Goal: Task Accomplishment & Management: Use online tool/utility

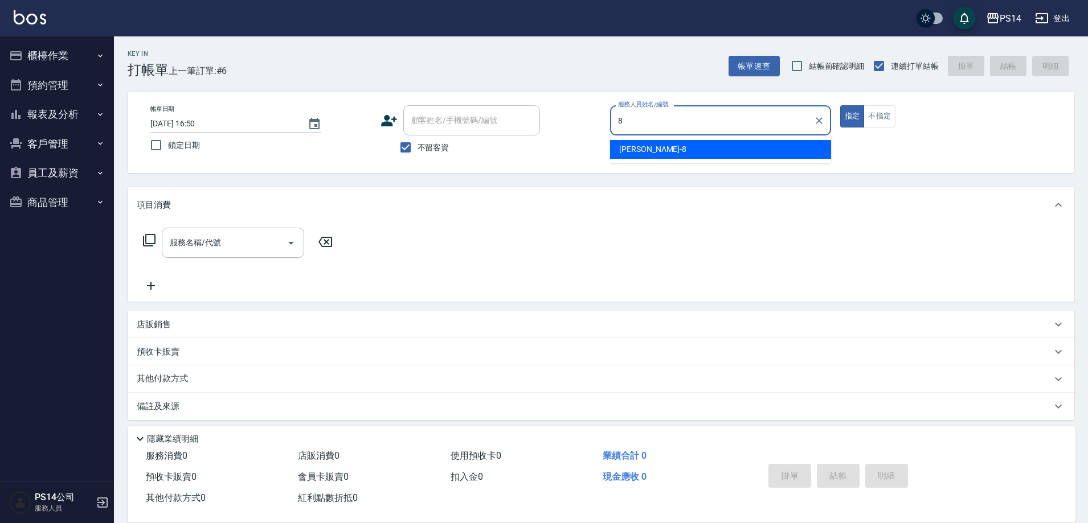
type input "[PERSON_NAME]-8"
type button "true"
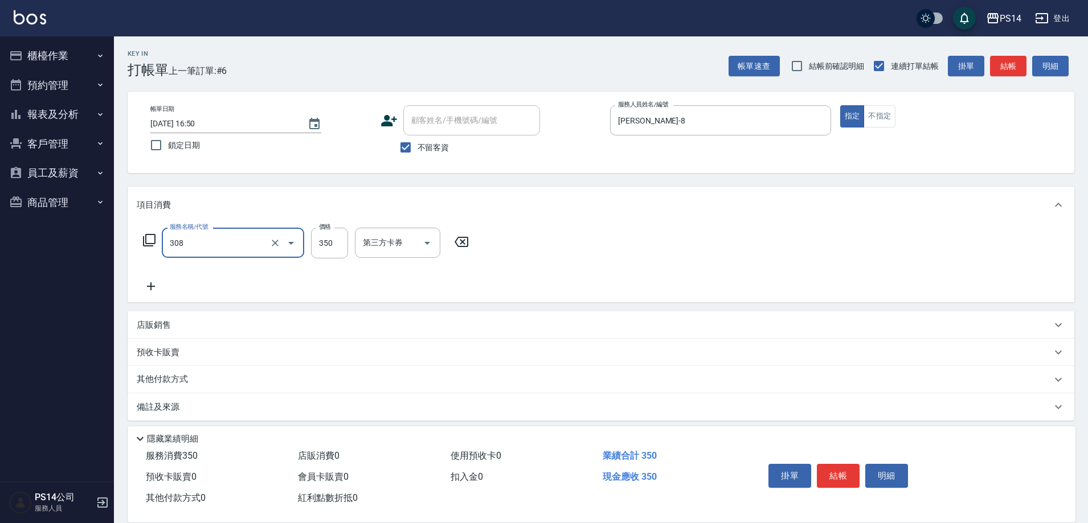
type input "洗+剪(308)"
type input "[PERSON_NAME]-18"
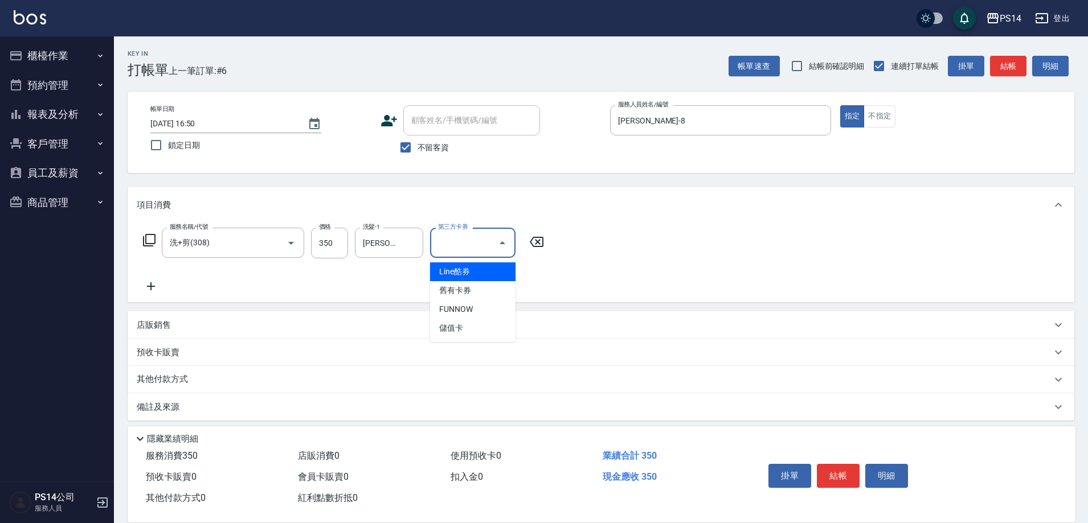
type input "儲值卡"
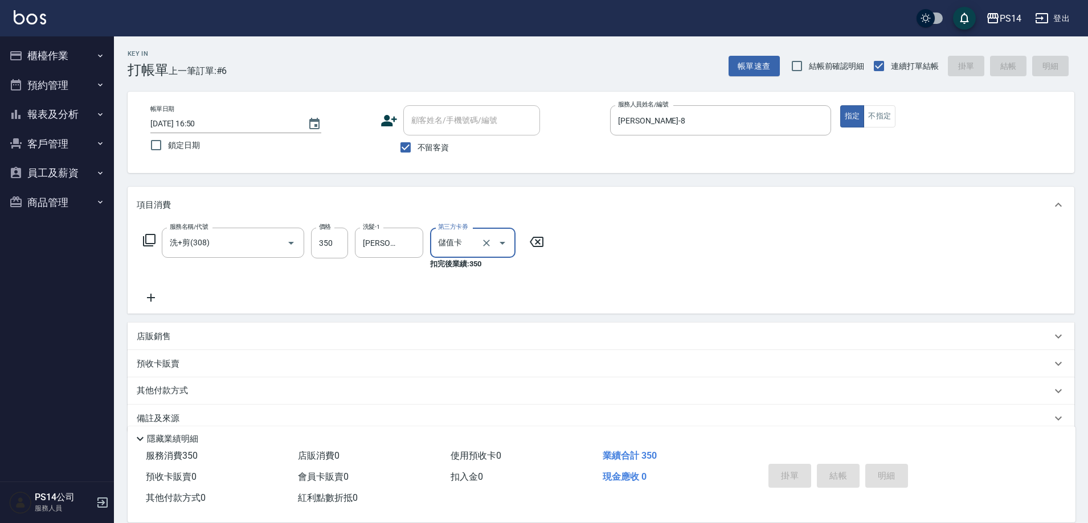
type input "[DATE] 17:00"
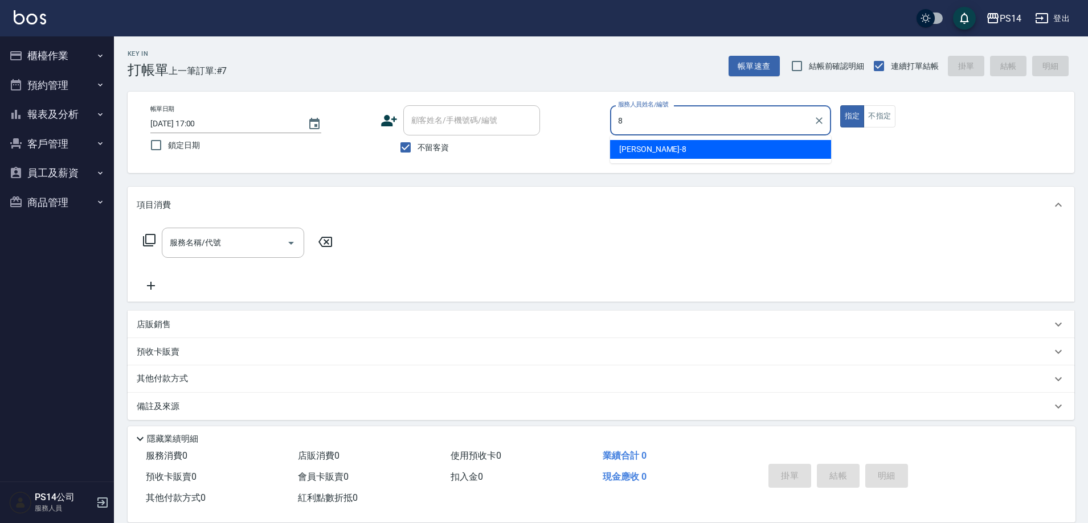
type input "[PERSON_NAME]-8"
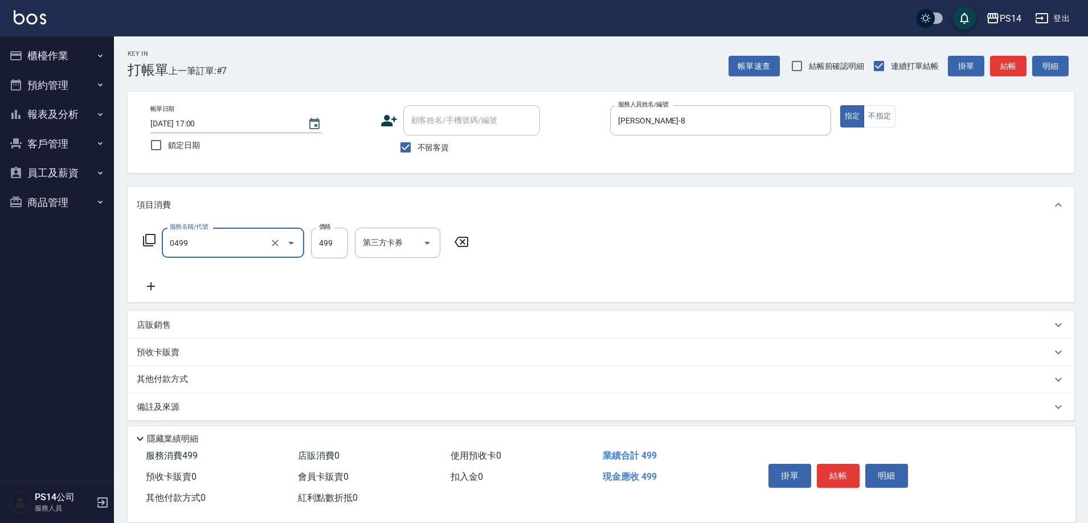
type input "[PERSON_NAME]499(0499)"
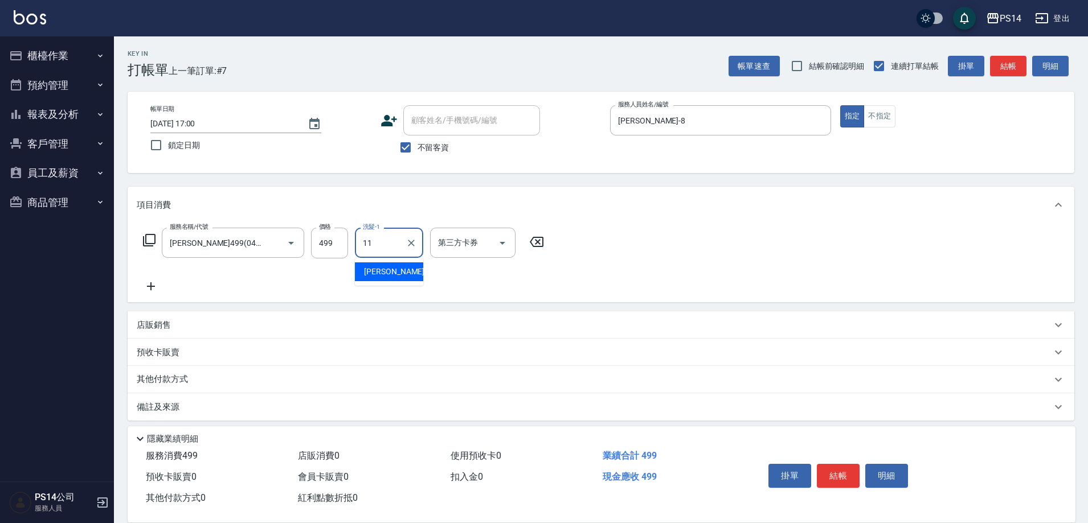
type input "[PERSON_NAME]-11"
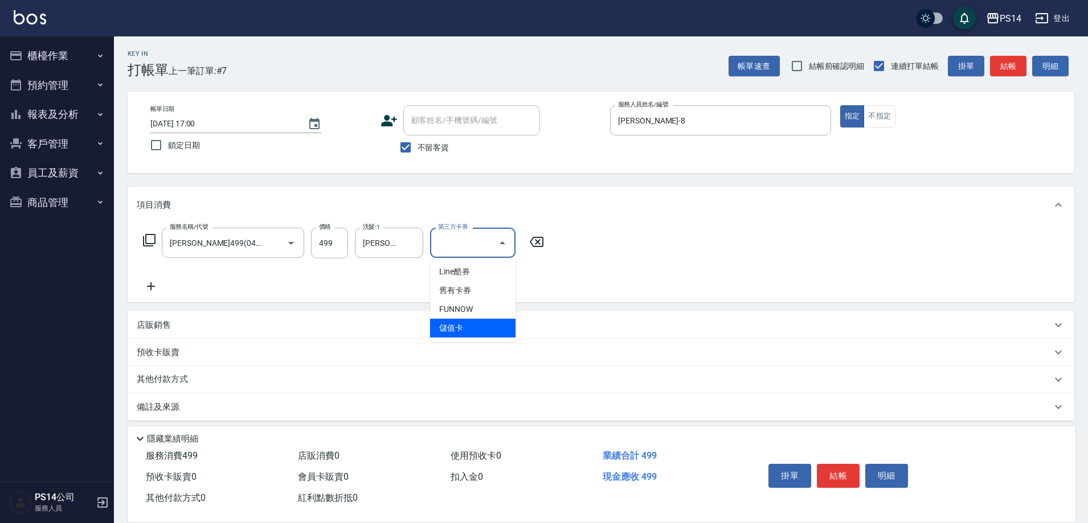
type input "儲值卡"
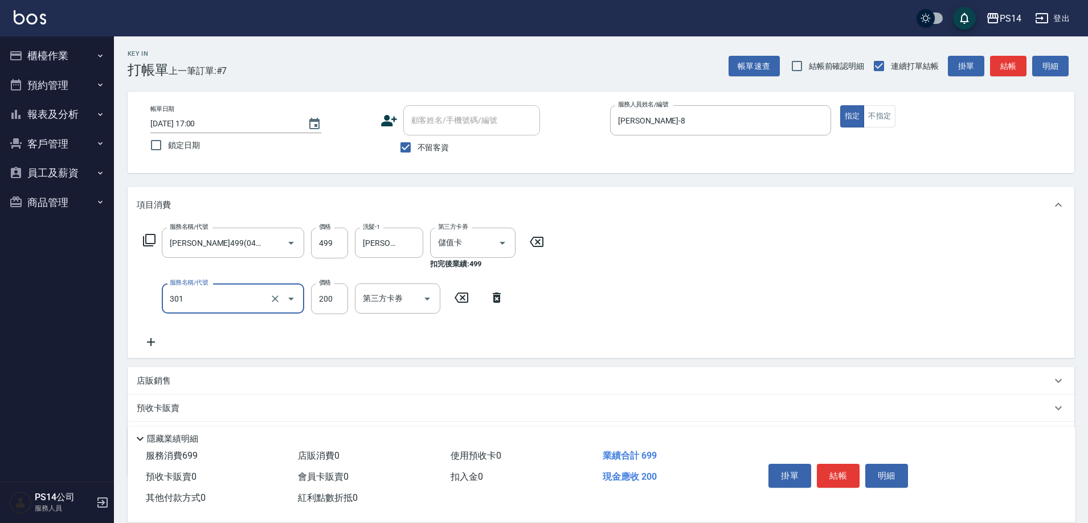
type input "剪髮(301)"
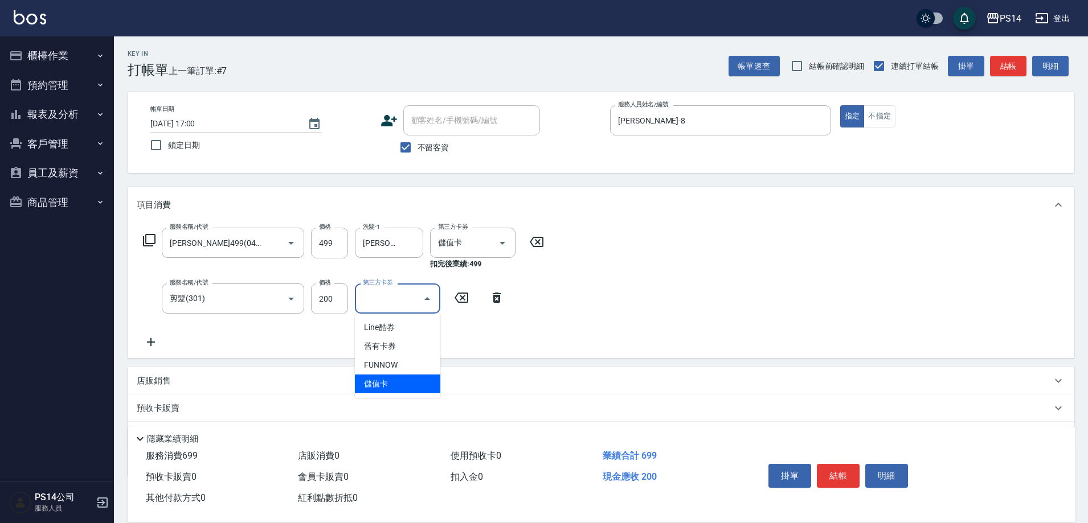
type input "儲值卡"
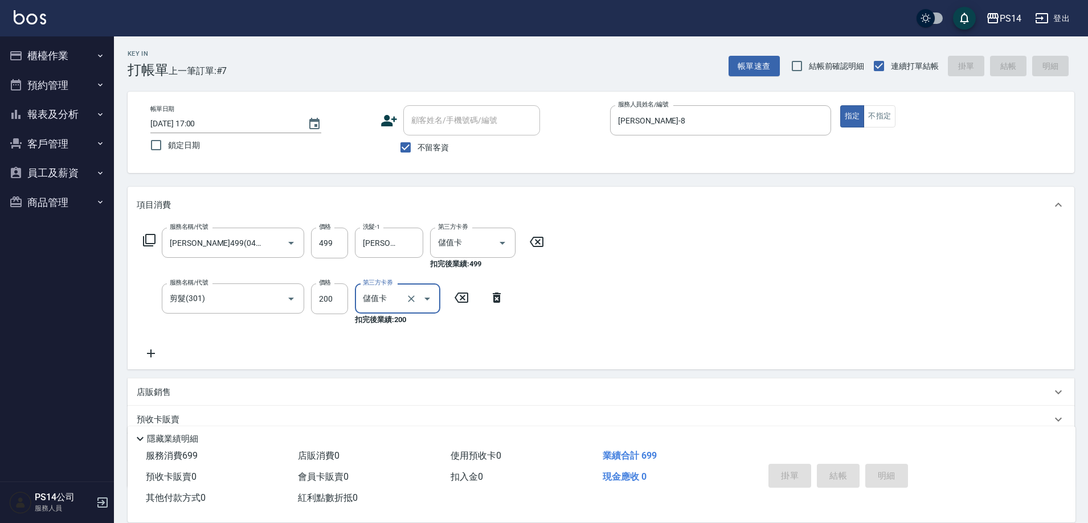
type input "[DATE] 17:01"
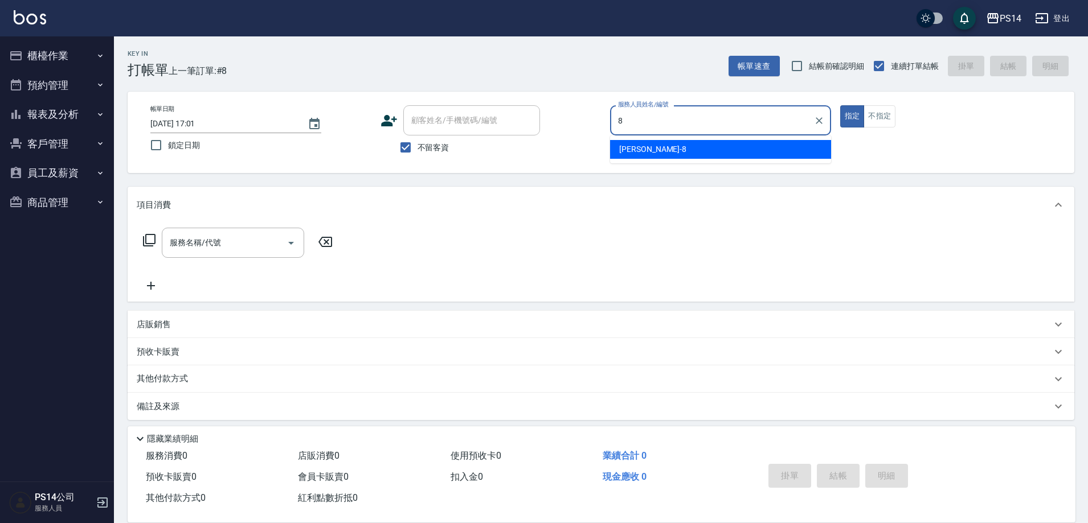
type input "[PERSON_NAME]-8"
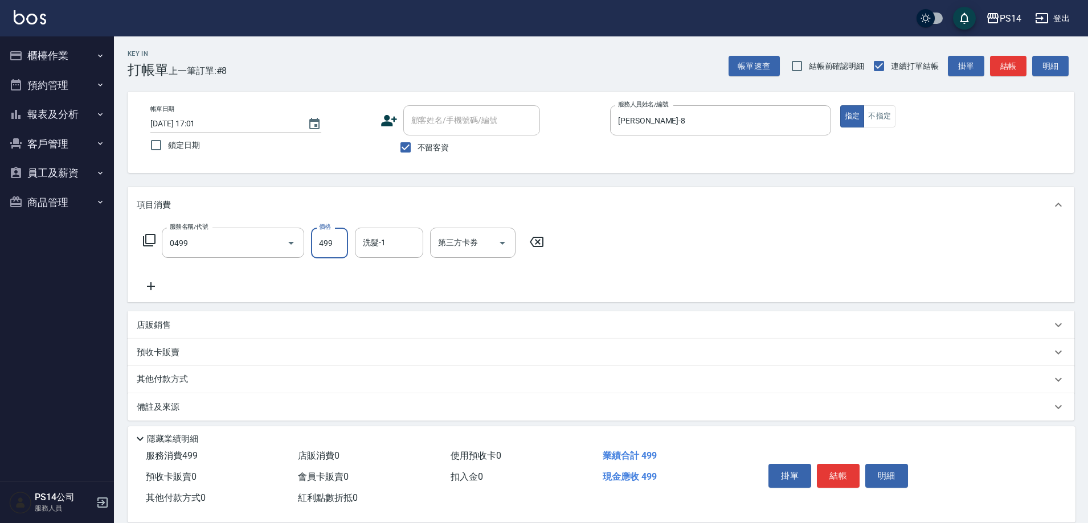
type input "[PERSON_NAME]499(0499)"
type input "[PERSON_NAME]-18"
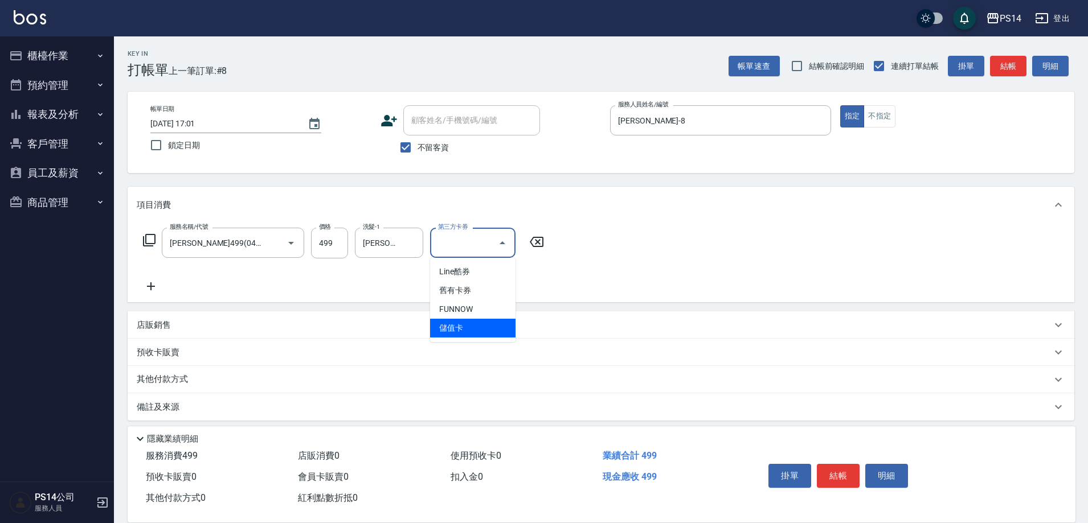
type input "儲值卡"
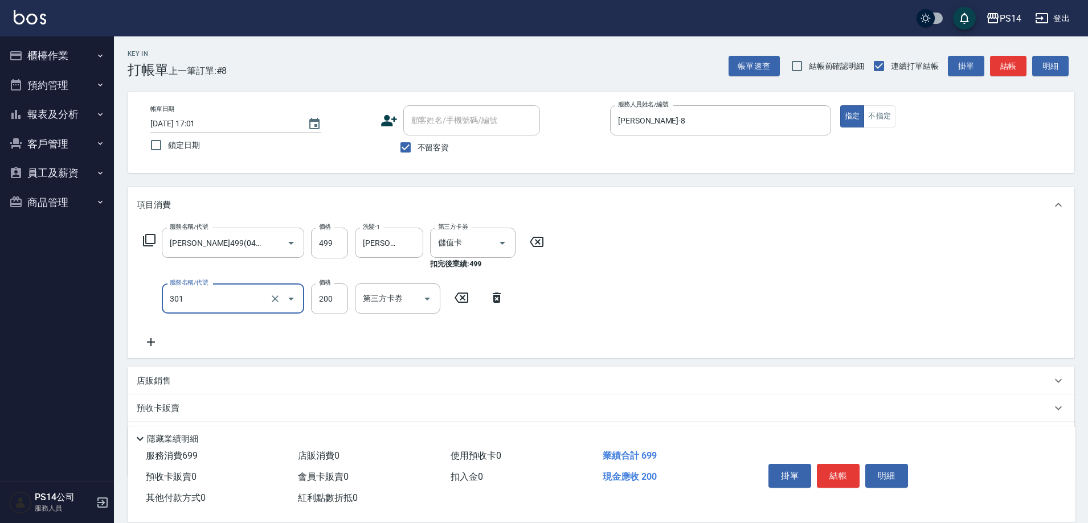
type input "剪髮(301)"
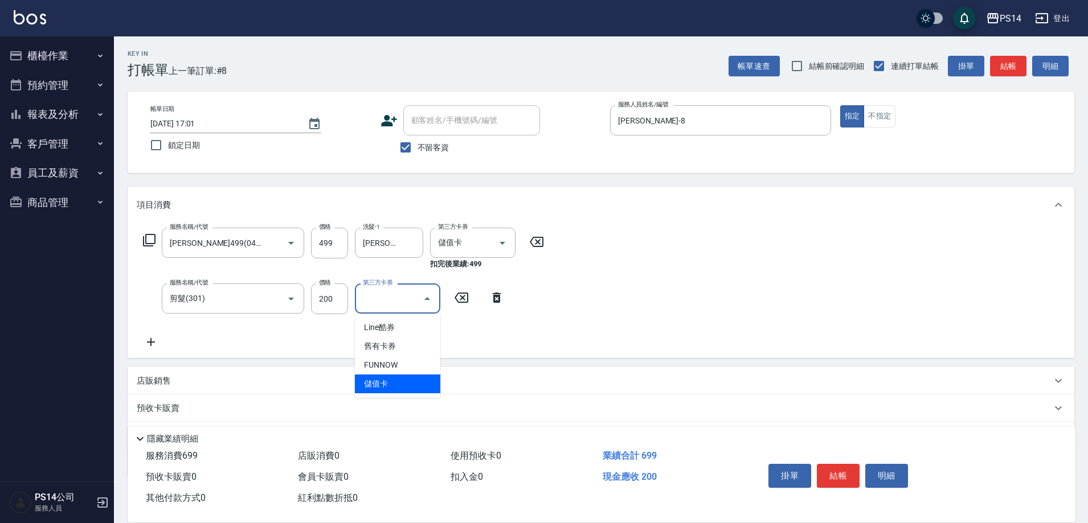
type input "儲值卡"
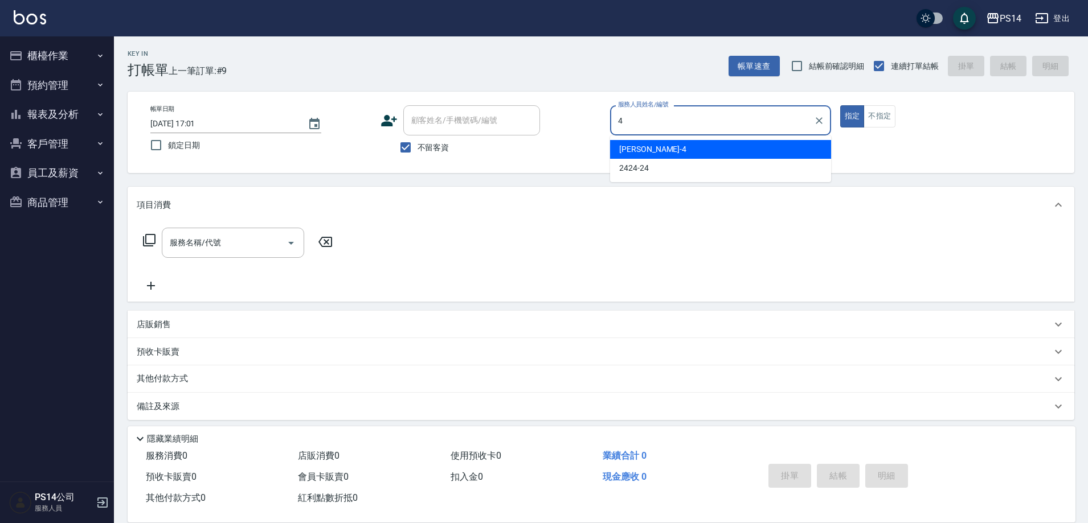
type input "[PERSON_NAME]-4"
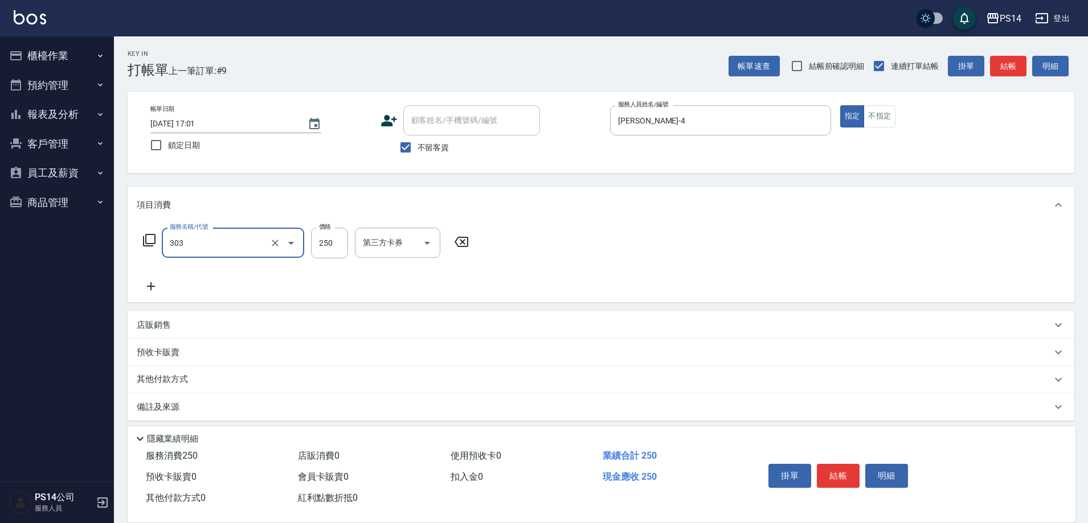
type input "剪髮(303)"
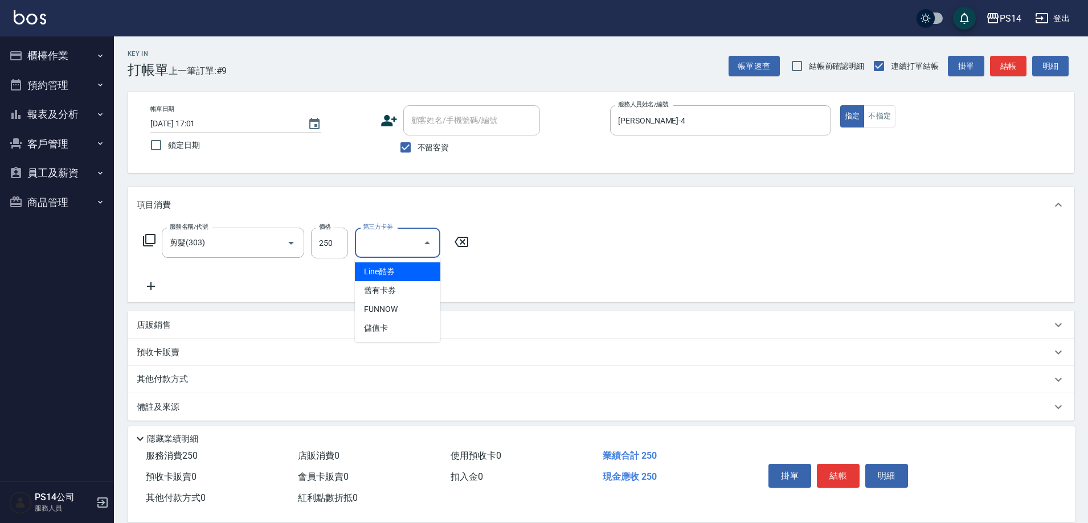
type input "儲值卡"
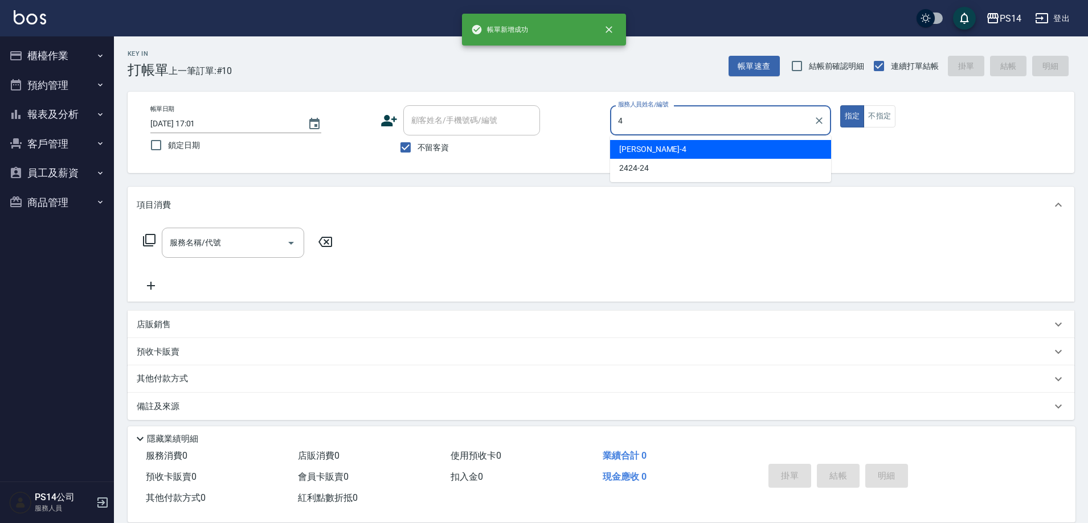
type input "[PERSON_NAME]-4"
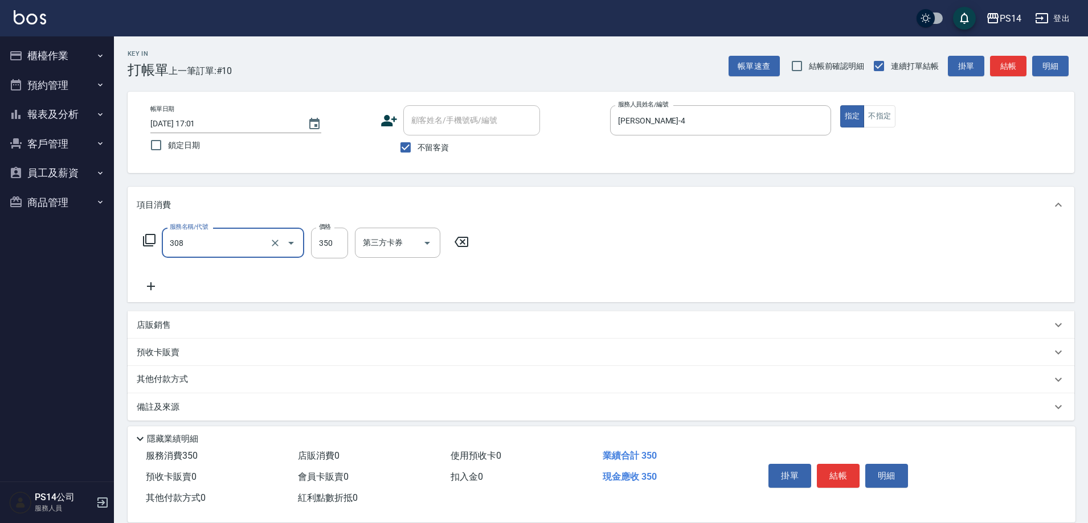
type input "洗+剪(308)"
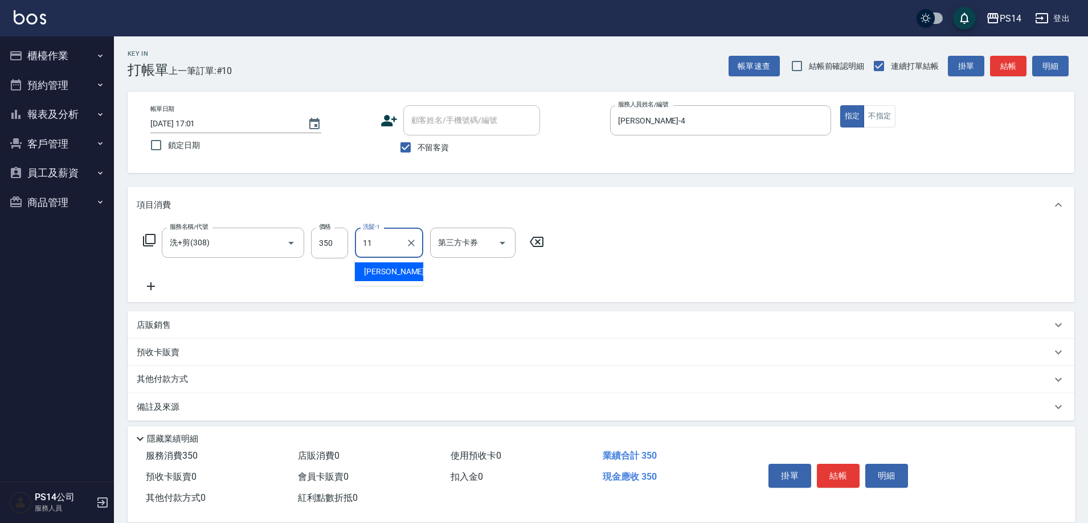
type input "[PERSON_NAME]-11"
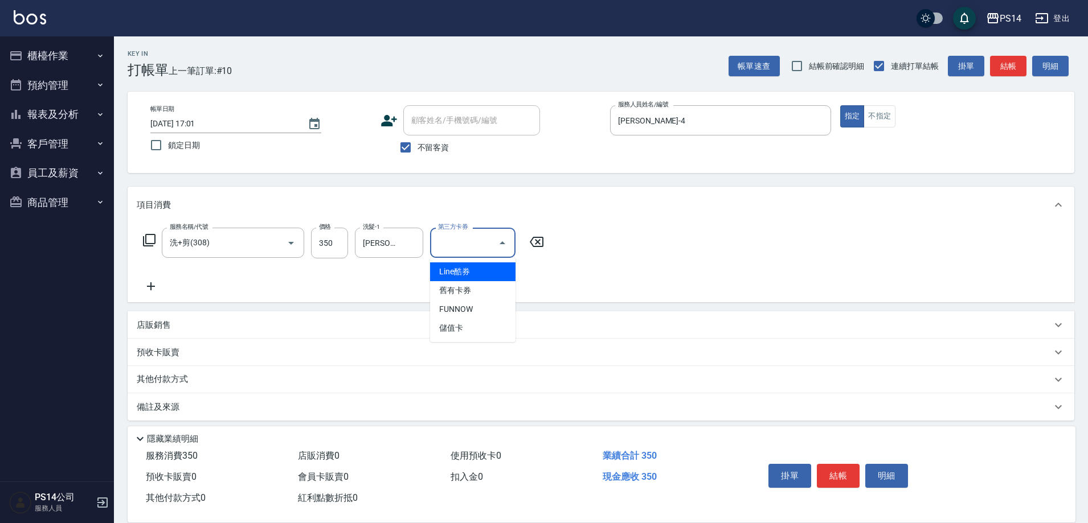
type input "儲值卡"
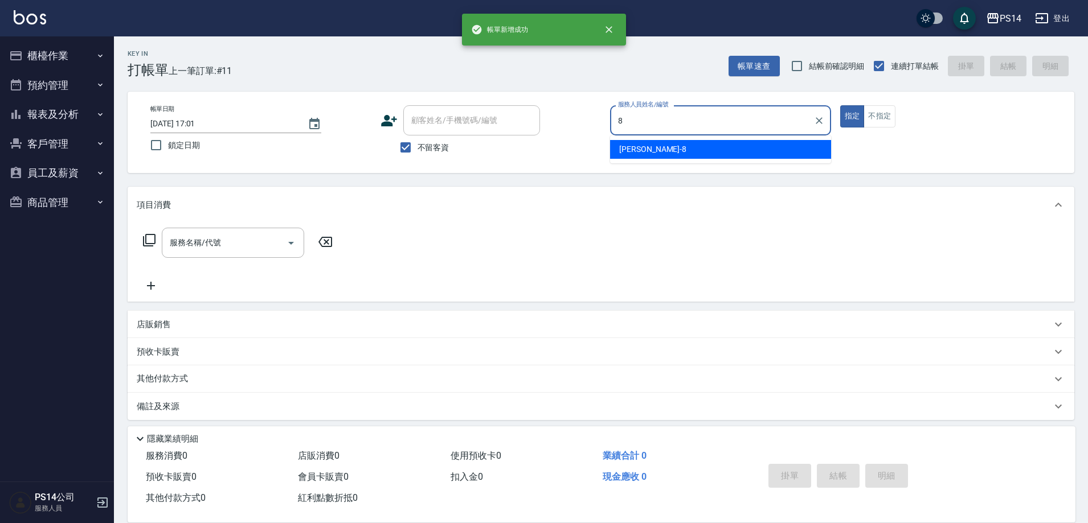
type input "[PERSON_NAME]-8"
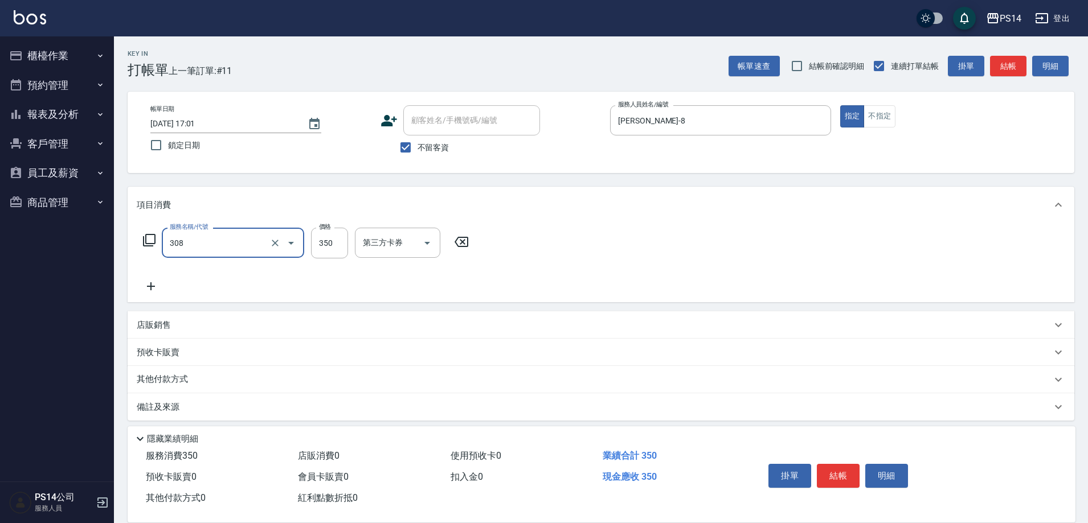
type input "洗+剪(308)"
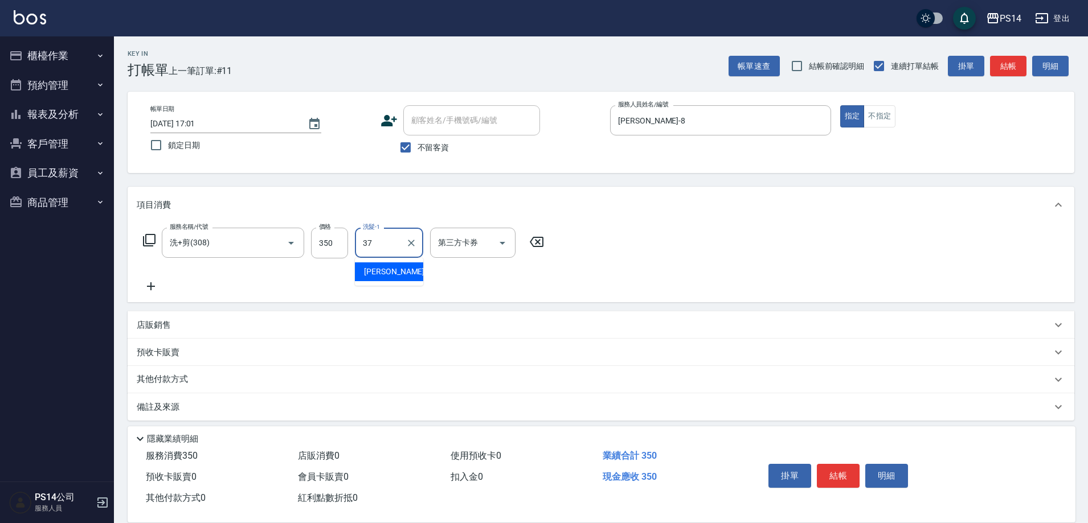
type input "[PERSON_NAME]-37"
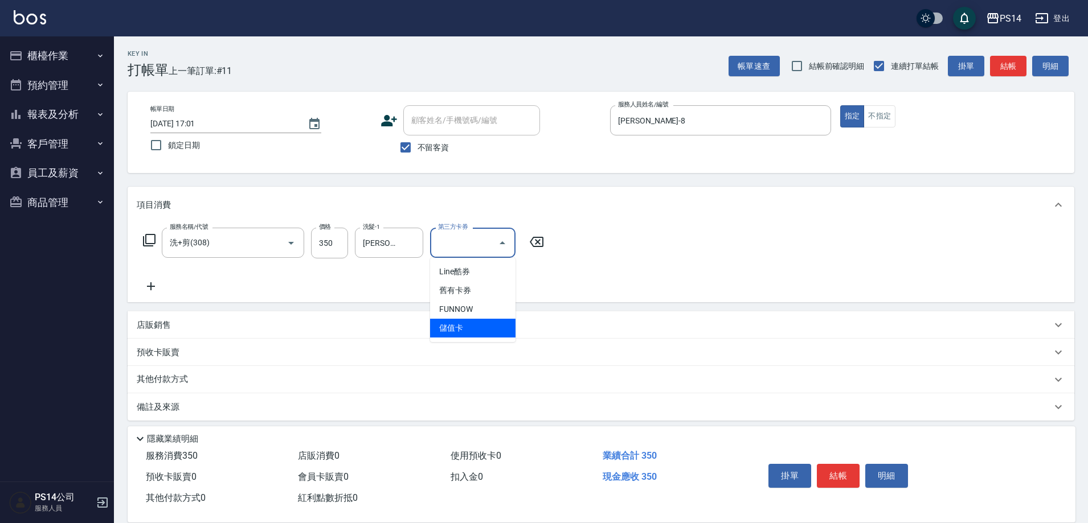
type input "儲值卡"
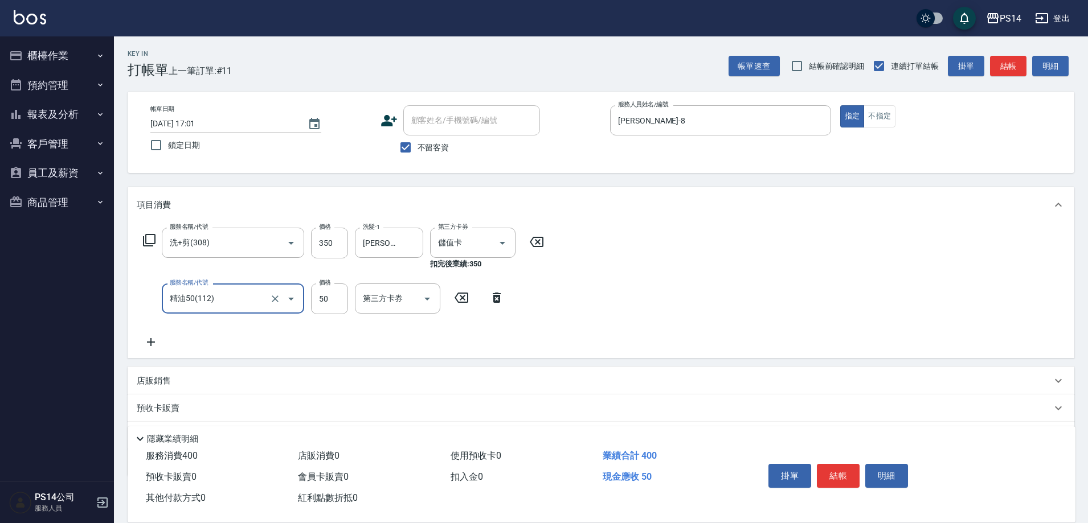
type input "精油50(112)"
type input "[PERSON_NAME]-37"
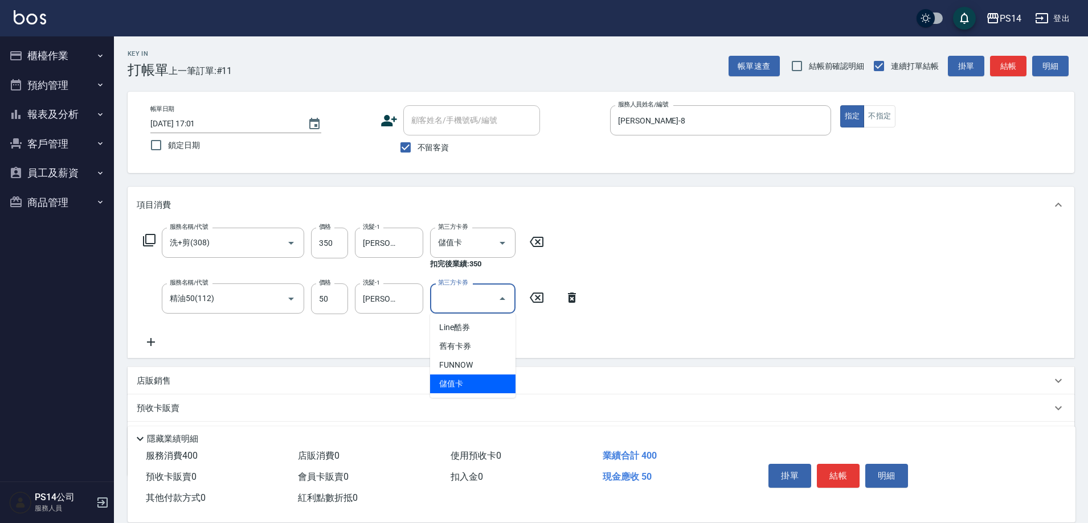
type input "儲值卡"
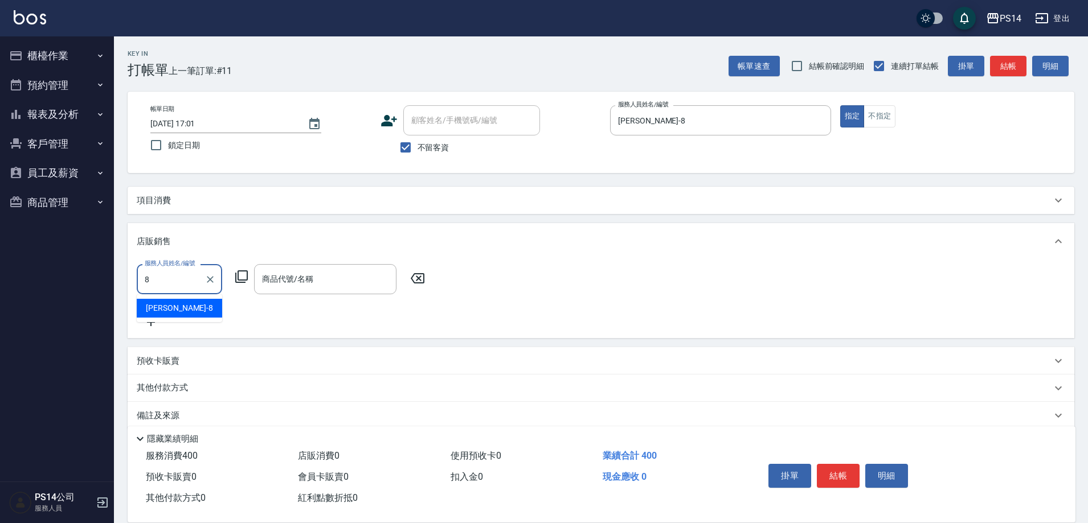
type input "[PERSON_NAME]-8"
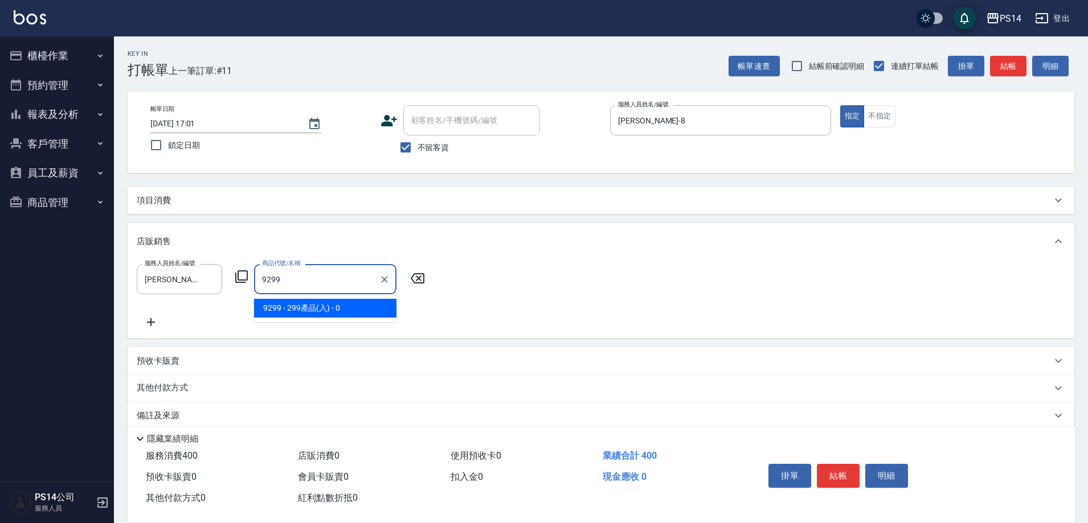
type input "299產品(入)"
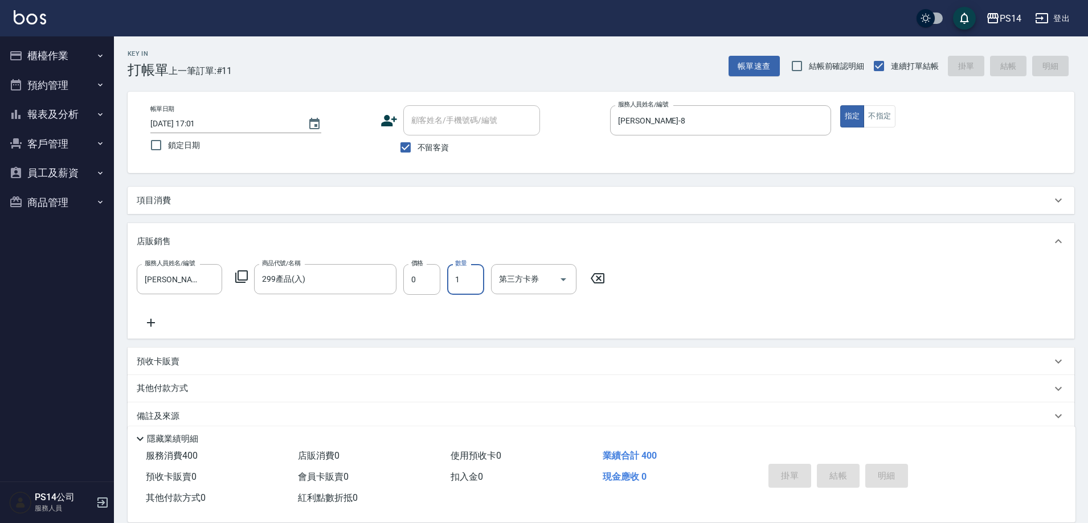
type input "[DATE] 17:02"
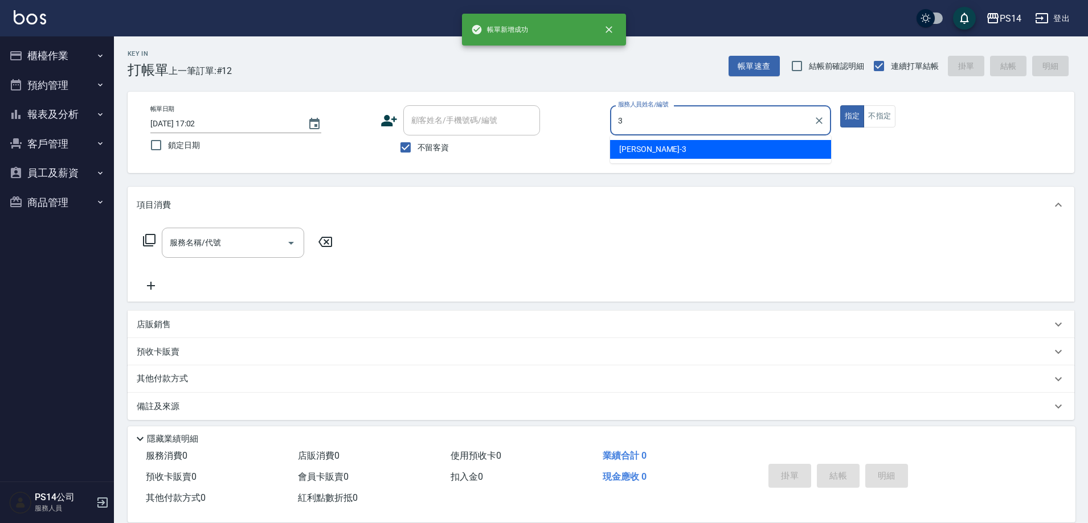
type input "[PERSON_NAME]-3"
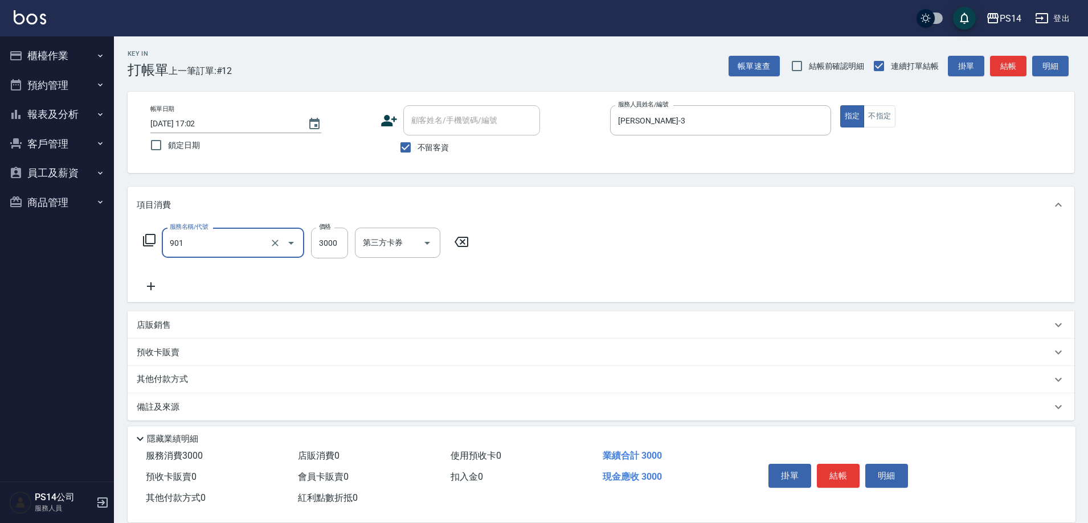
type input "儲值3000(901)"
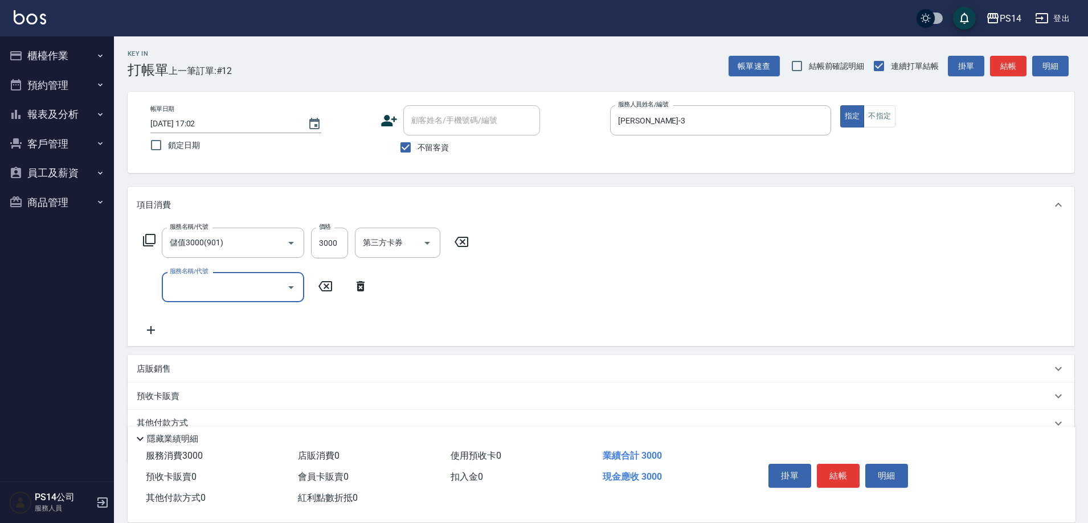
type input "8"
type input "OVC燙髮(203)"
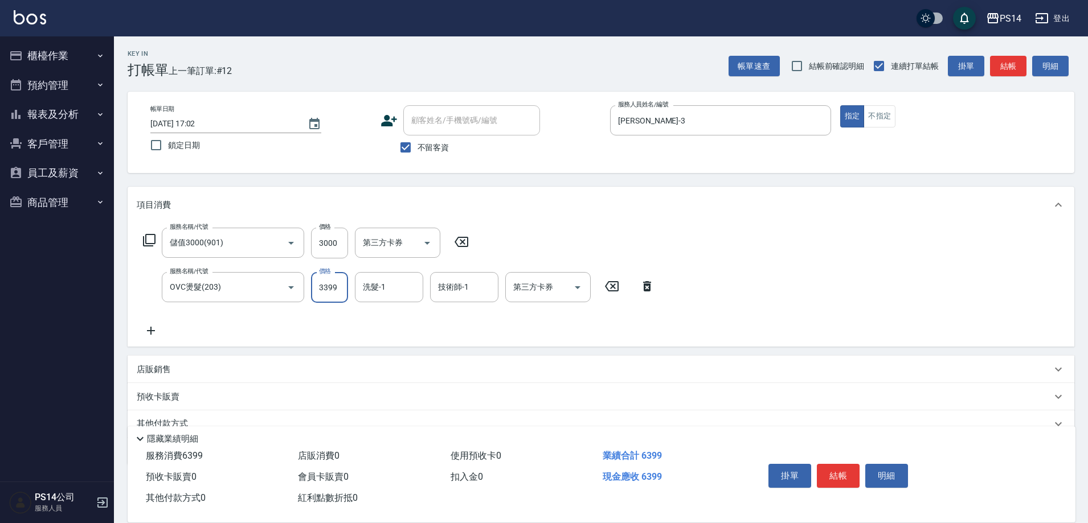
type input "3399"
type input "[PERSON_NAME]-17"
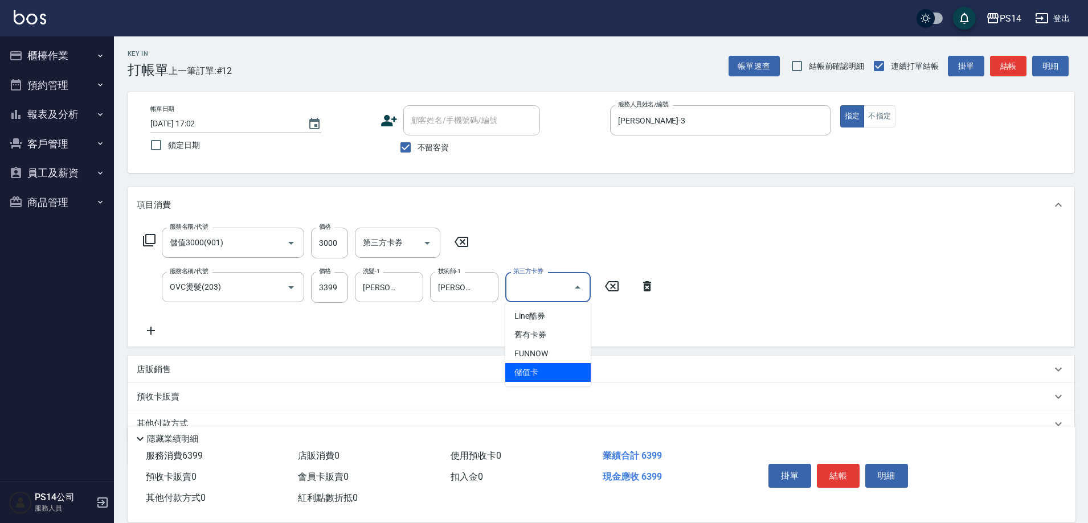
type input "儲值卡"
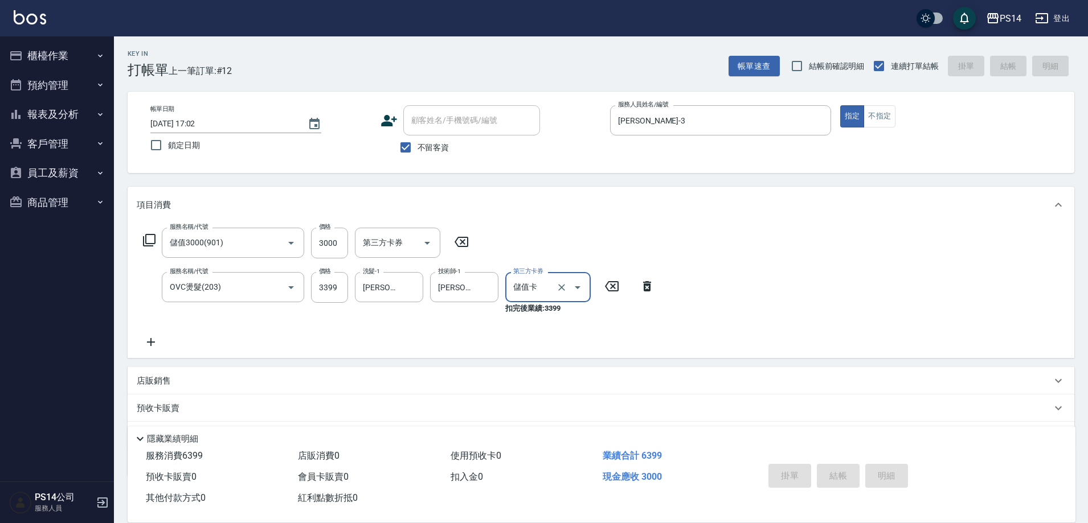
type input "[DATE] 17:03"
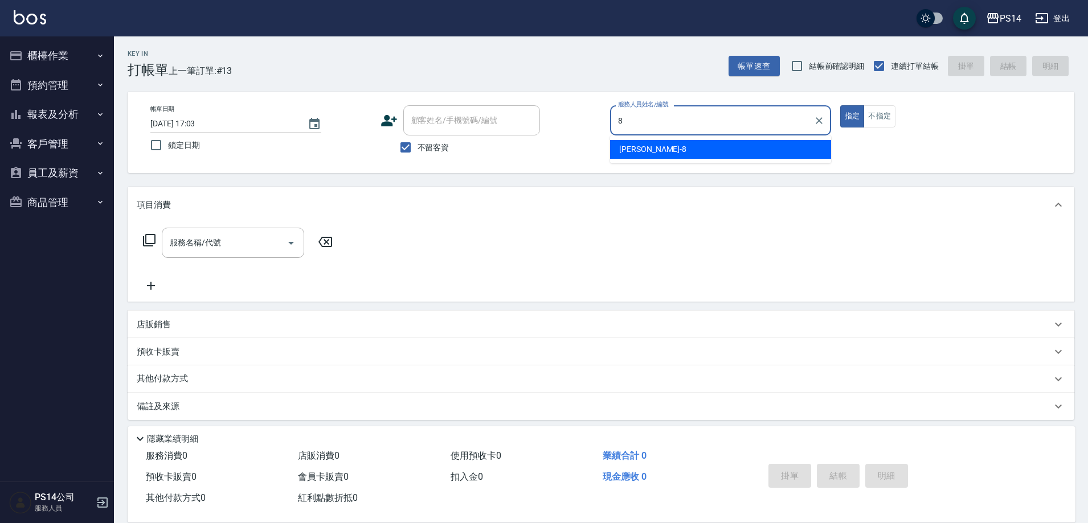
type input "[PERSON_NAME]-8"
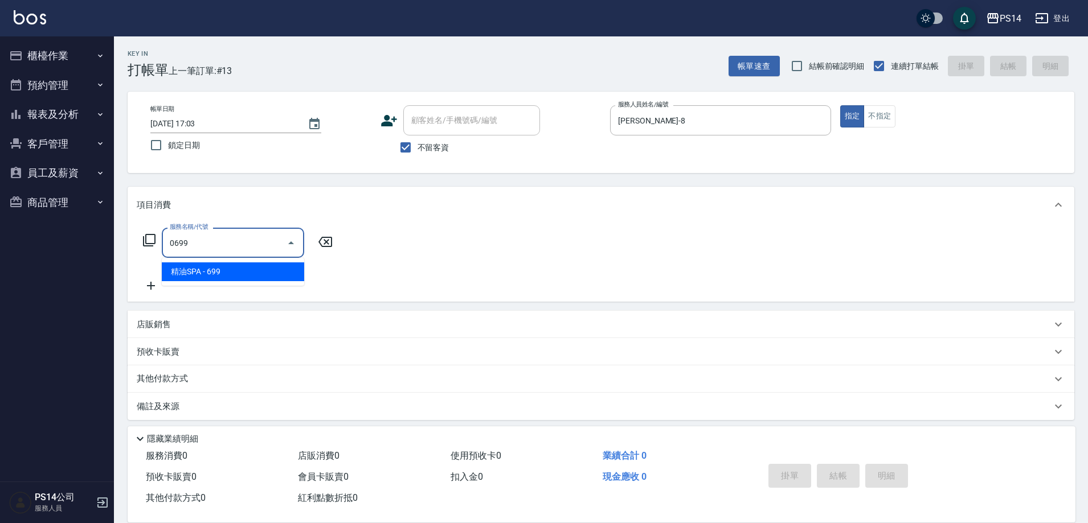
type input "精油SPA(0699)"
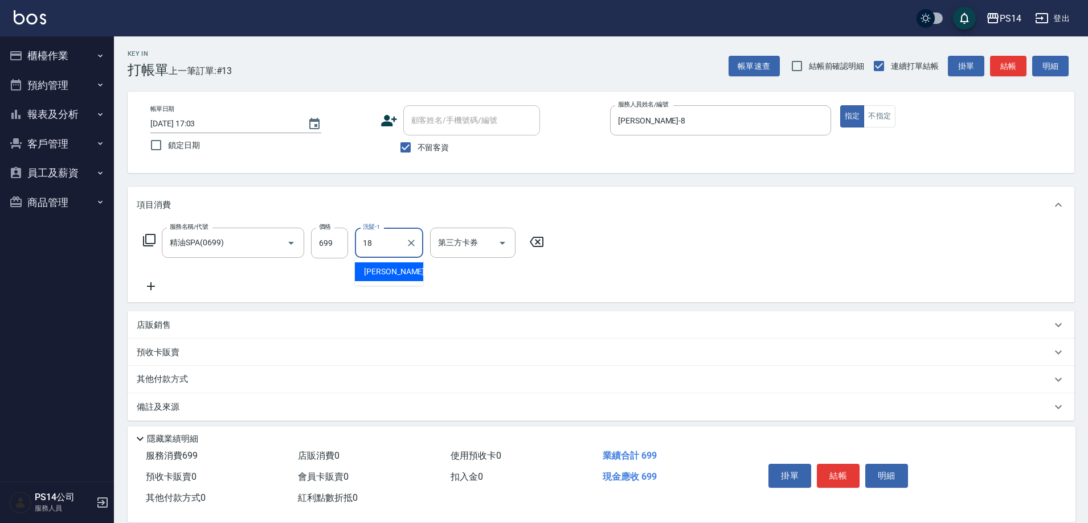
type input "[PERSON_NAME]-18"
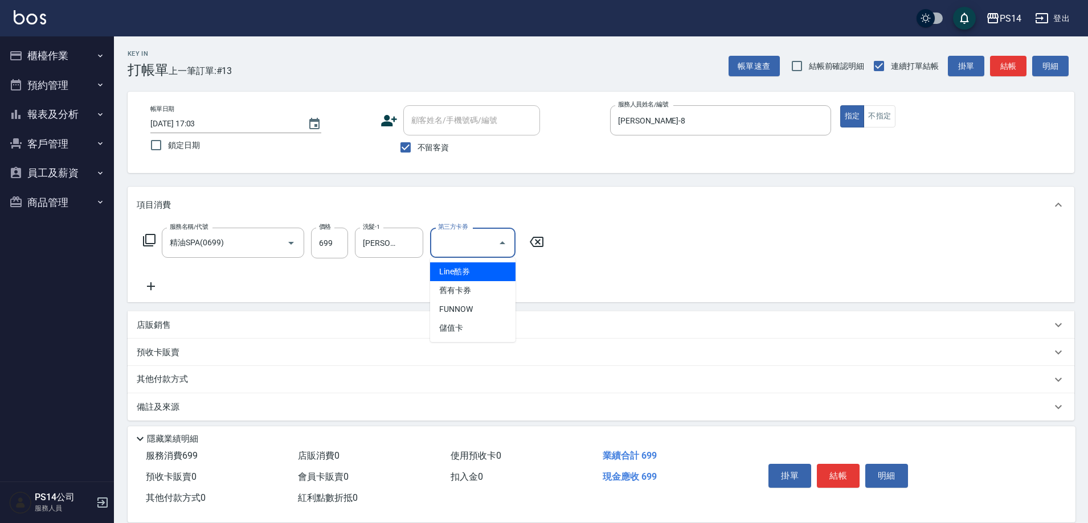
type input "儲值卡"
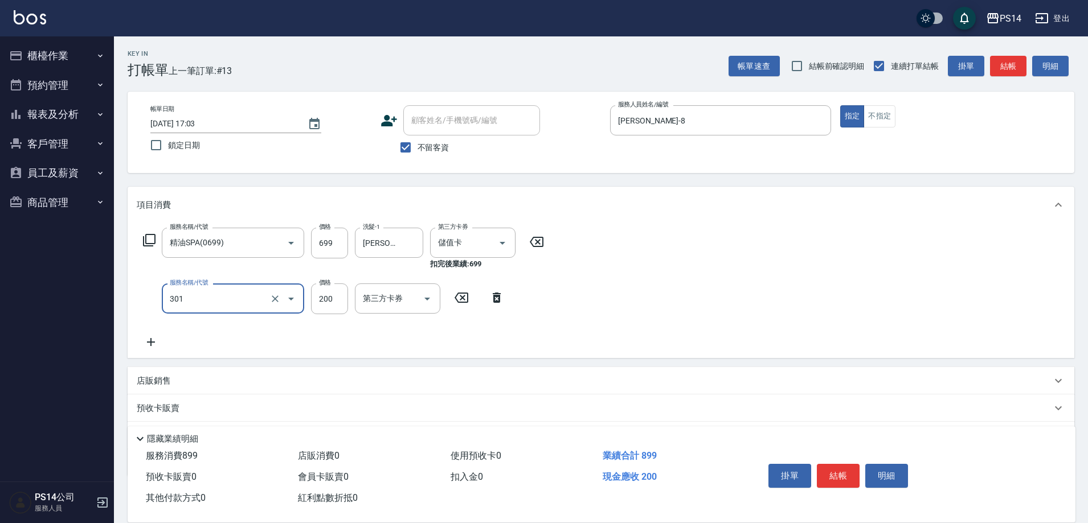
type input "剪髮(301)"
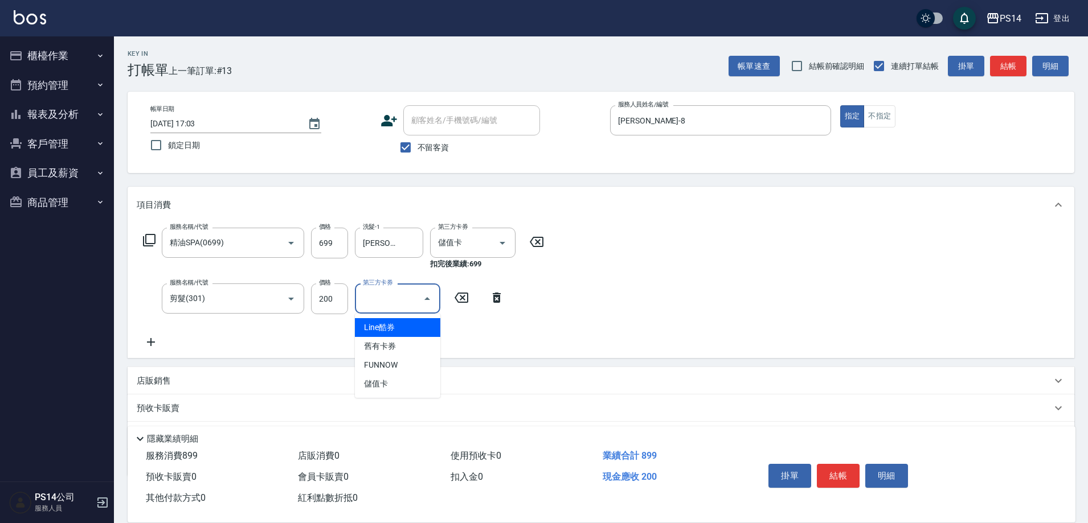
type input "儲值卡"
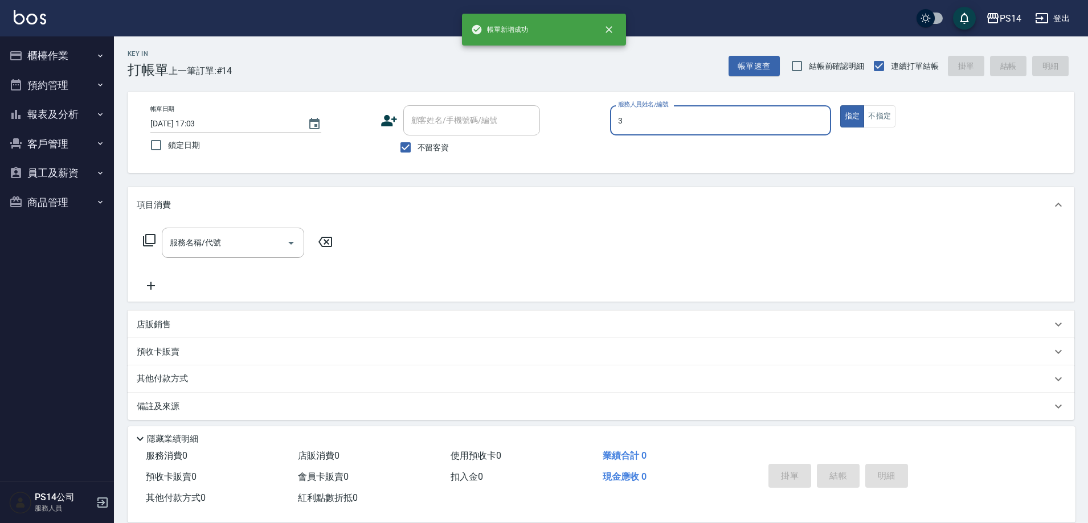
type input "[PERSON_NAME]-3"
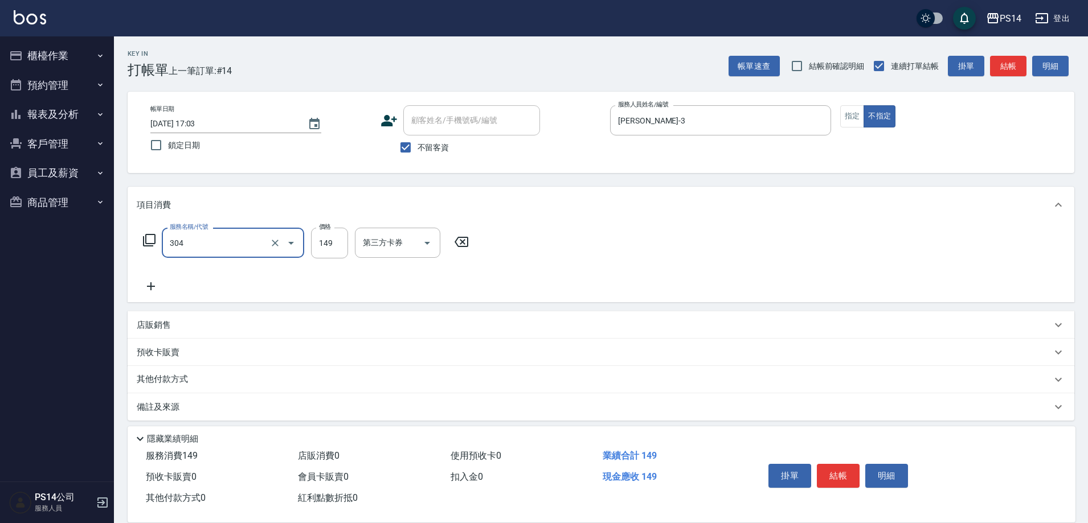
type input "剪髮(304)"
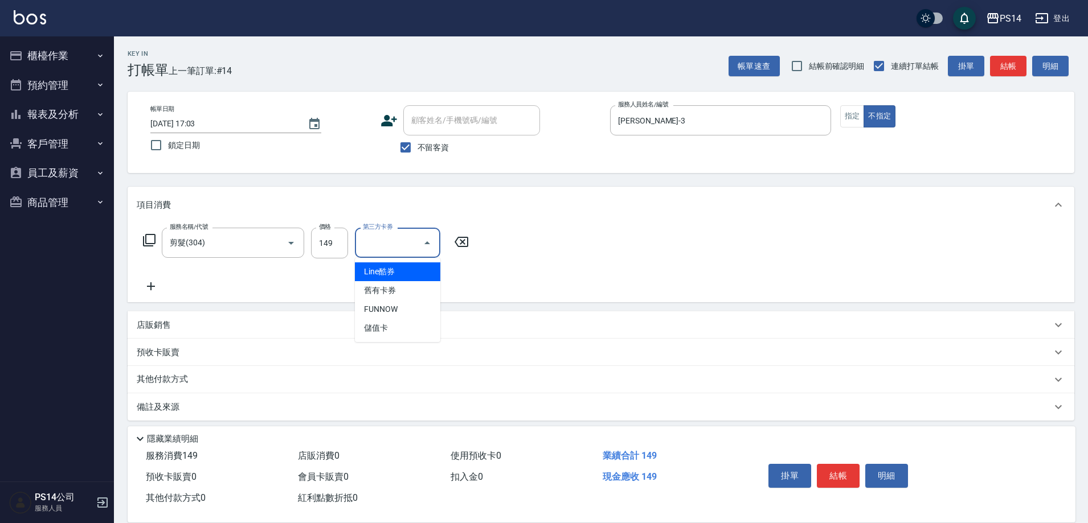
type input "儲值卡"
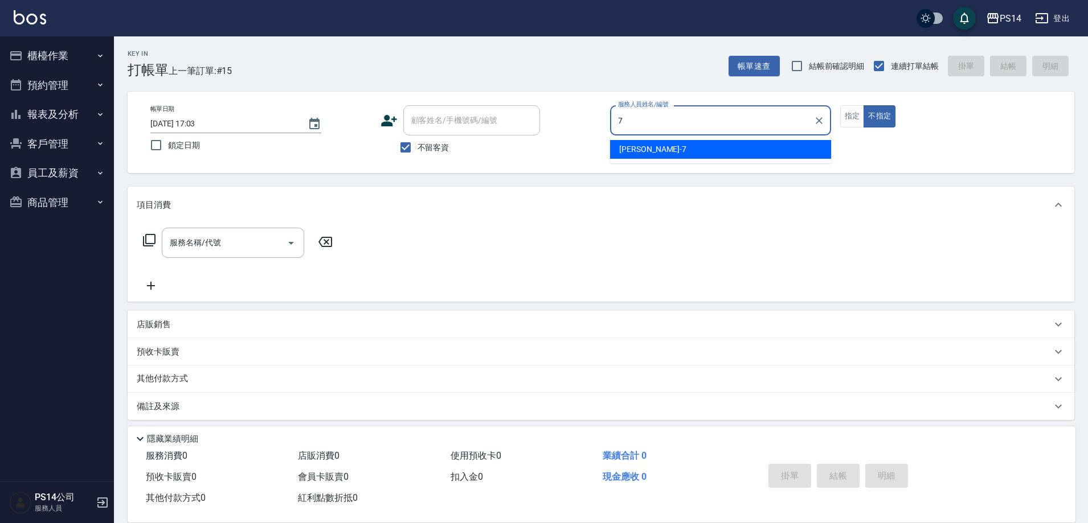
type input "[PERSON_NAME]-7"
type button "false"
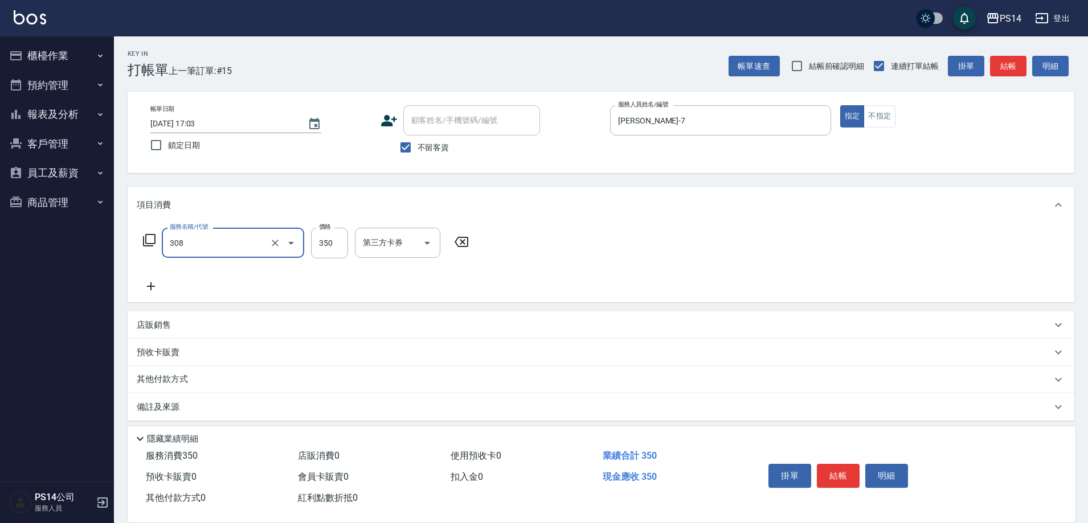
type input "洗+剪(308)"
type input "[PERSON_NAME]-28"
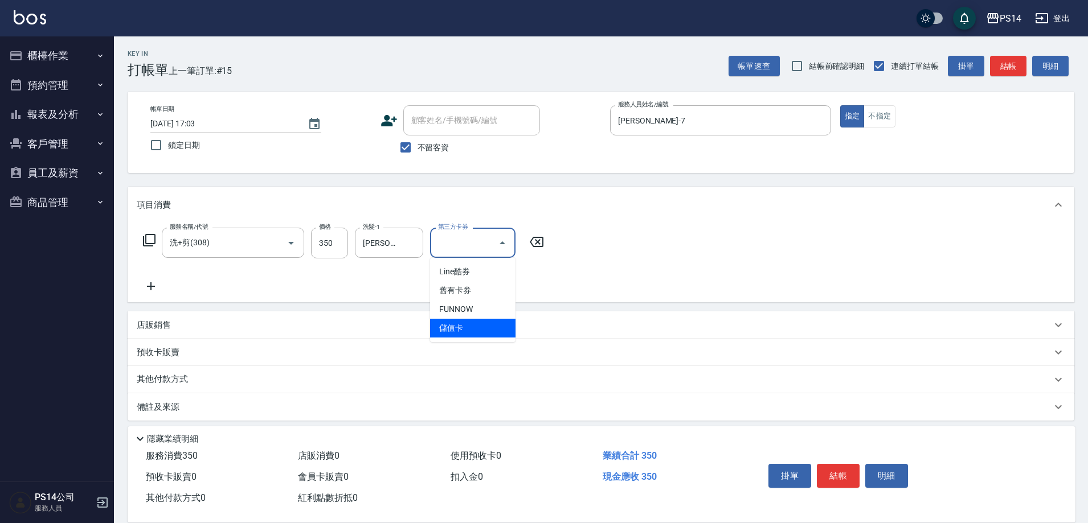
type input "儲值卡"
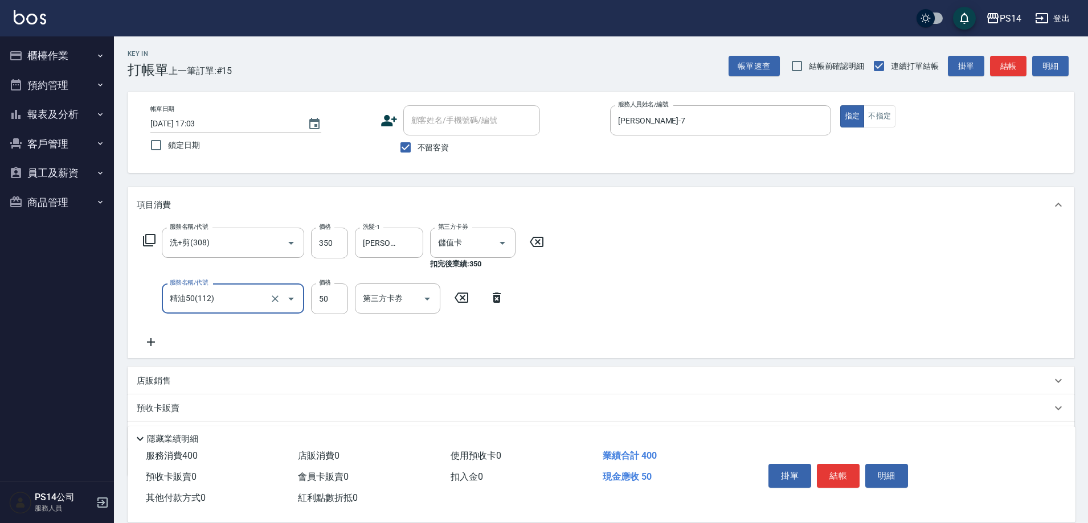
type input "精油50(112)"
type input "[PERSON_NAME]-28"
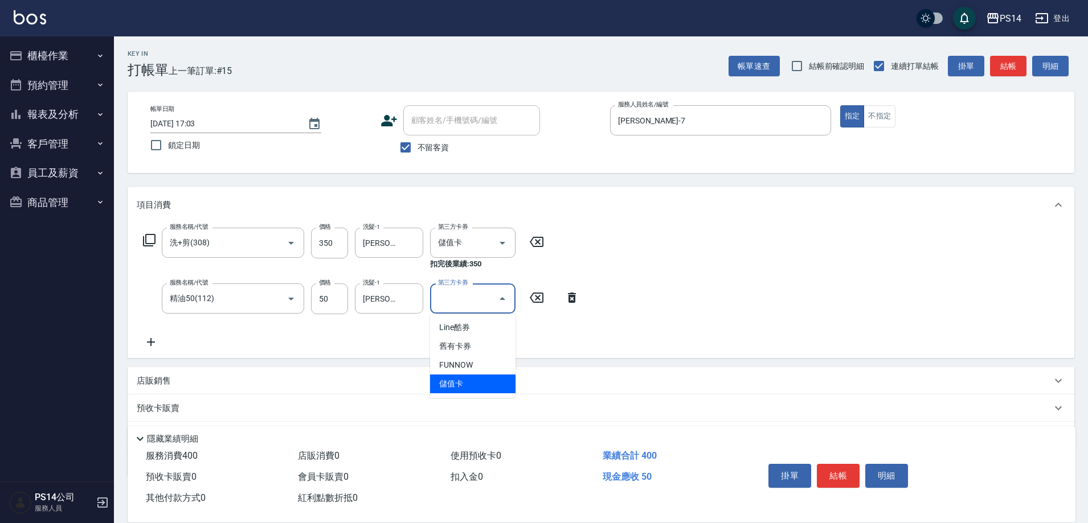
type input "儲值卡"
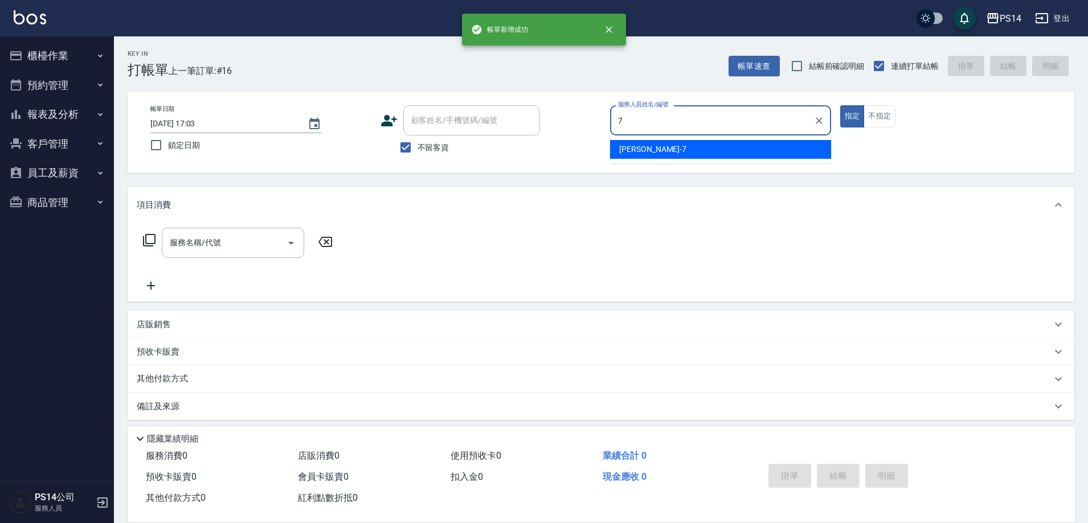
type input "[PERSON_NAME]-7"
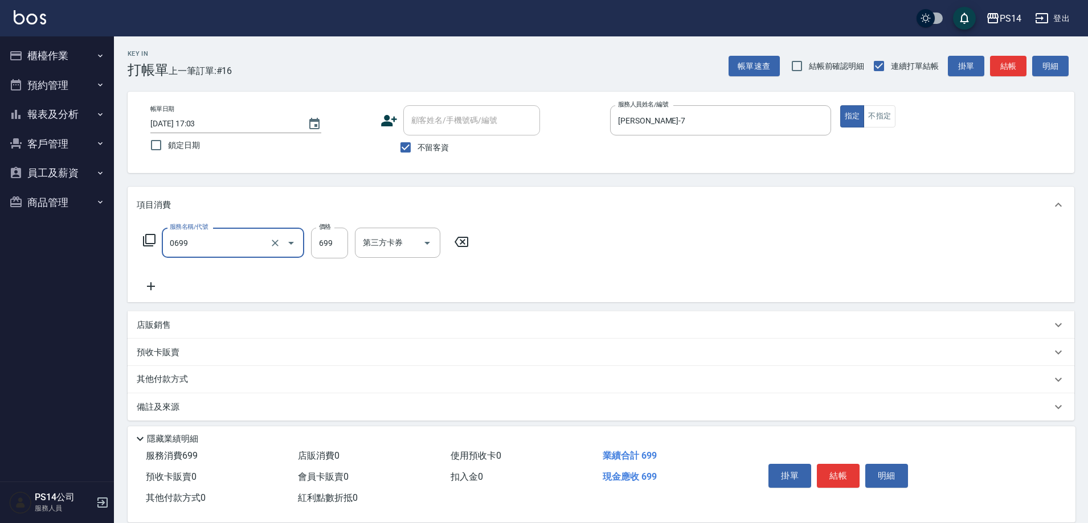
type input "精油SPA(0699)"
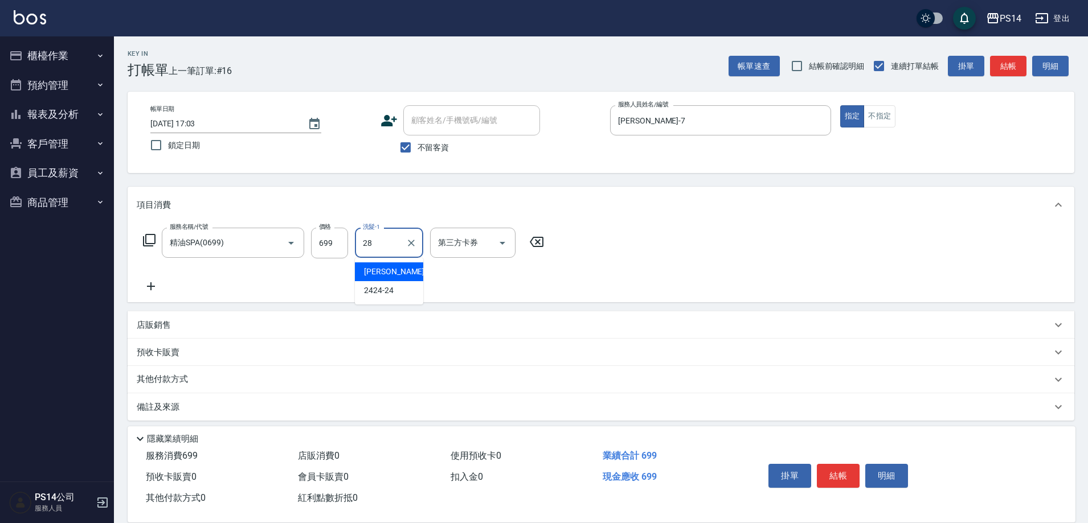
type input "[PERSON_NAME]-28"
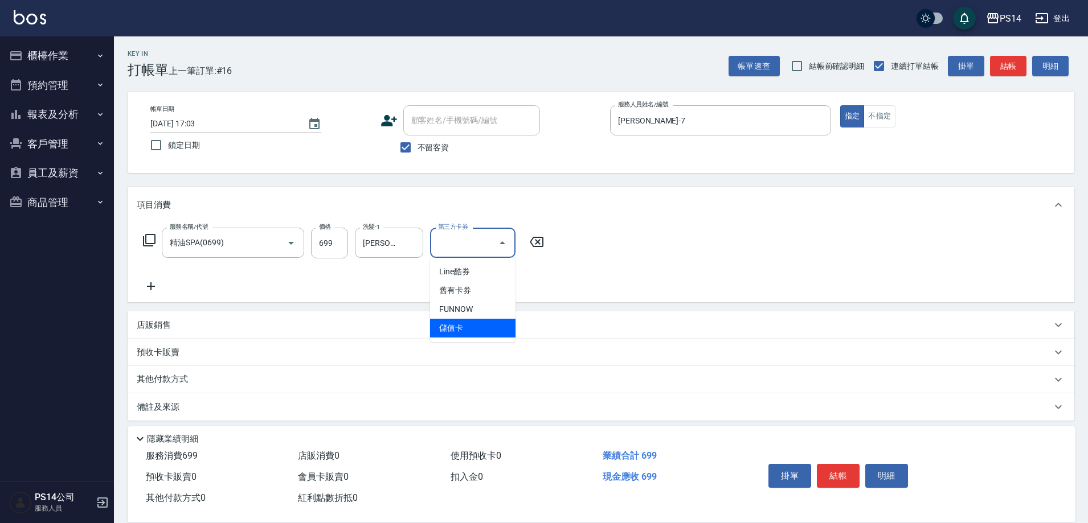
type input "儲值卡"
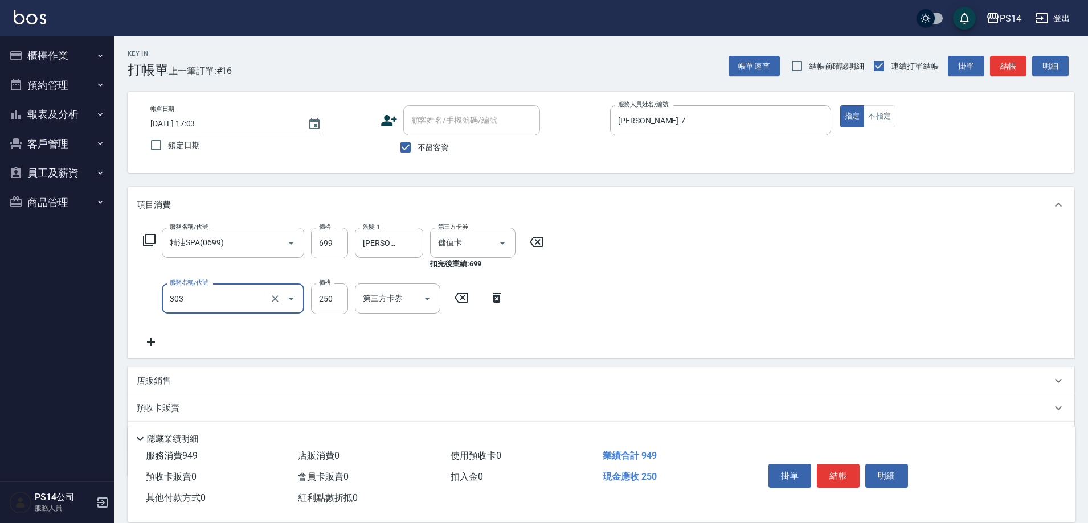
type input "剪髮(303)"
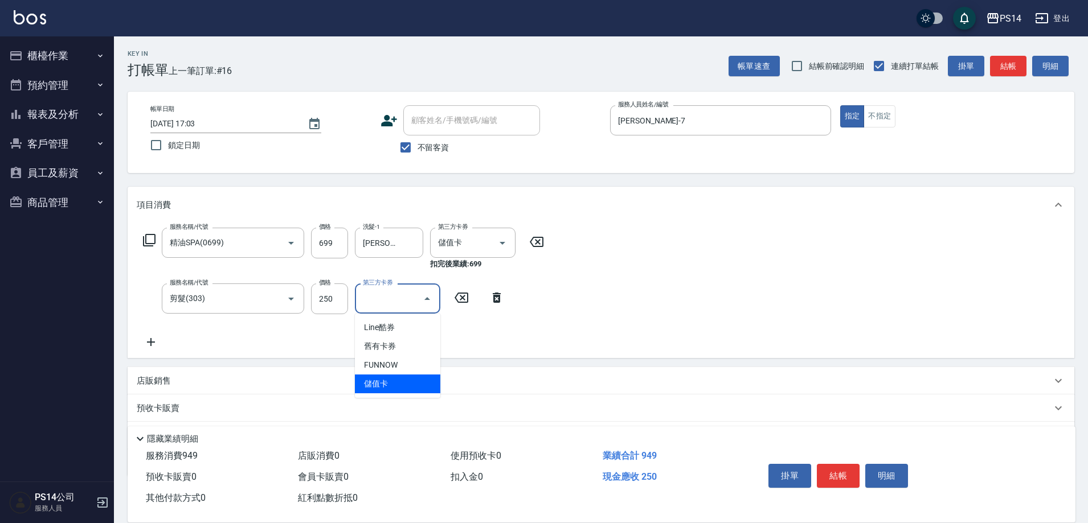
type input "儲值卡"
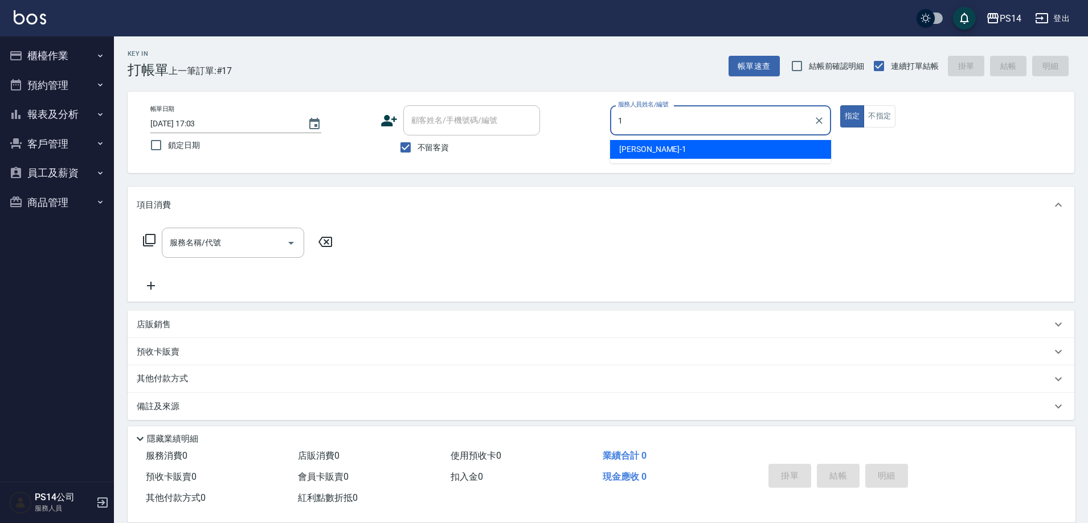
type input "[PERSON_NAME]-1"
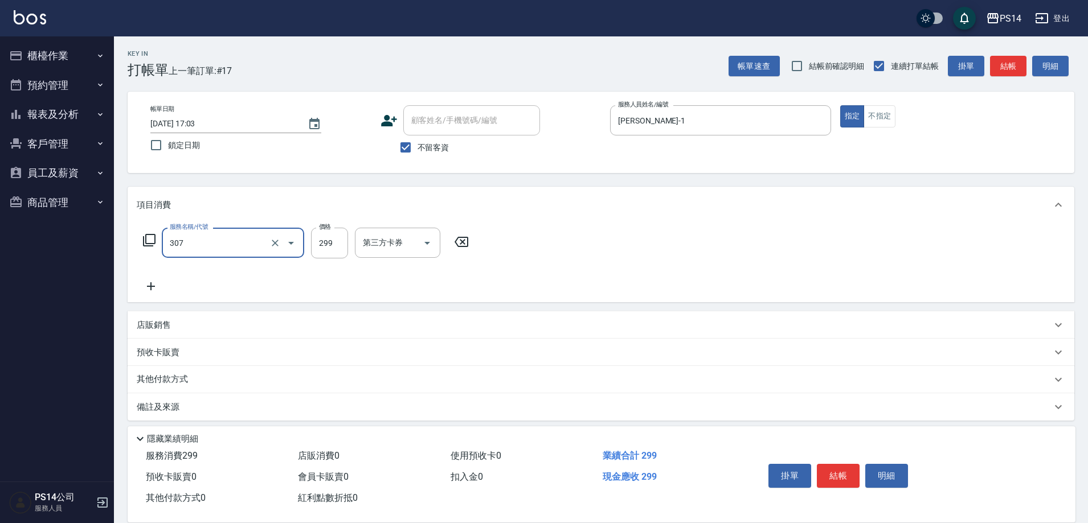
type input "剪髮(307)"
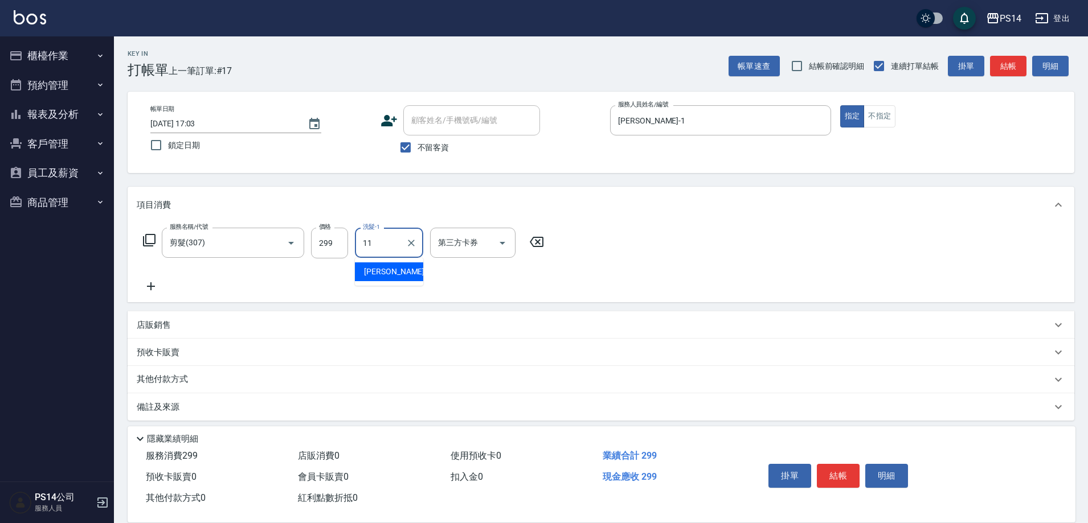
type input "[PERSON_NAME]-11"
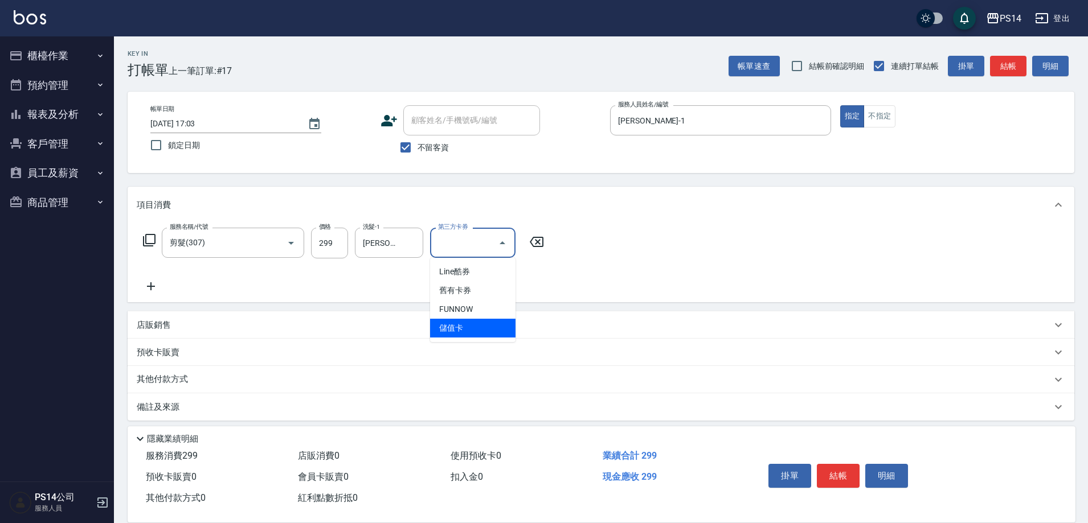
type input "儲值卡"
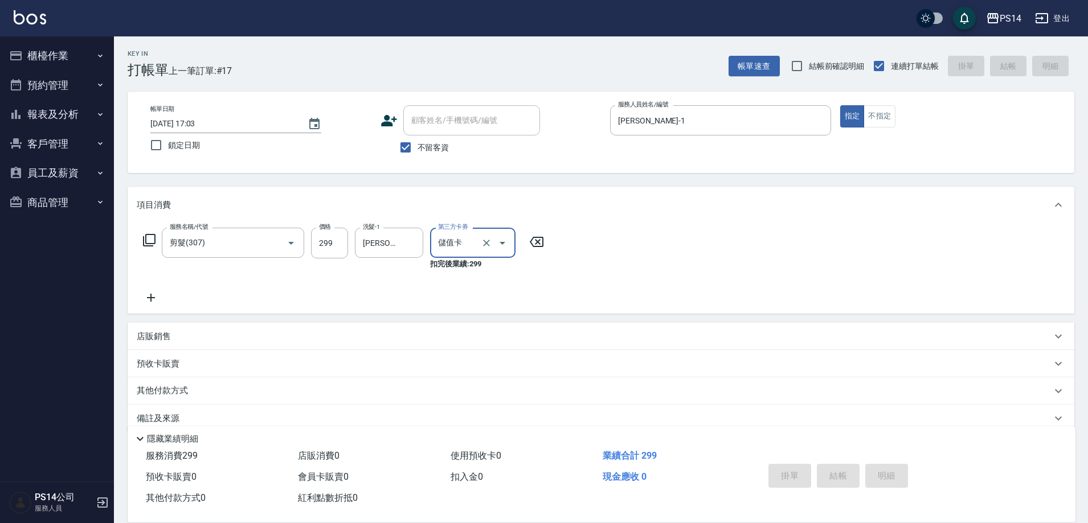
type input "[DATE] 17:04"
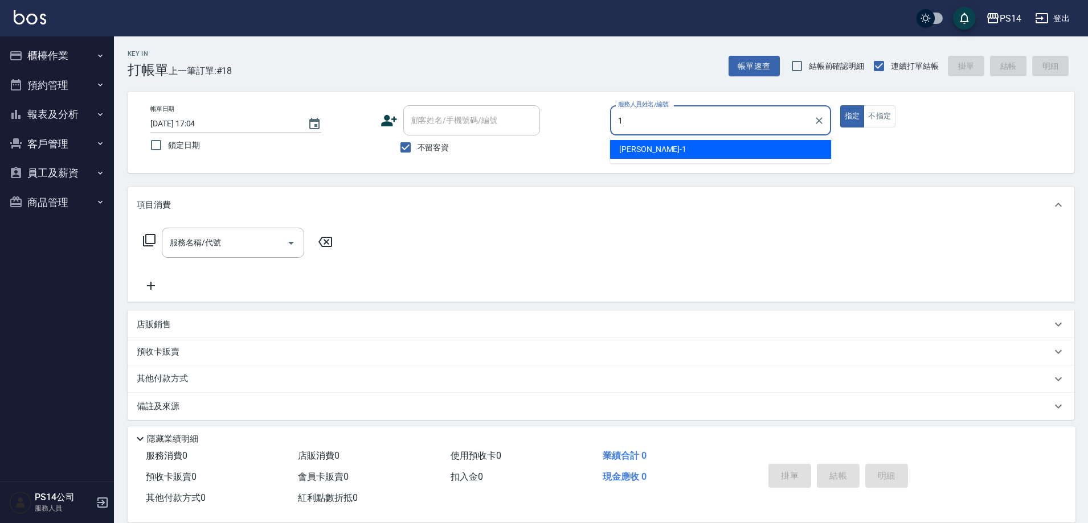
type input "[PERSON_NAME]-1"
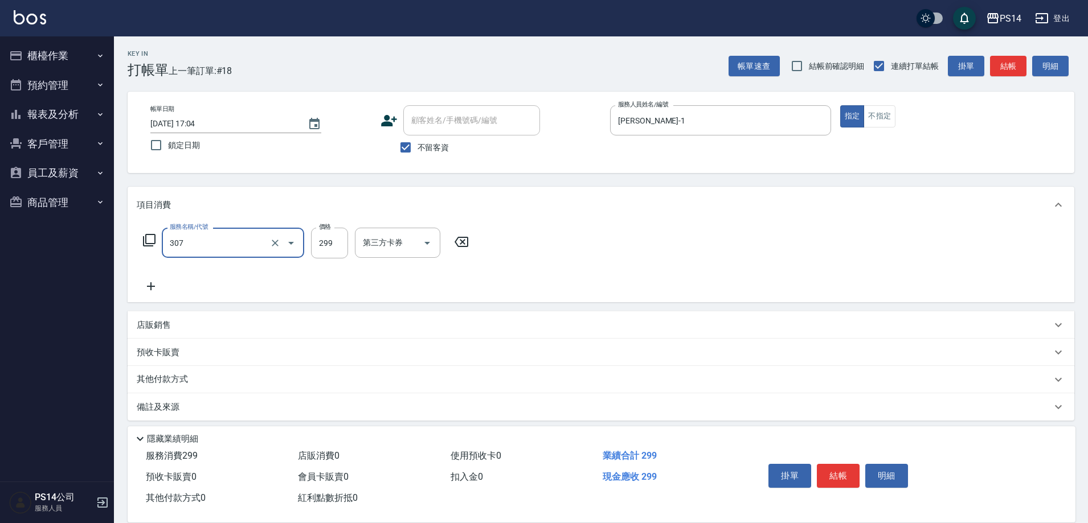
type input "剪髮(307)"
type input "[PERSON_NAME]-18"
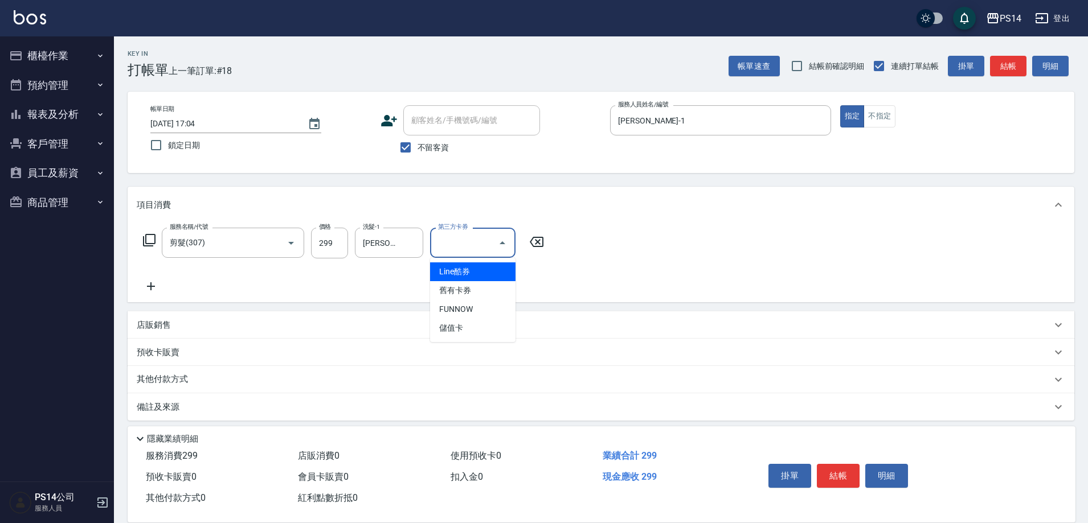
type input "儲值卡"
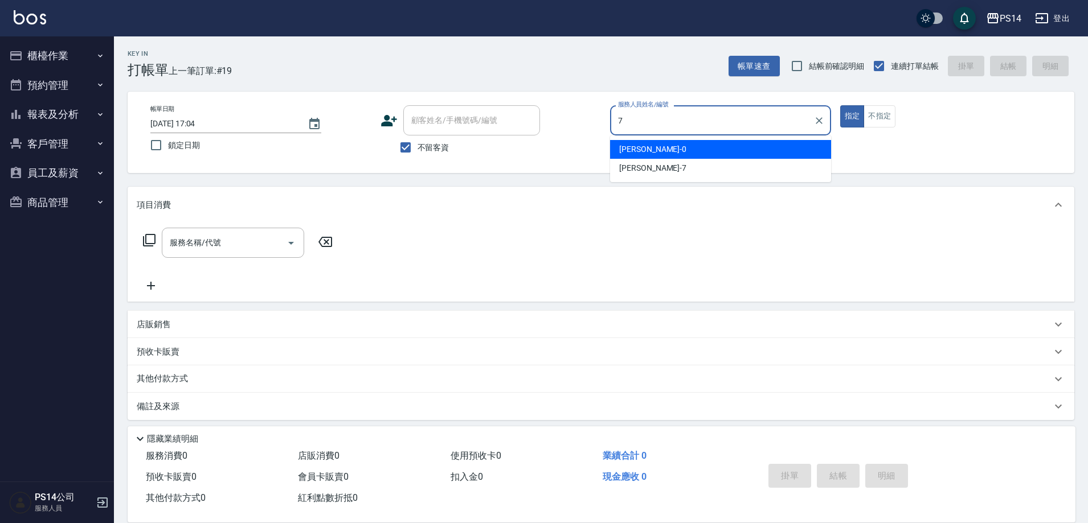
type input "[PERSON_NAME]-7"
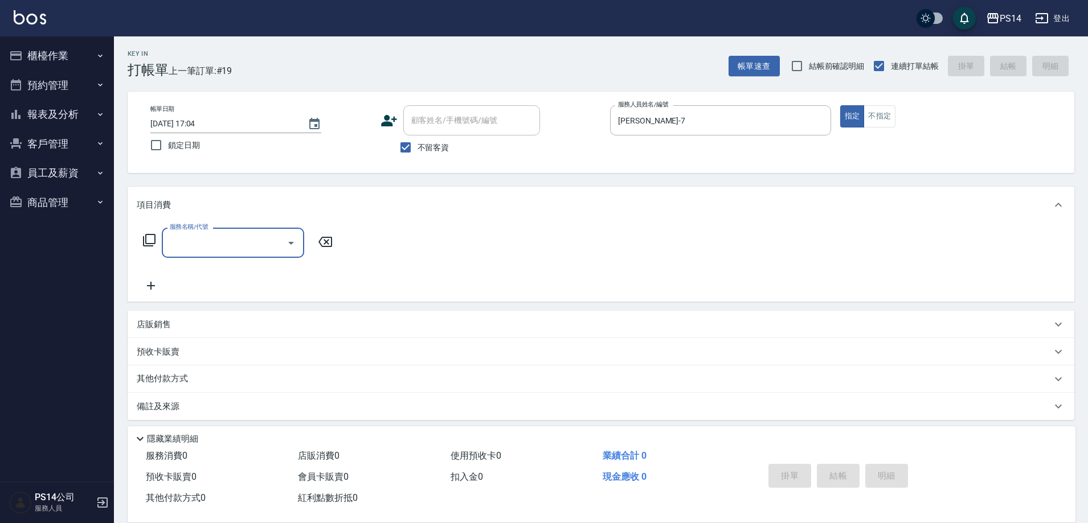
type input "3"
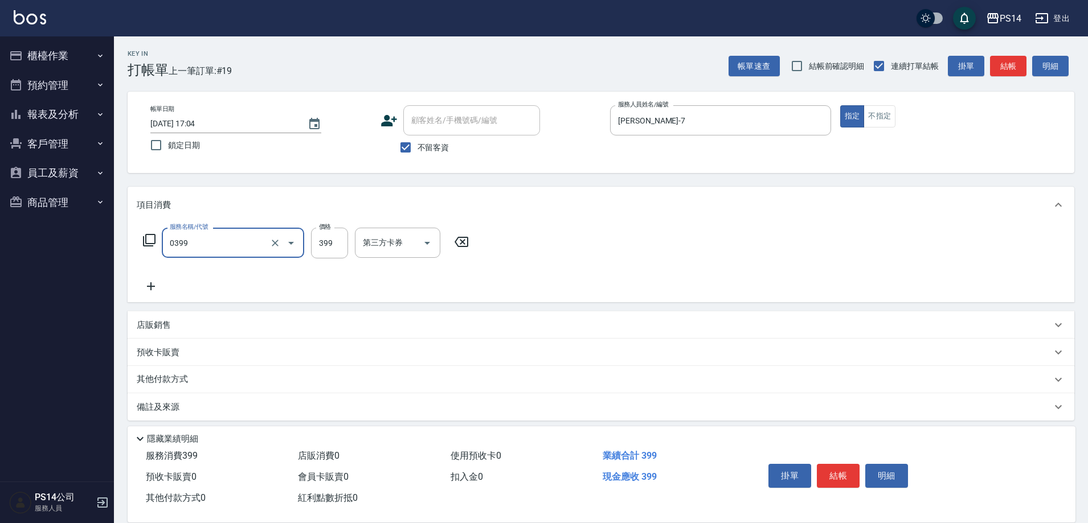
type input "海鹽399(0399)"
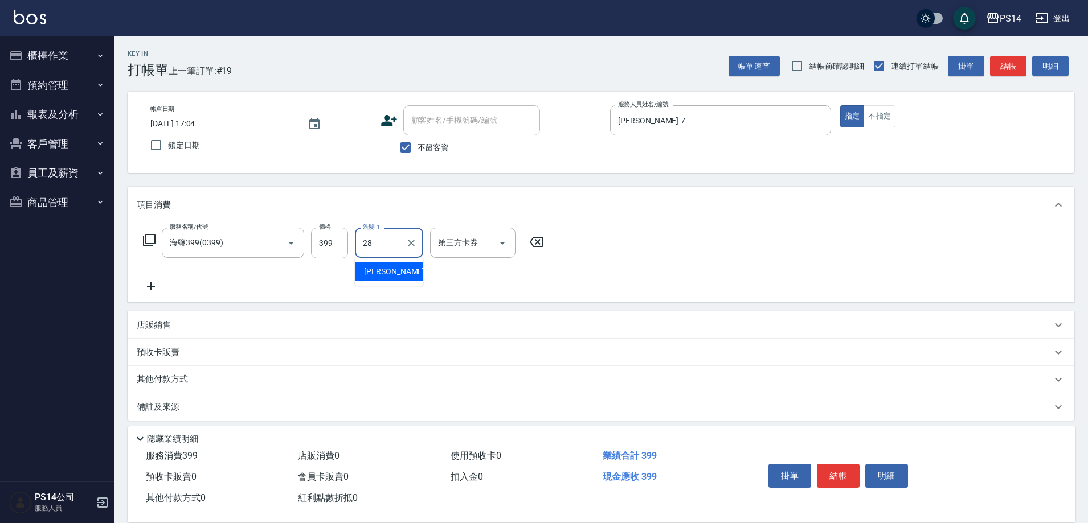
type input "[PERSON_NAME]-28"
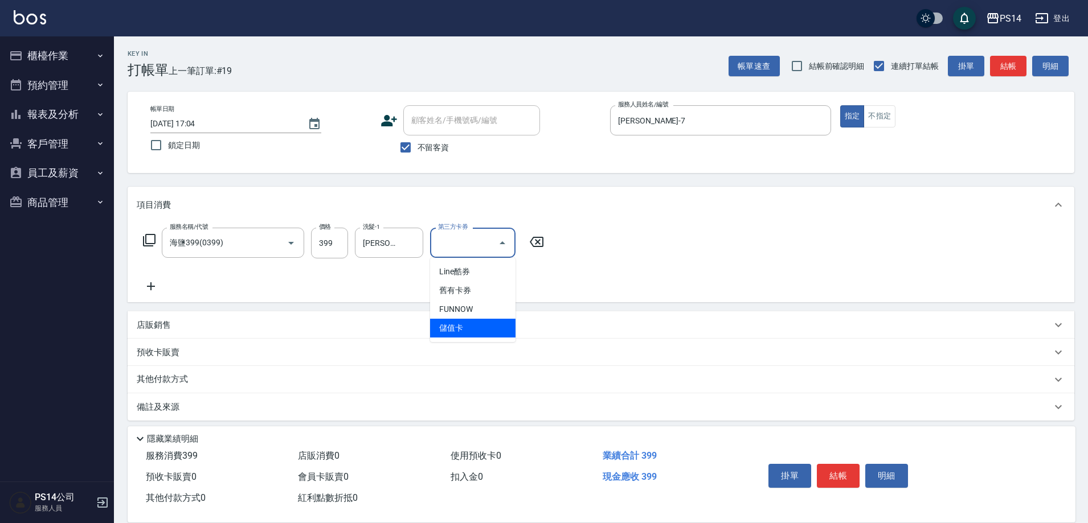
type input "儲值卡"
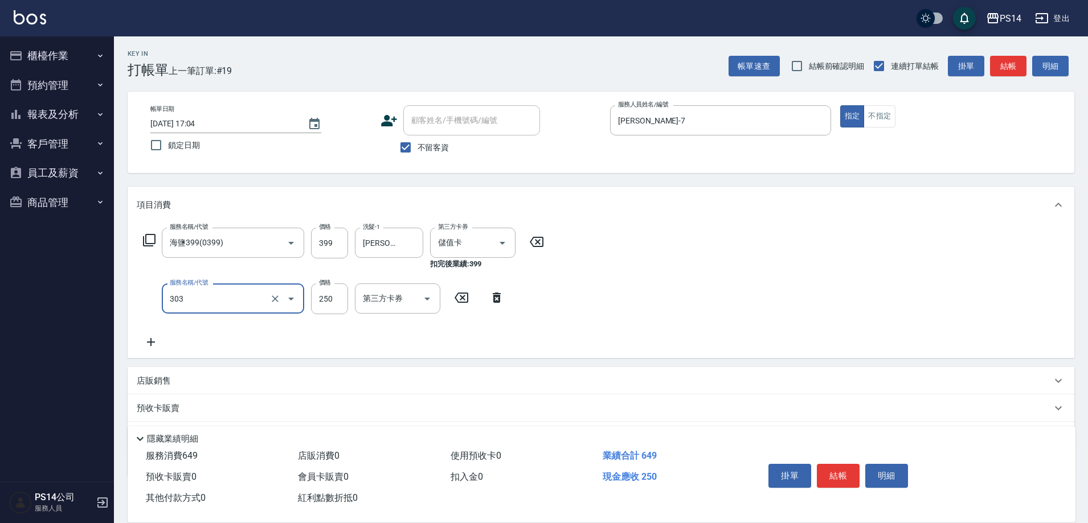
type input "剪髮(303)"
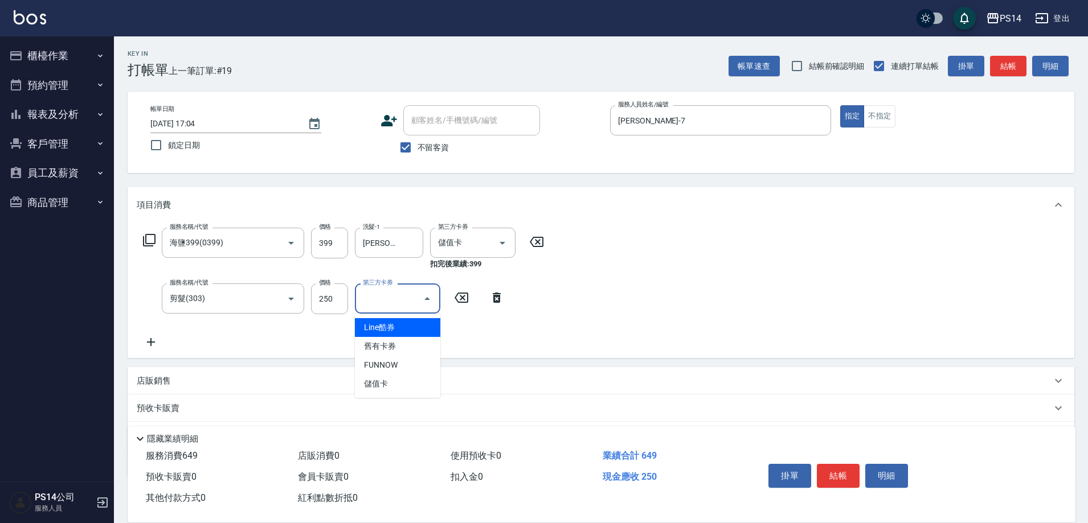
type input "儲值卡"
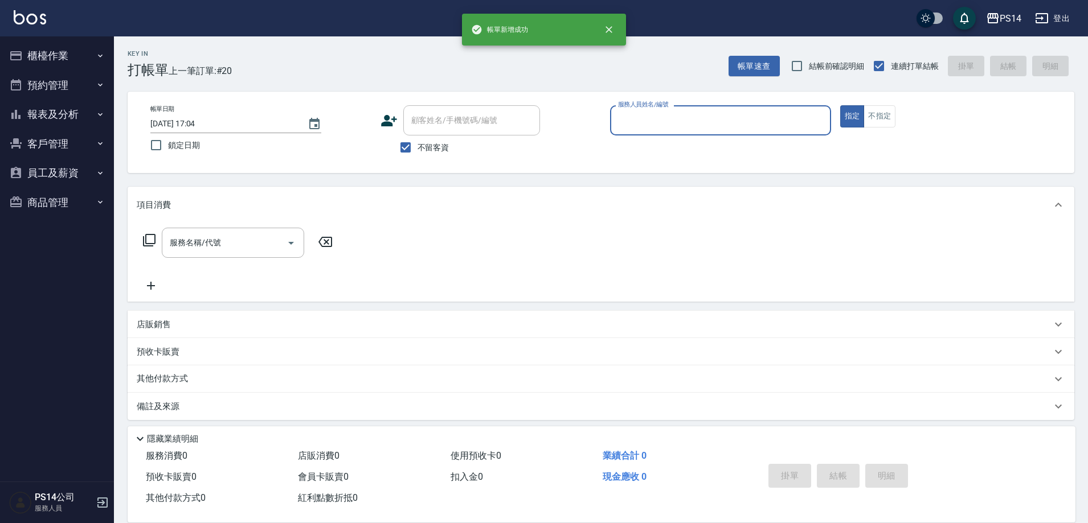
type input "2"
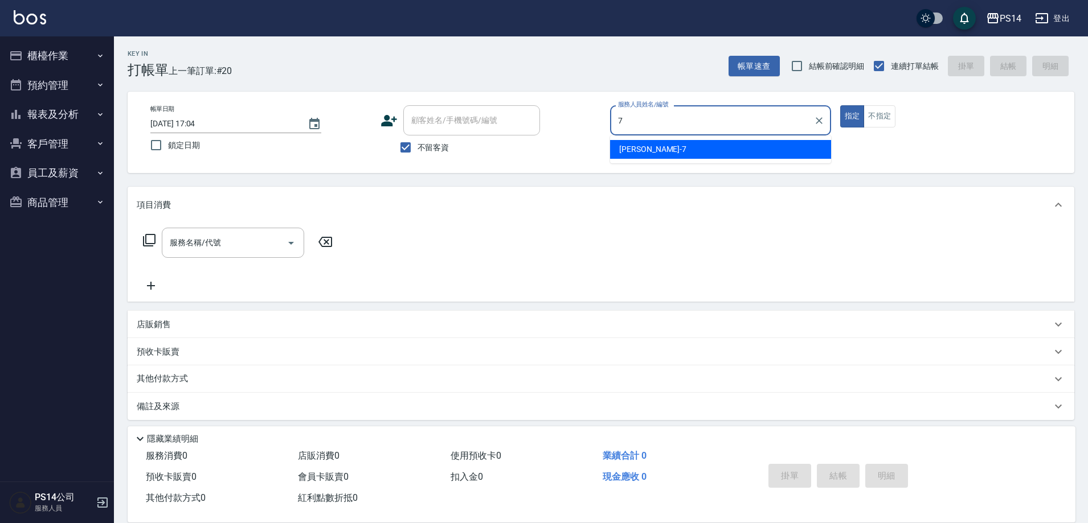
type input "[PERSON_NAME]-7"
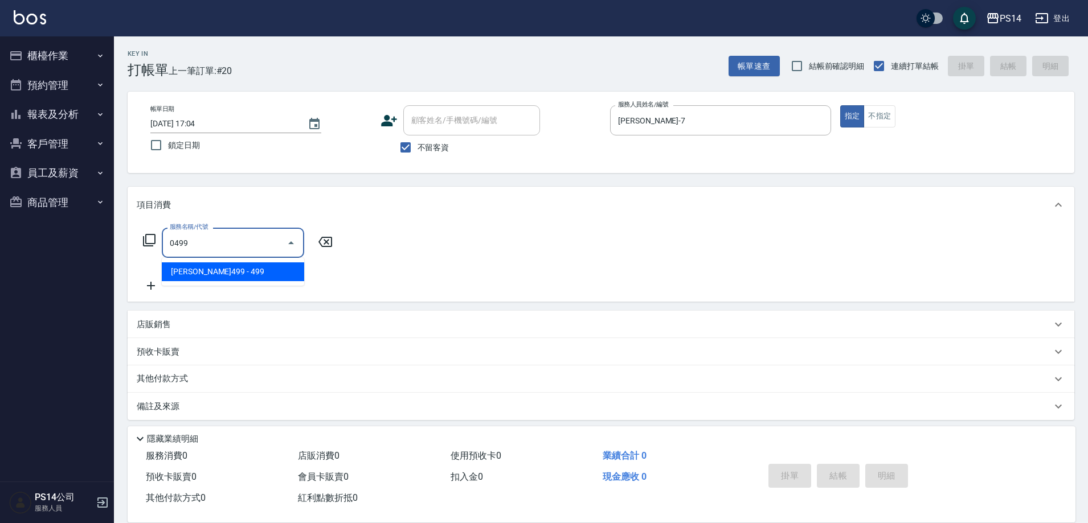
type input "[PERSON_NAME]499(0499)"
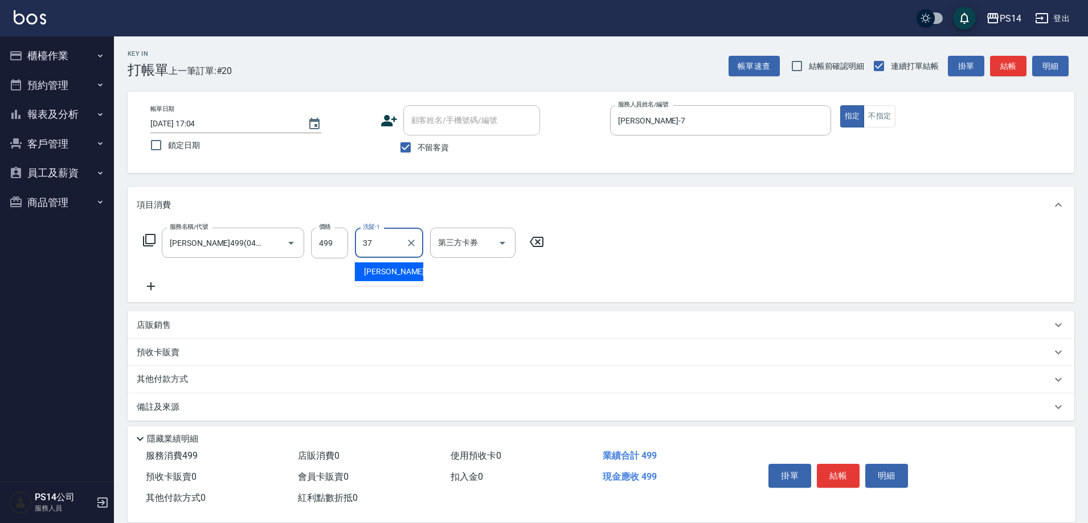
type input "[PERSON_NAME]-37"
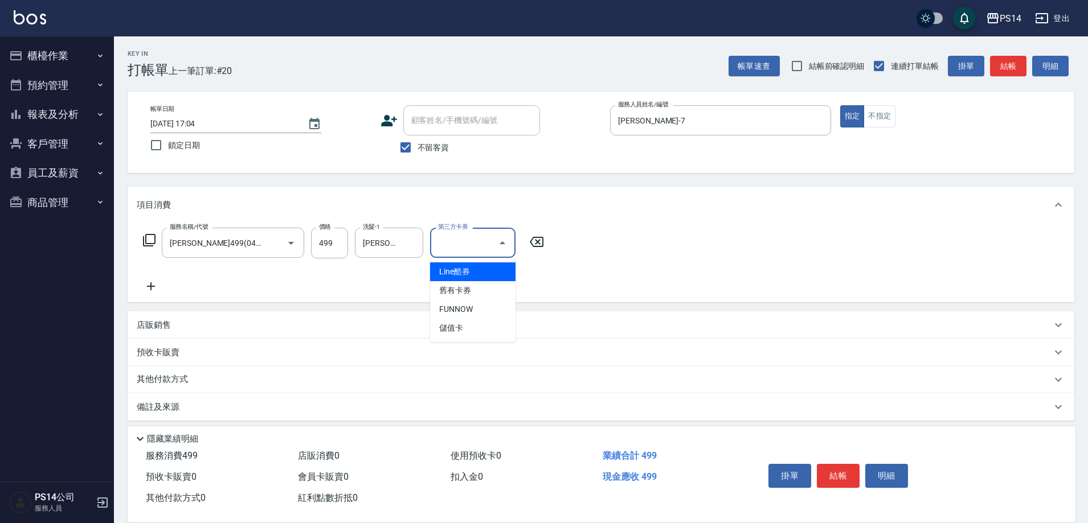
type input "儲值卡"
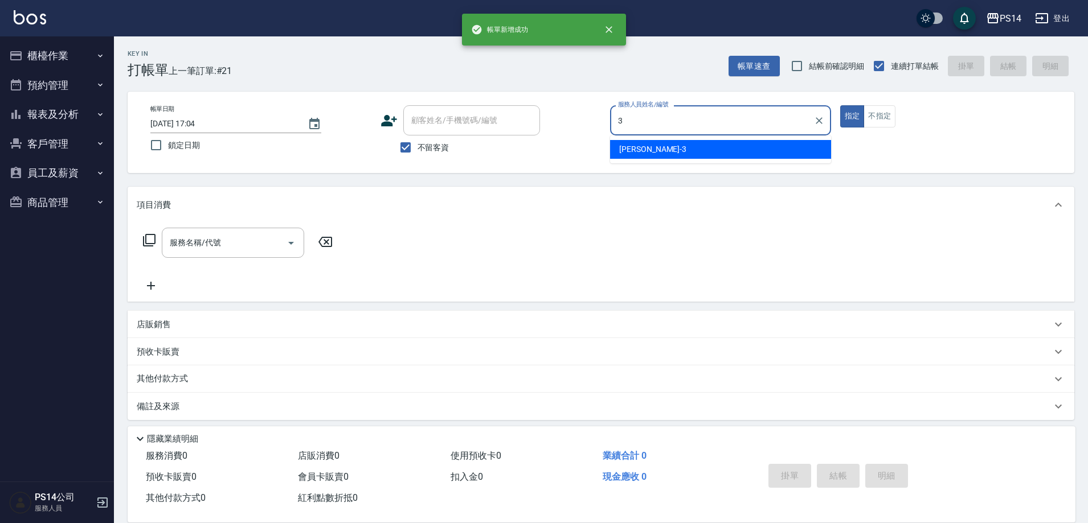
type input "[PERSON_NAME]-3"
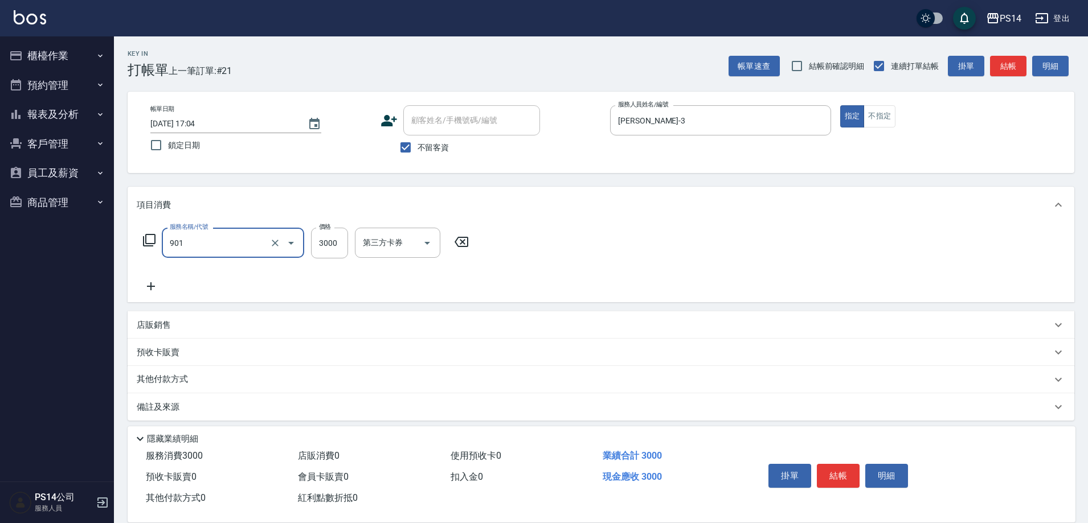
type input "儲值3000(901)"
type input "4000"
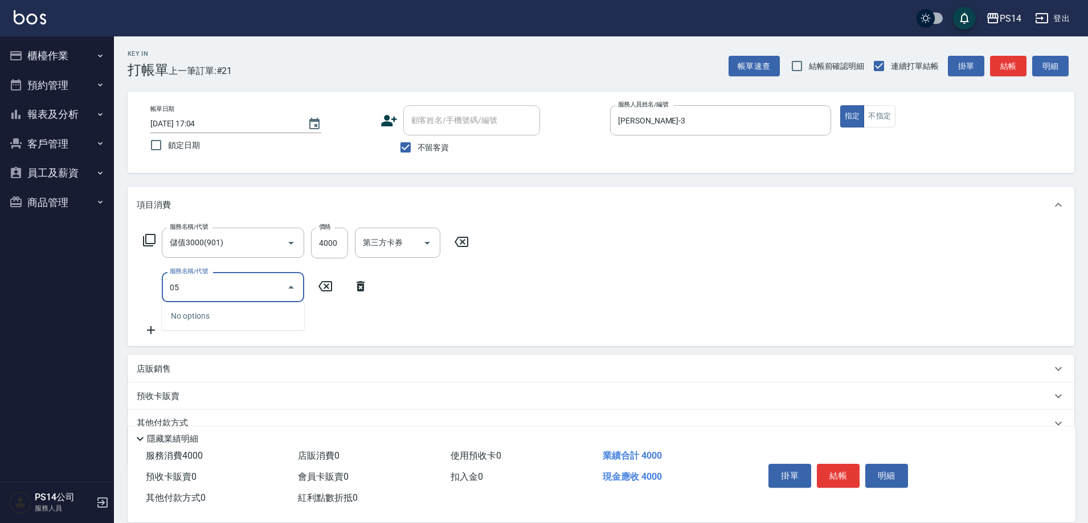
type input "0"
type input "水沁涼套餐(5699)"
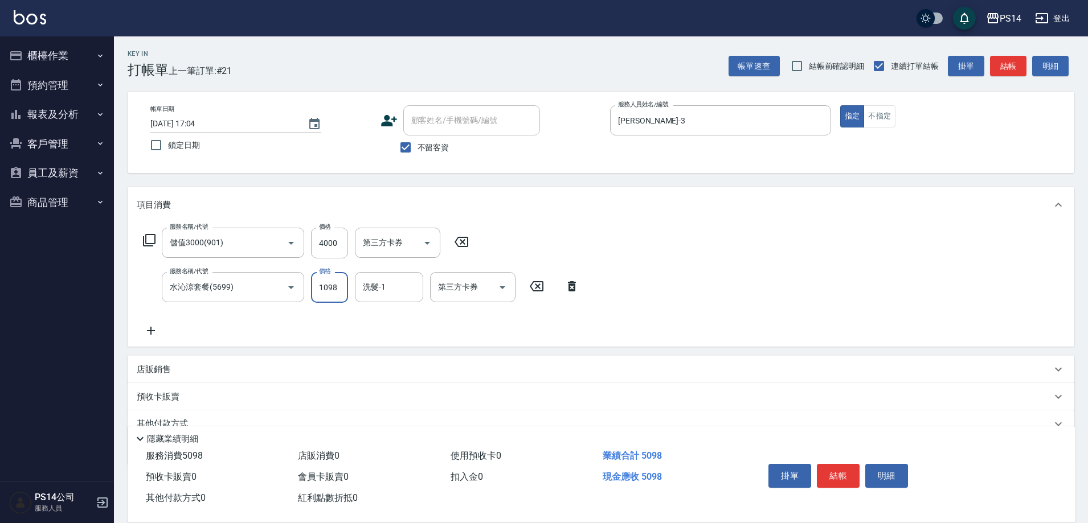
type input "1098"
type input "[PERSON_NAME]-17"
type input "儲值卡"
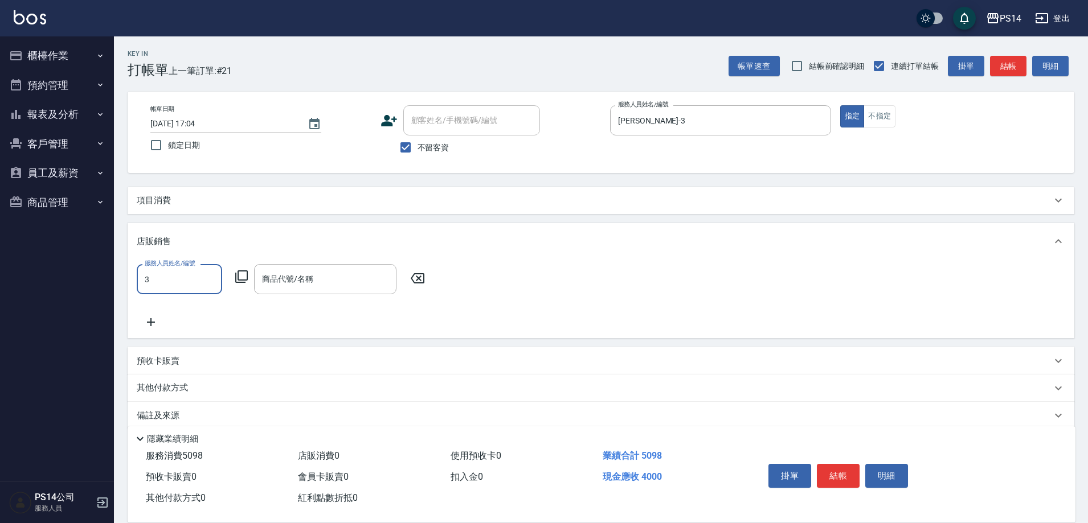
type input "[PERSON_NAME]-3"
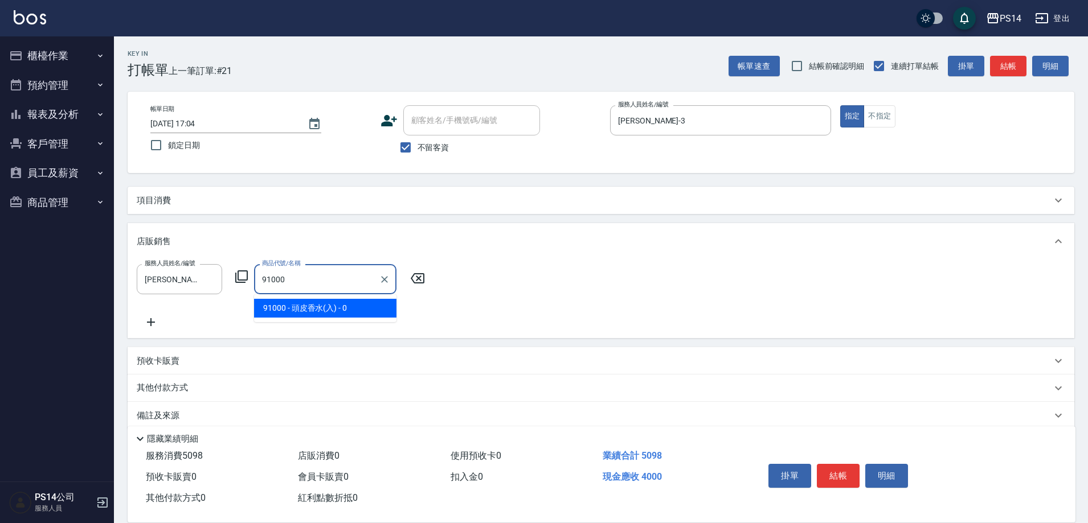
type input "頭皮香水(入)"
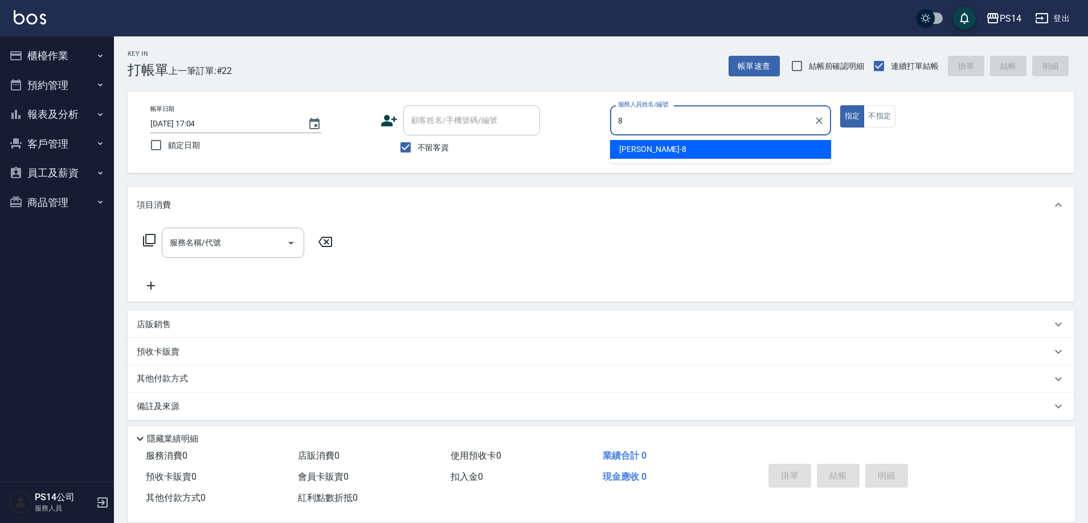
type input "[PERSON_NAME]-8"
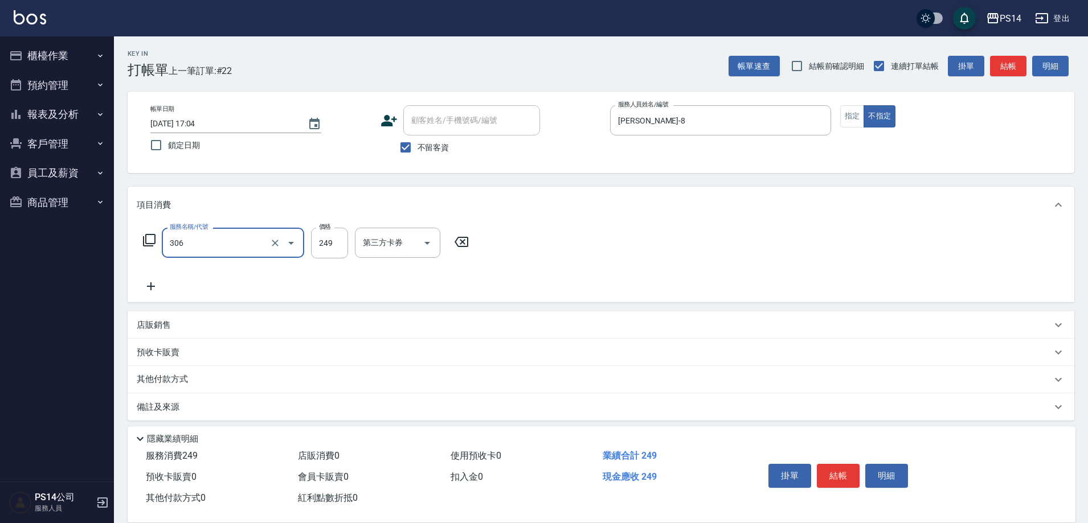
type input "剪髮(306)"
type input "[PERSON_NAME]-17"
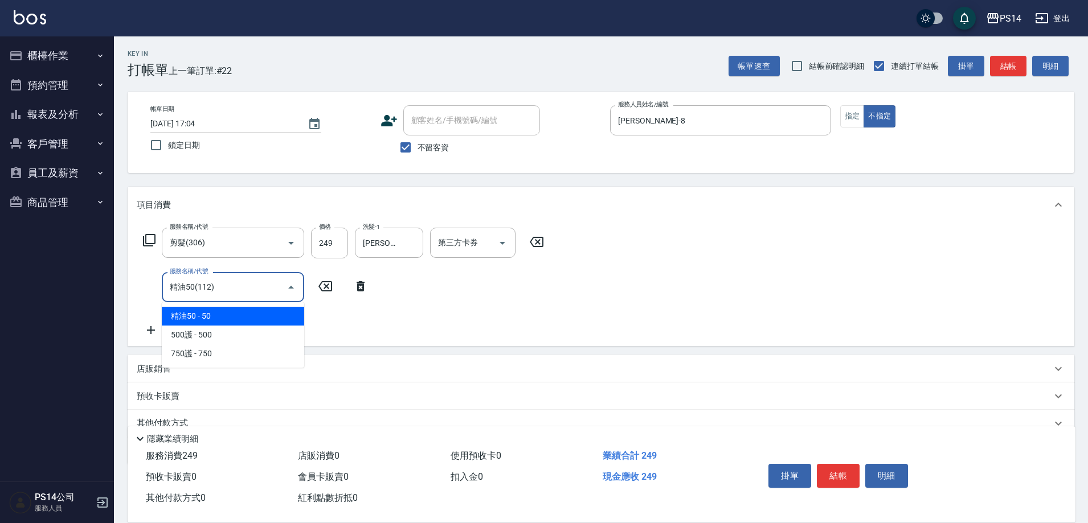
type input "精油50(112)"
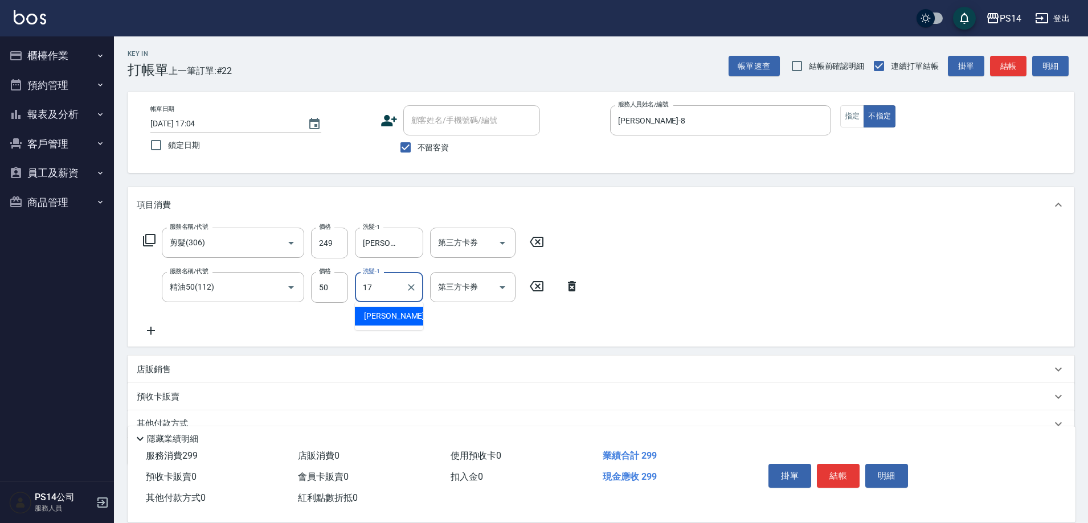
type input "[PERSON_NAME]-17"
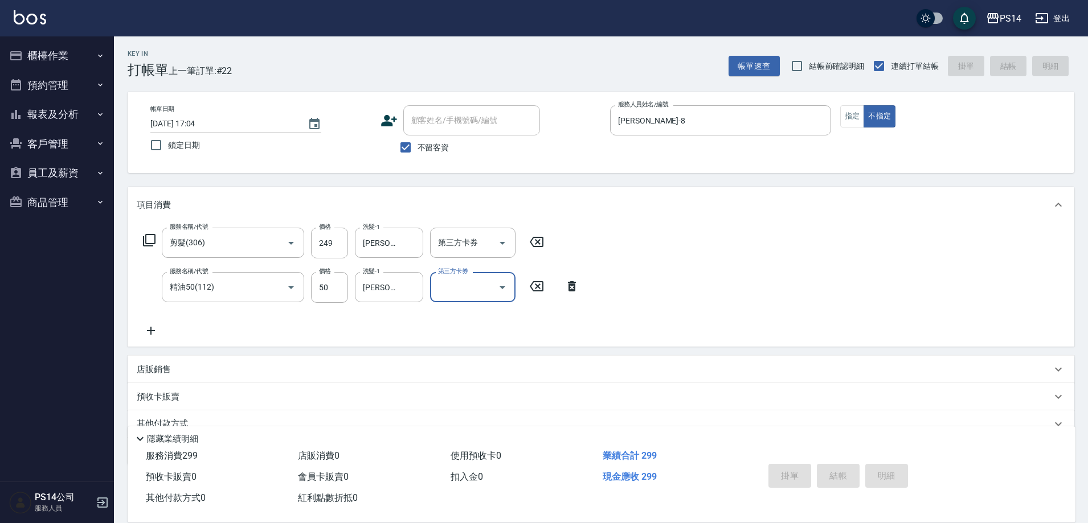
type input "[DATE] 17:08"
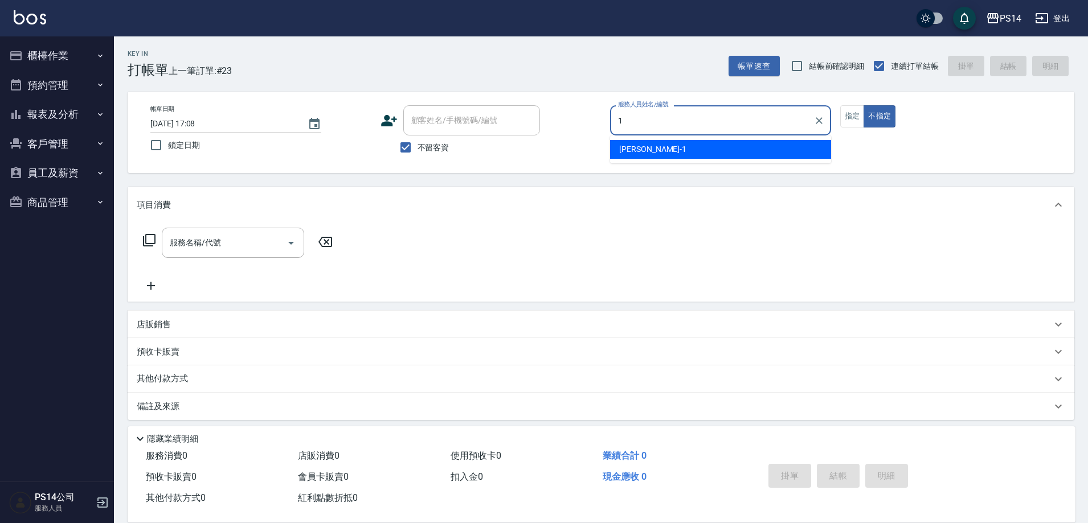
type input "[PERSON_NAME]-1"
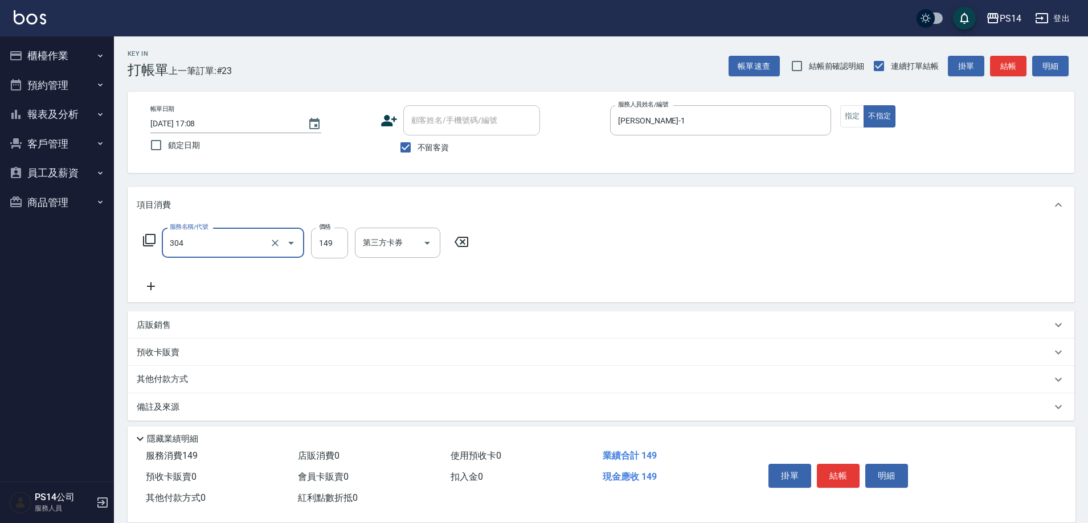
type input "剪髮(304)"
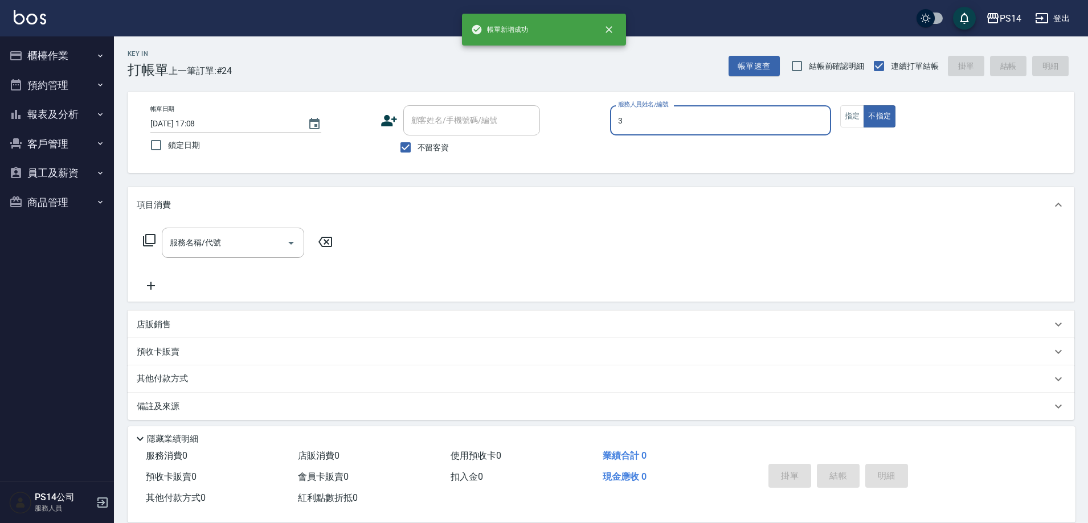
type input "[PERSON_NAME]-3"
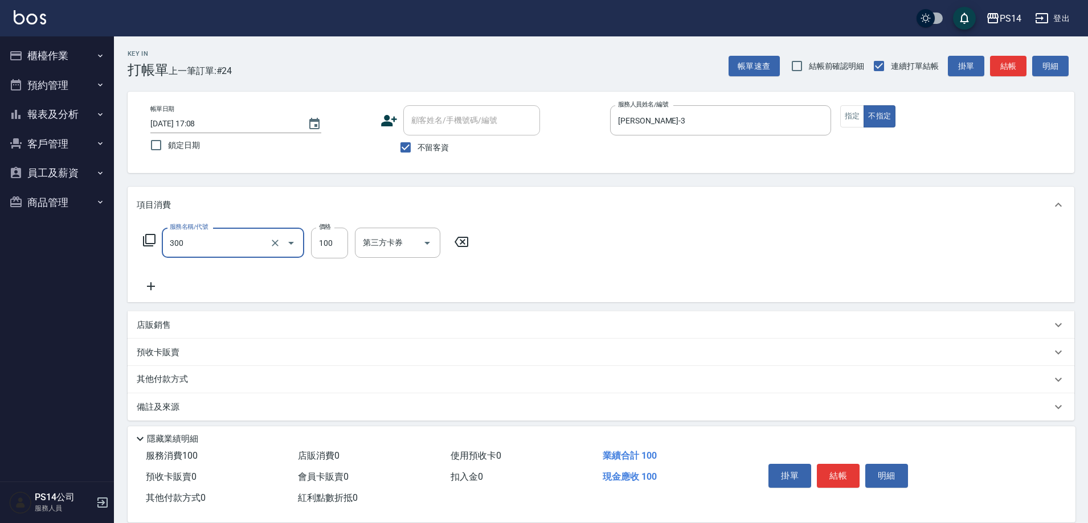
type input "剪髮(300)"
type input "50"
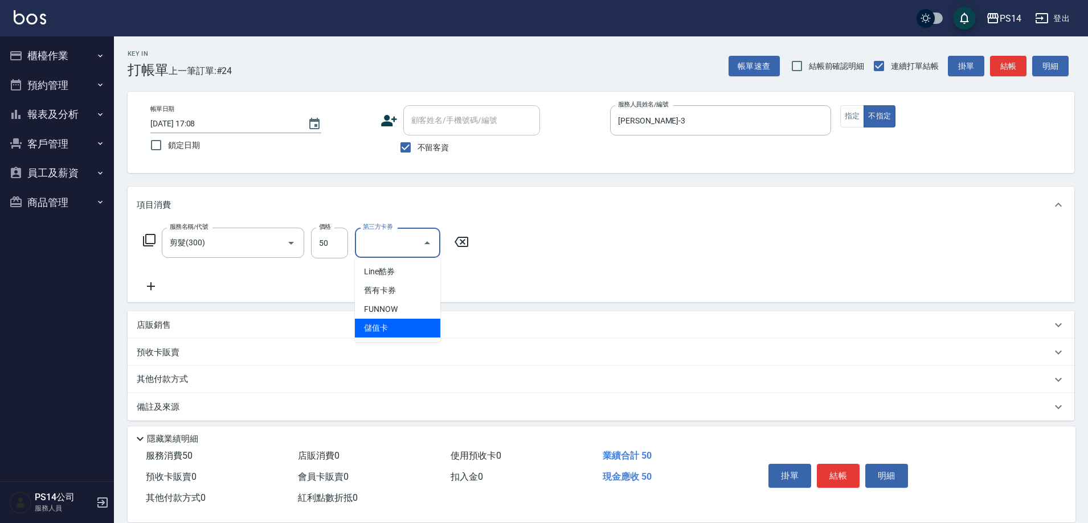
type input "儲值卡"
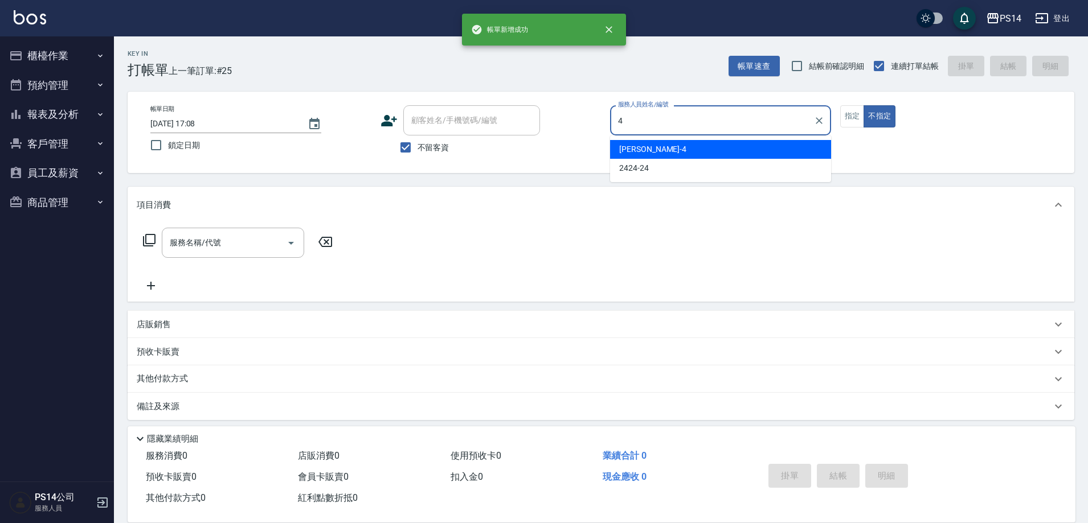
type input "[PERSON_NAME]-4"
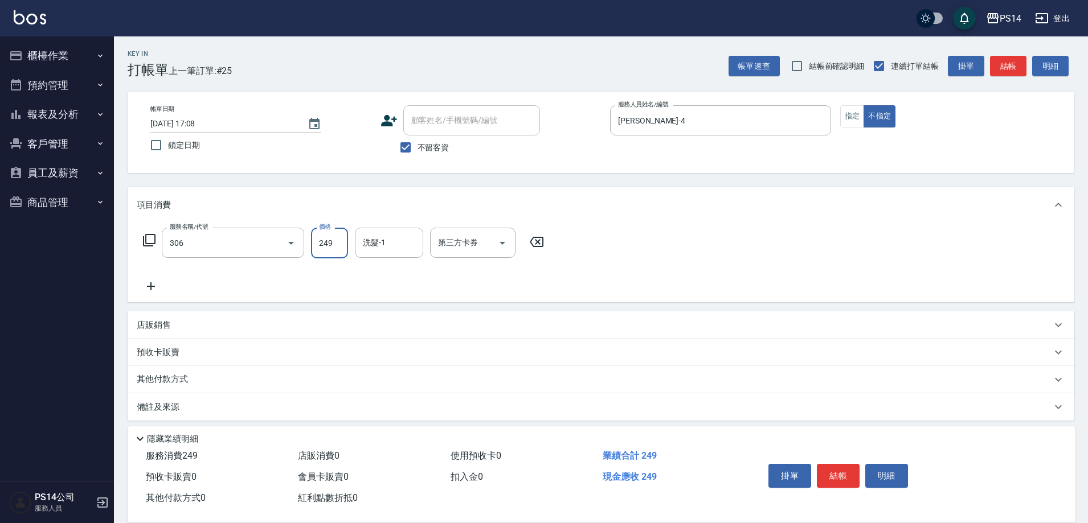
type input "剪髮(306)"
type input "[PERSON_NAME]-17"
click at [632, 232] on div "服務名稱/代號 剪髮(306) 服務名稱/代號 價格 249 價格 洗髮-1 [PERSON_NAME]-17 洗髮-1 第三方卡券 第三方卡券" at bounding box center [601, 262] width 946 height 79
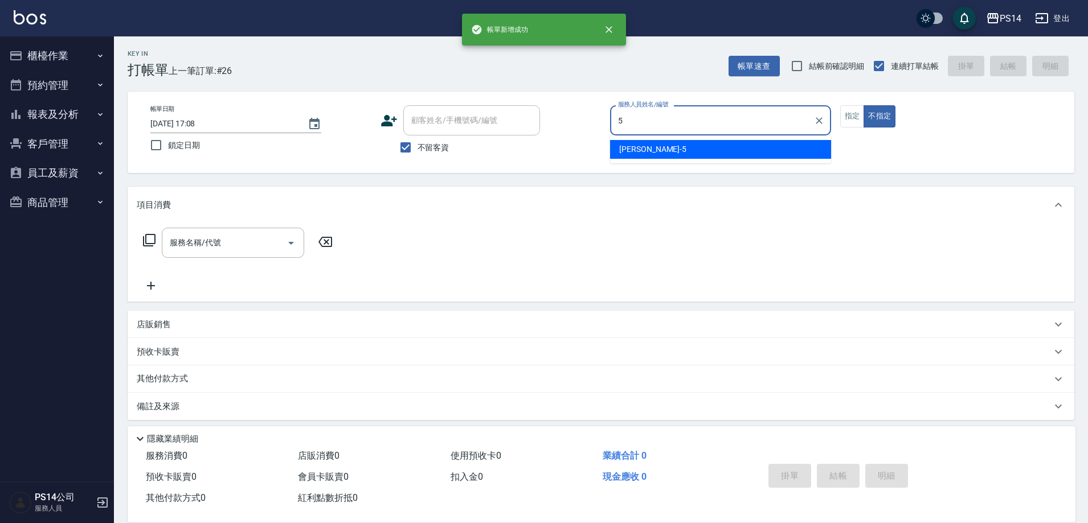
type input "[PERSON_NAME]-5"
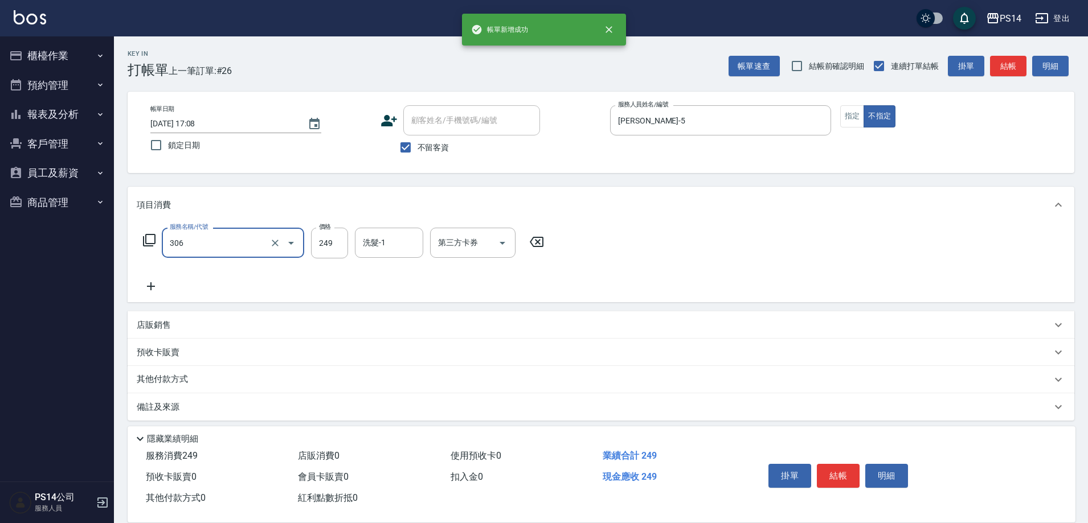
type input "剪髮(306)"
type input "[PERSON_NAME]-37"
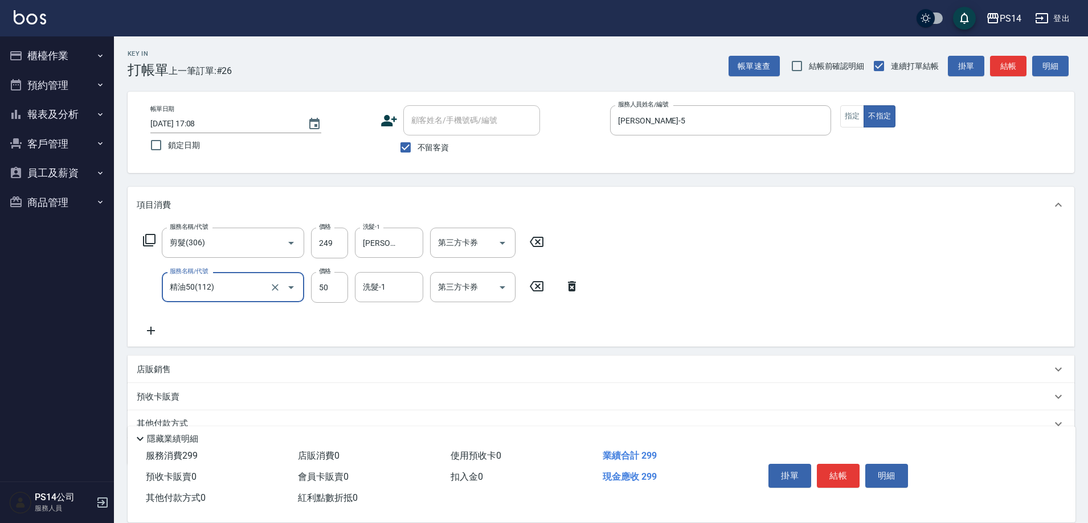
type input "精油50(112)"
type input "[PERSON_NAME]-37"
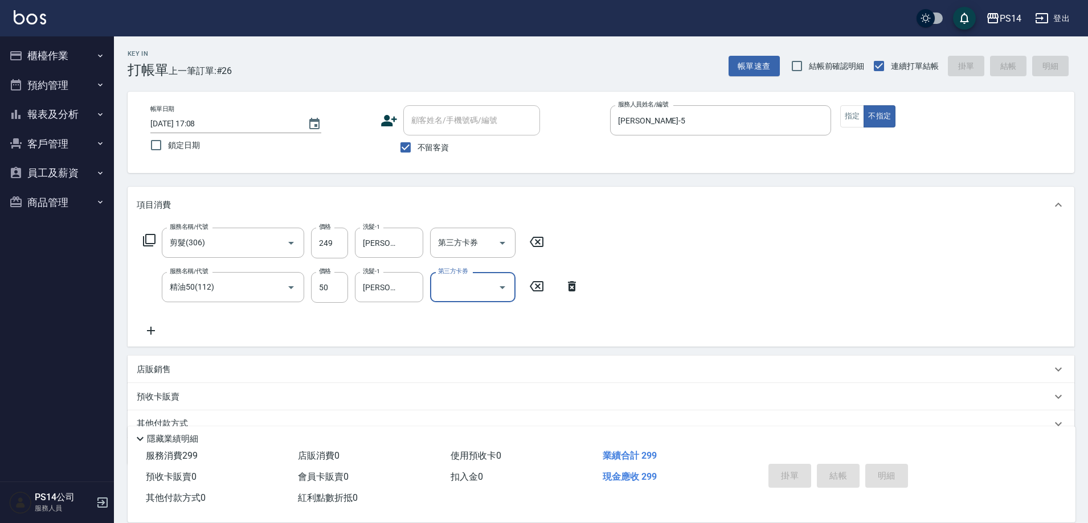
type input "[DATE] 17:09"
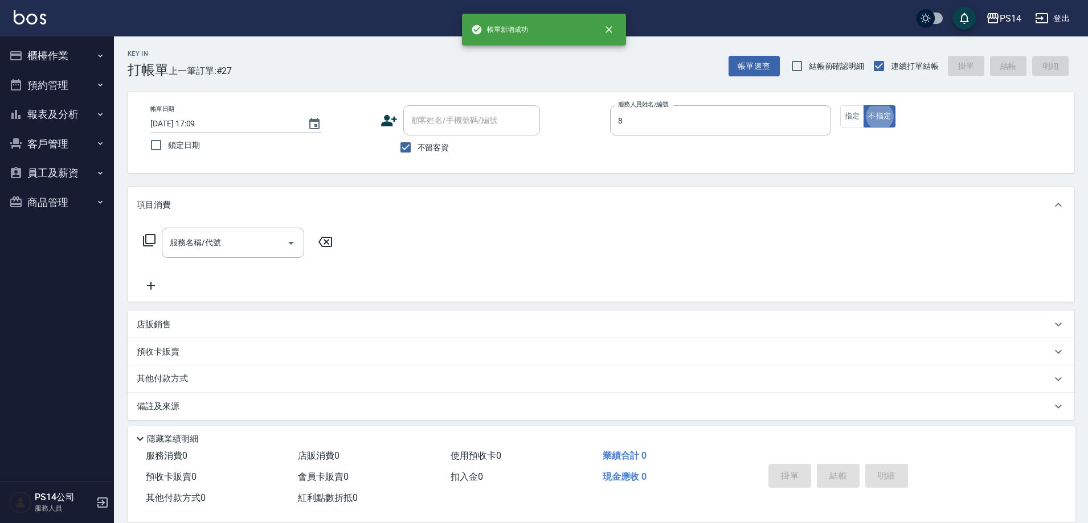
type input "[PERSON_NAME]-8"
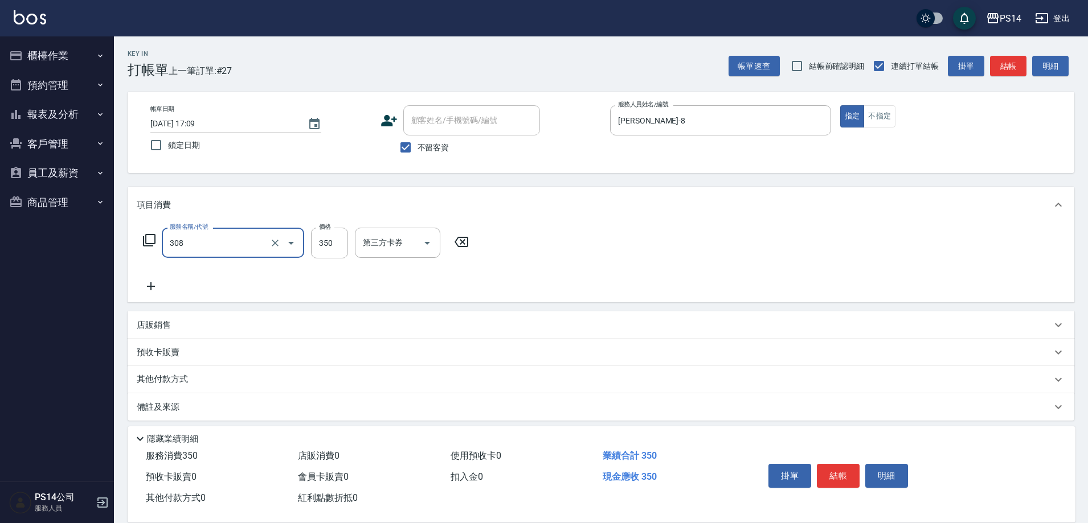
type input "洗+剪(308)"
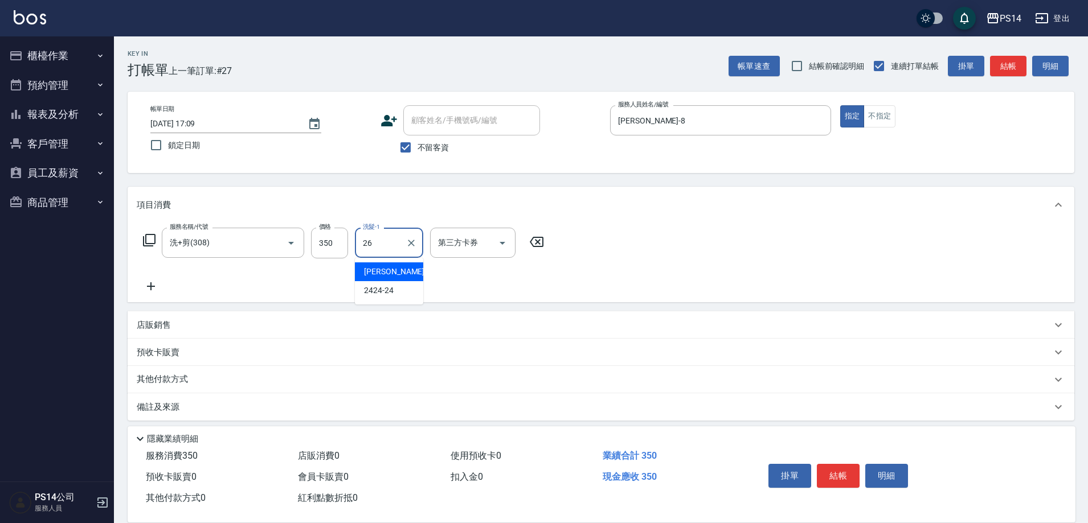
type input "[PERSON_NAME]-26"
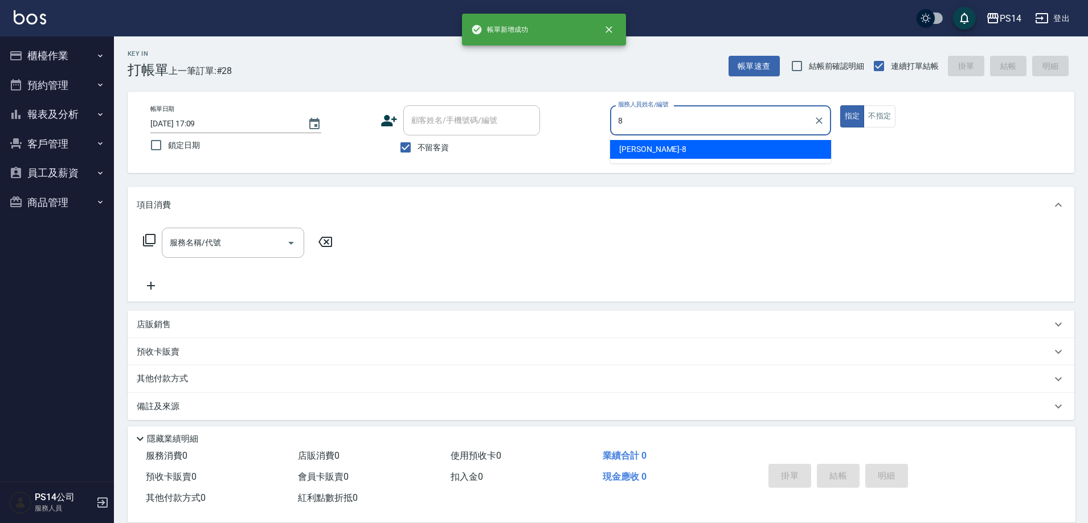
type input "[PERSON_NAME]-8"
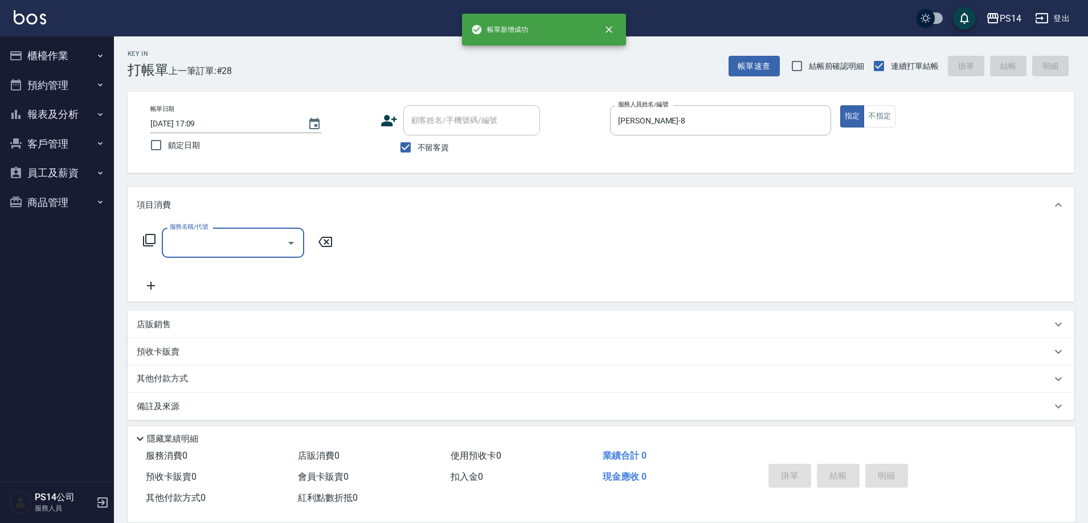
type input "3"
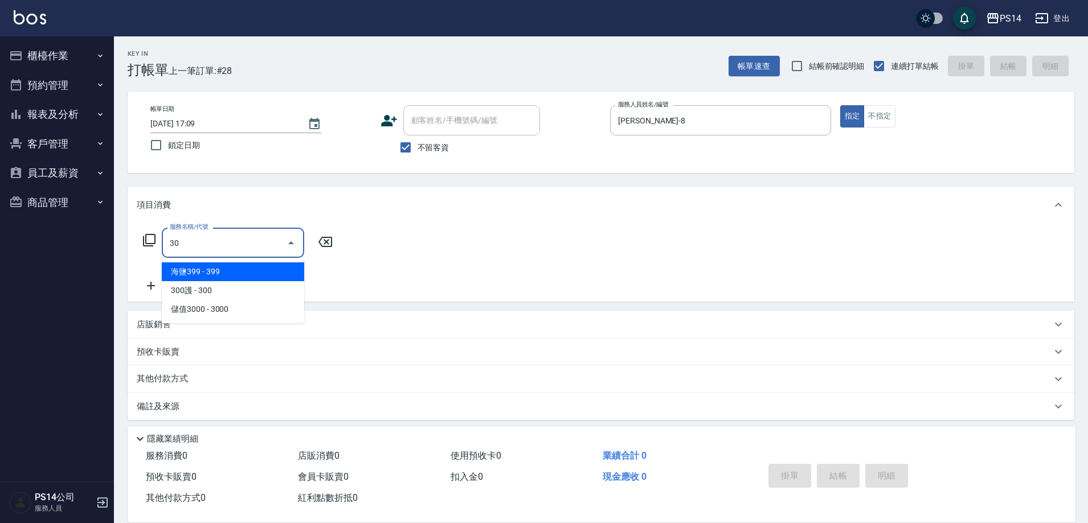
type input "301"
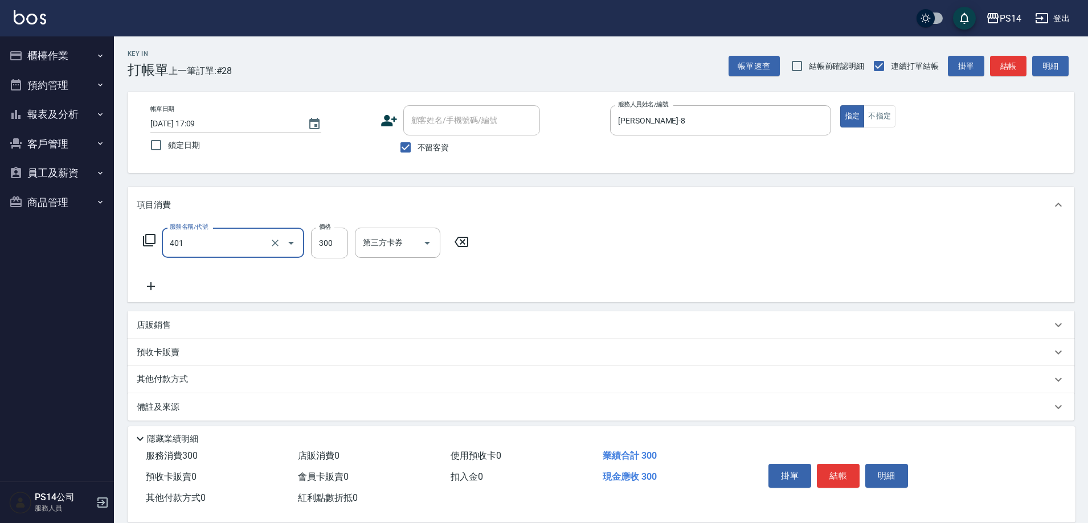
type input "300護(401)"
type input "[PERSON_NAME]-26"
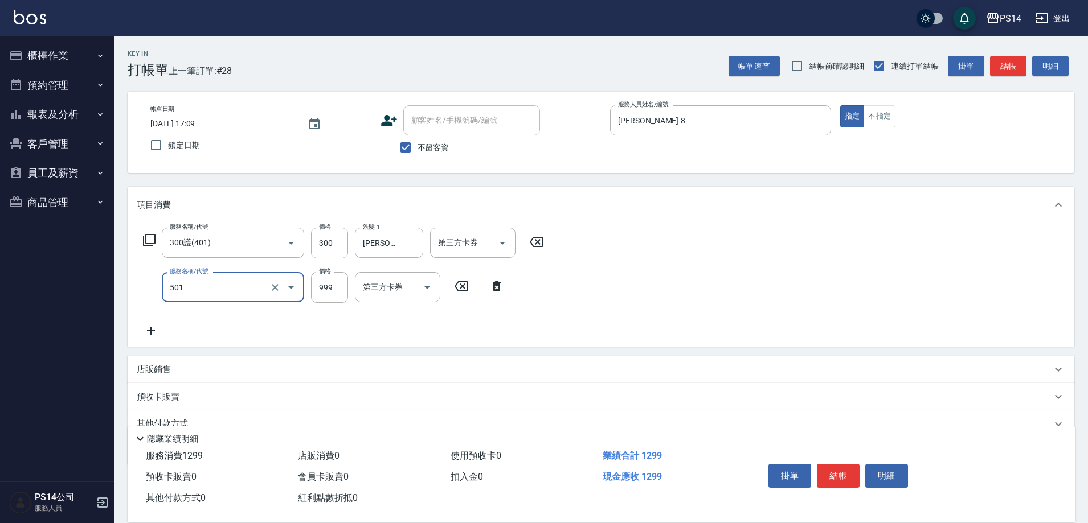
type input "染髮(501)"
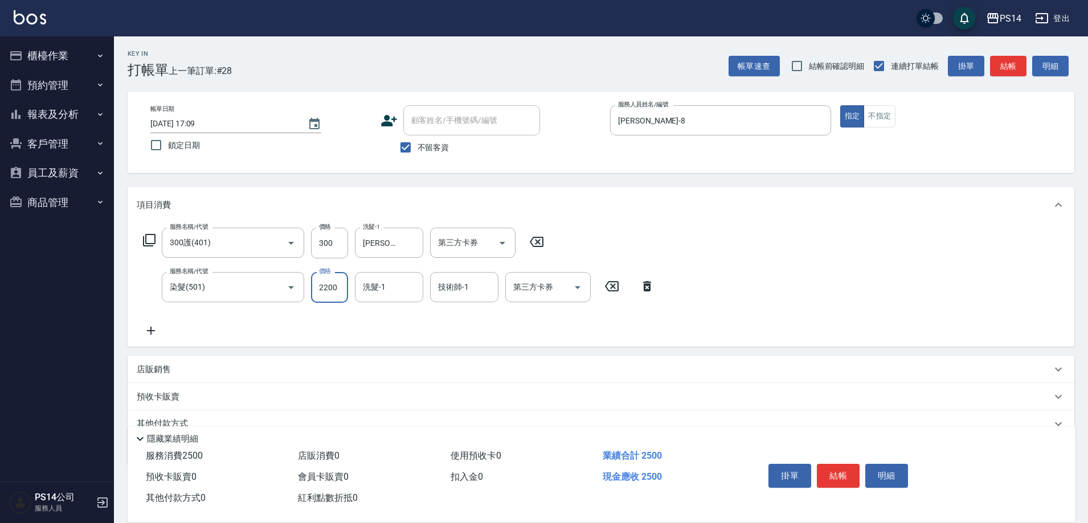
type input "2200"
type input "[PERSON_NAME]-26"
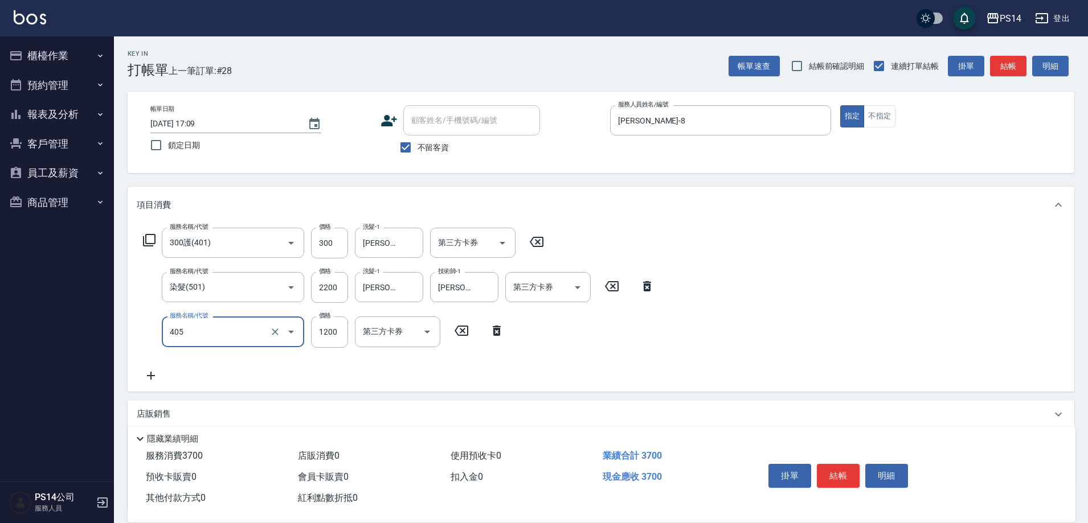
type input "1200護(405)"
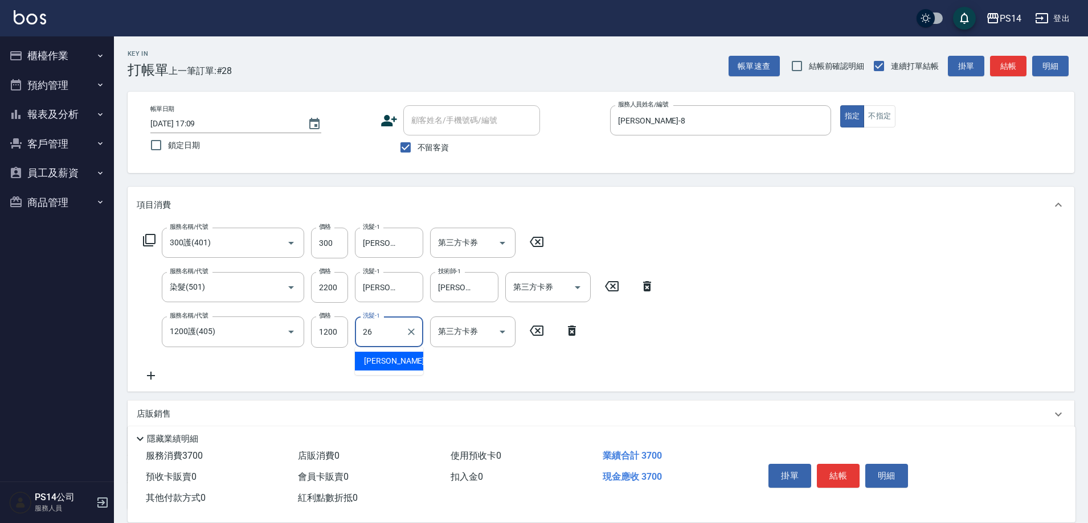
type input "[PERSON_NAME]-26"
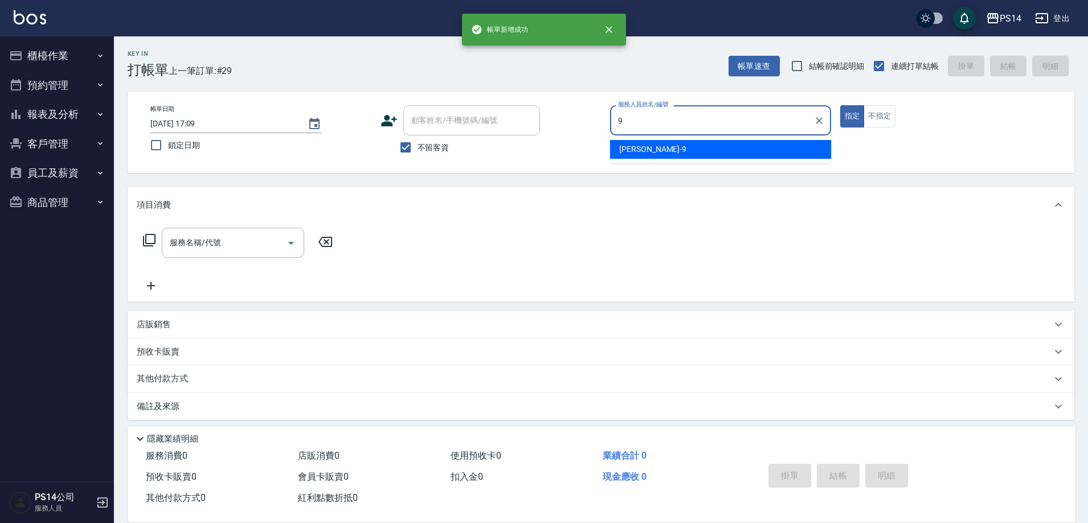
type input "[PERSON_NAME]-9"
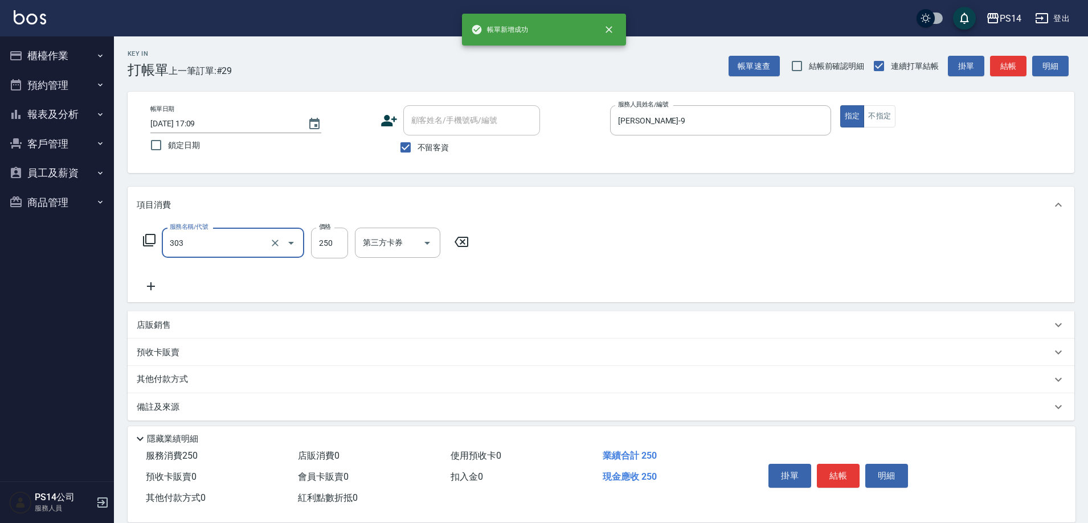
type input "剪髮(303)"
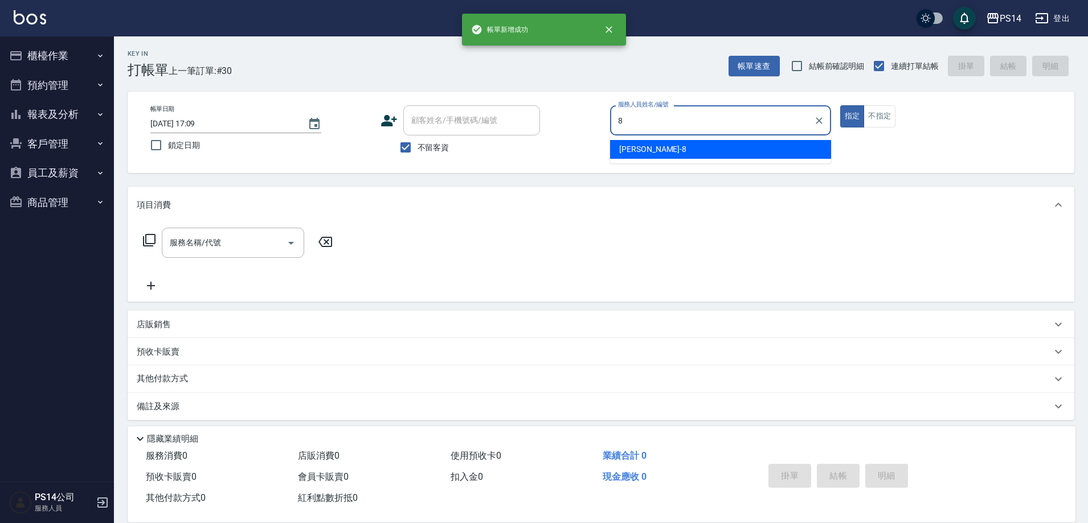
type input "[PERSON_NAME]-8"
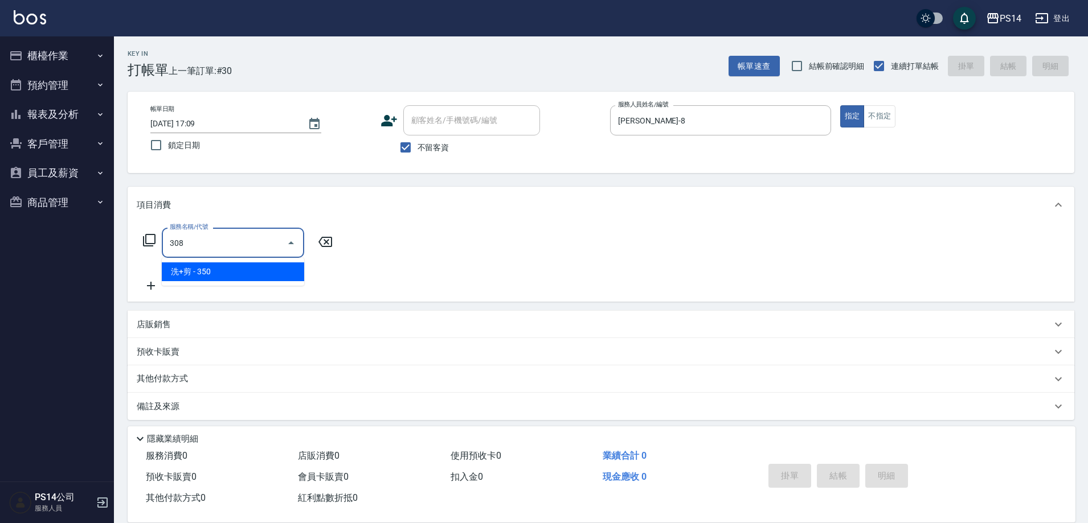
type input "洗+剪(308)"
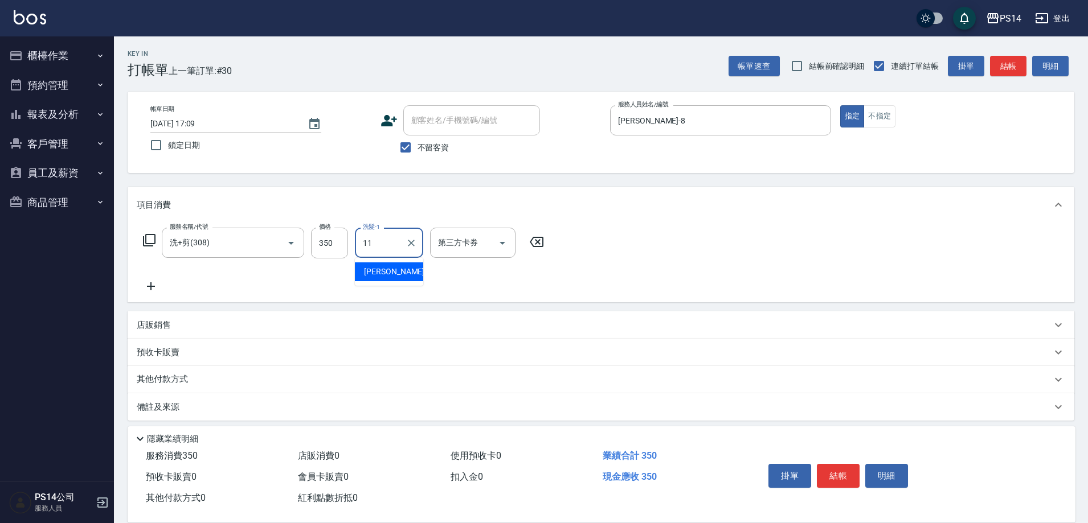
type input "[PERSON_NAME]-11"
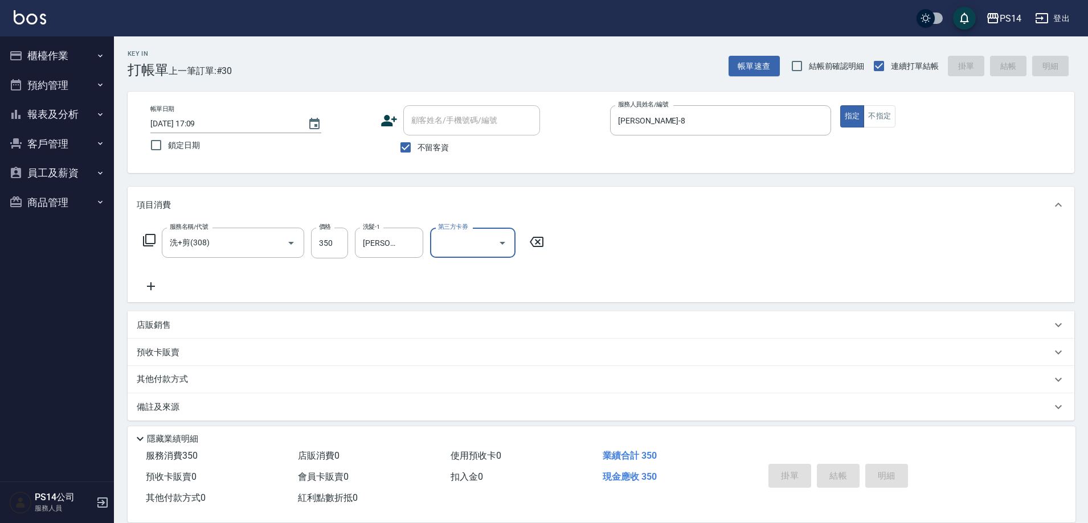
type input "Line酷券"
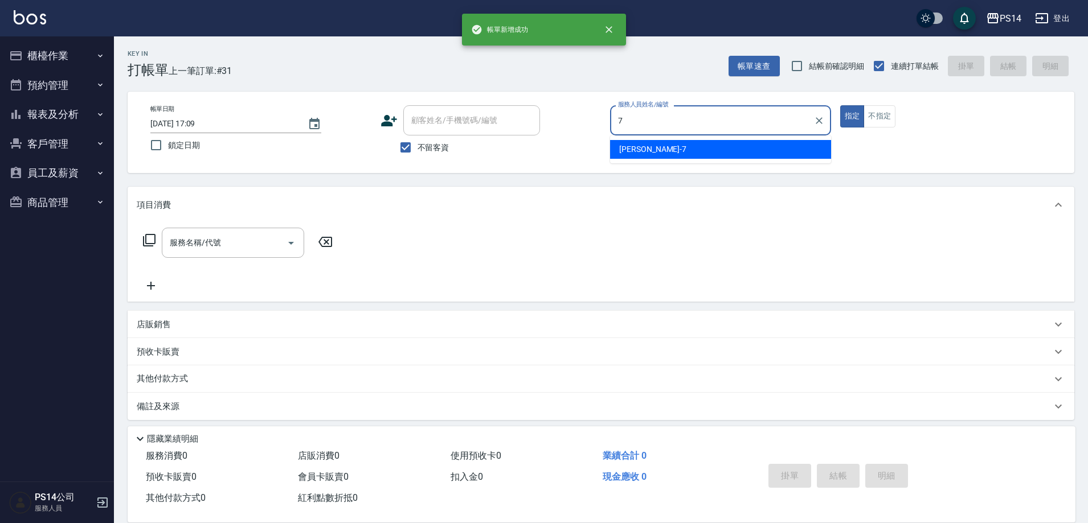
type input "[PERSON_NAME]-7"
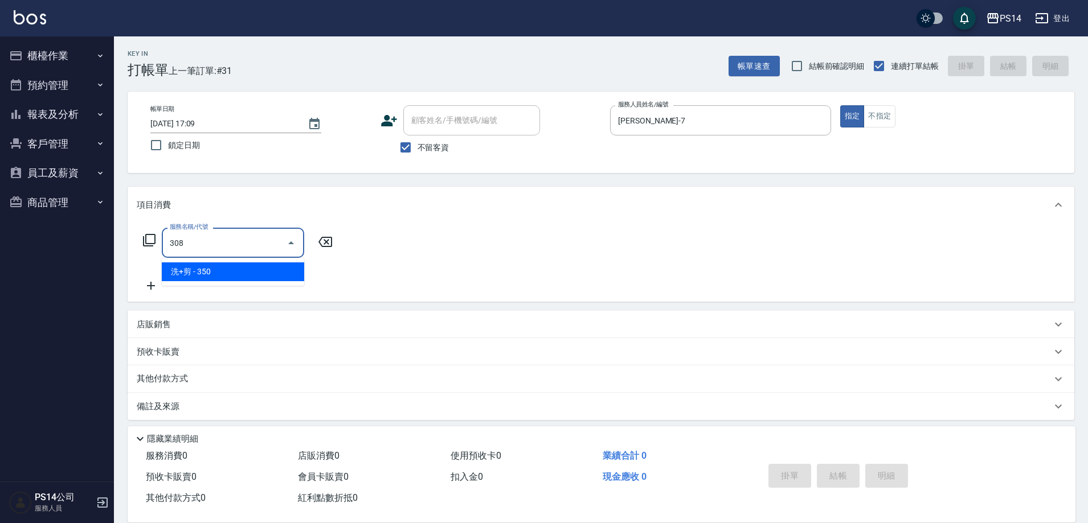
type input "洗+剪(308)"
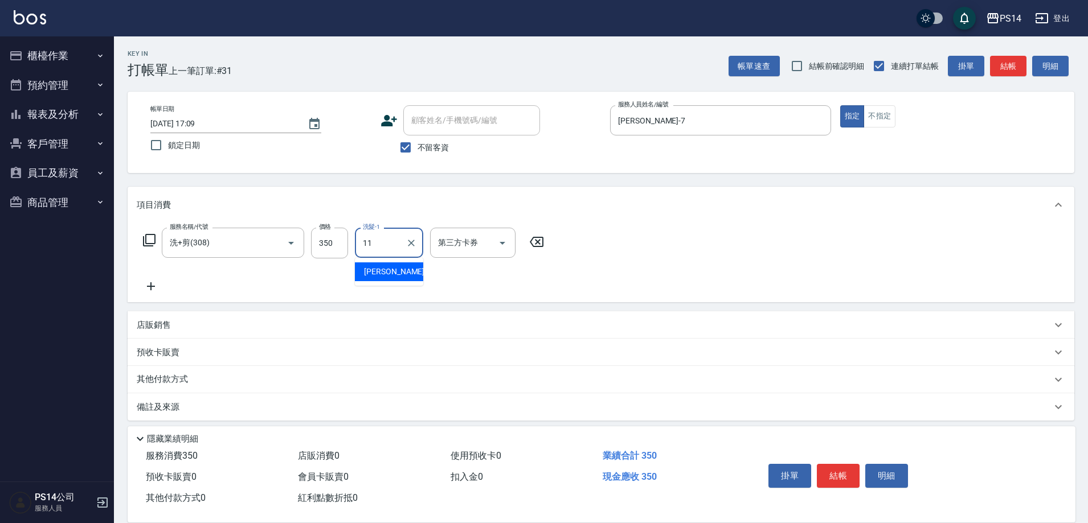
type input "[PERSON_NAME]-11"
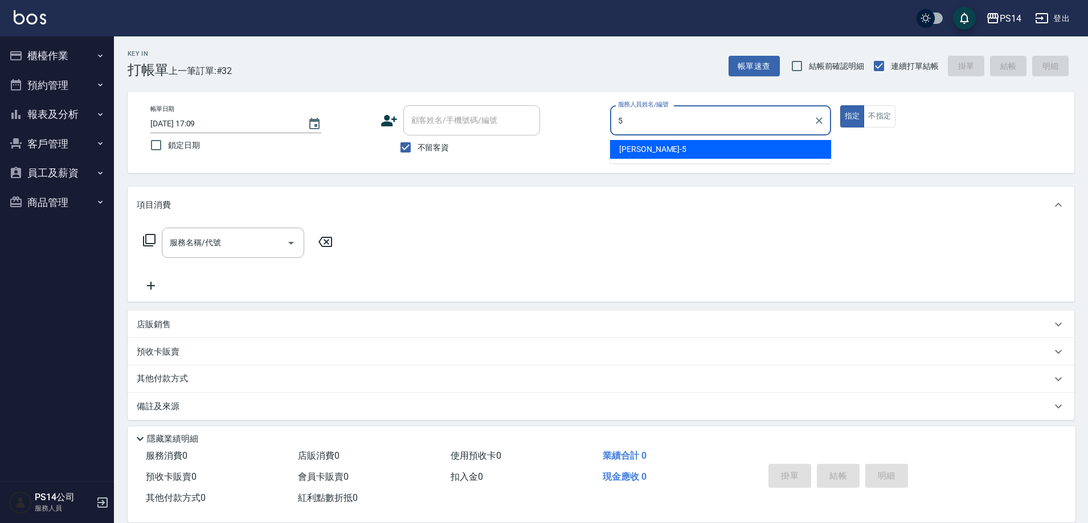
type input "[PERSON_NAME]-5"
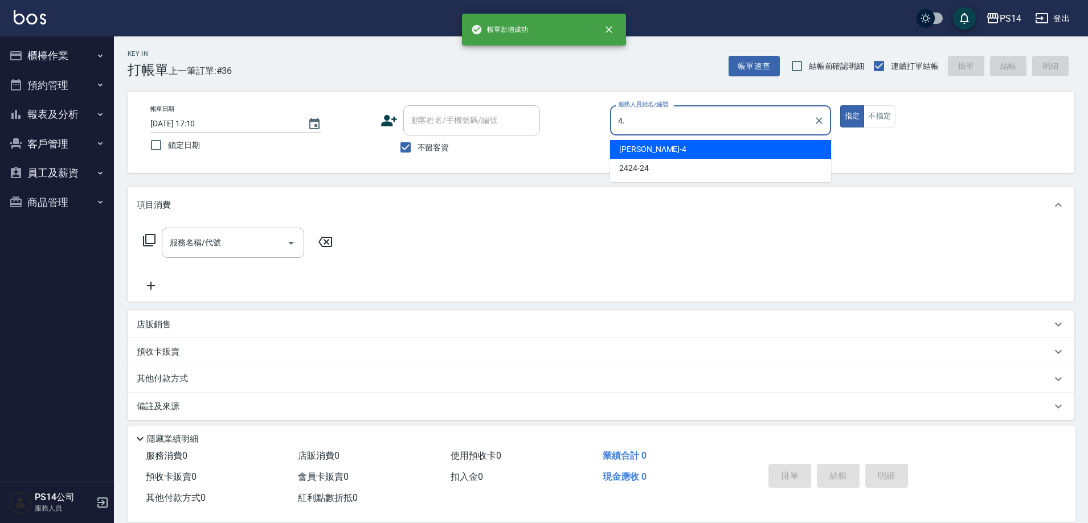
click at [840, 105] on button "指定" at bounding box center [852, 116] width 24 height 22
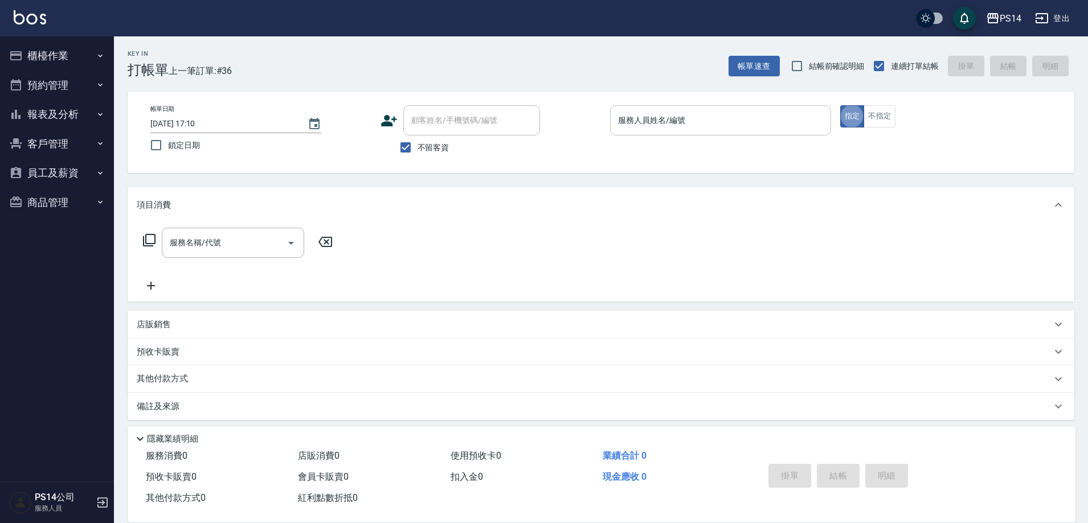
click at [728, 118] on input "服務人員姓名/編號" at bounding box center [720, 120] width 211 height 20
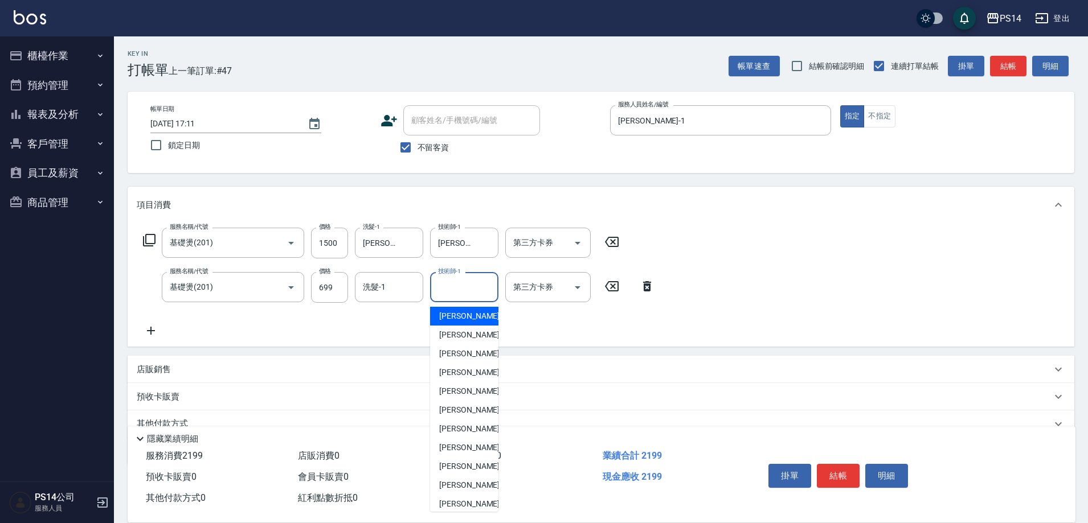
click at [469, 291] on input "技術師-1" at bounding box center [464, 287] width 58 height 20
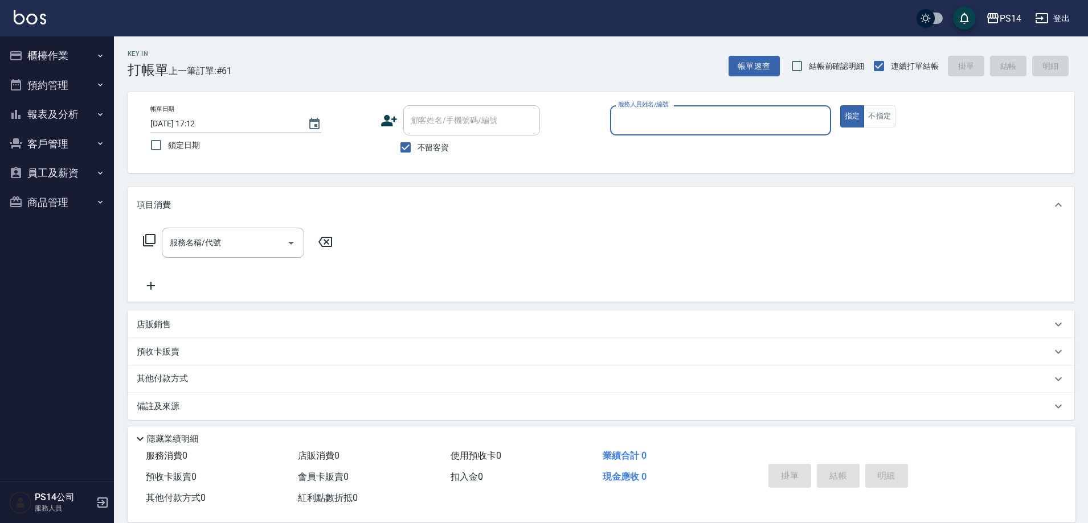
click at [87, 122] on button "報表及分析" at bounding box center [57, 115] width 105 height 30
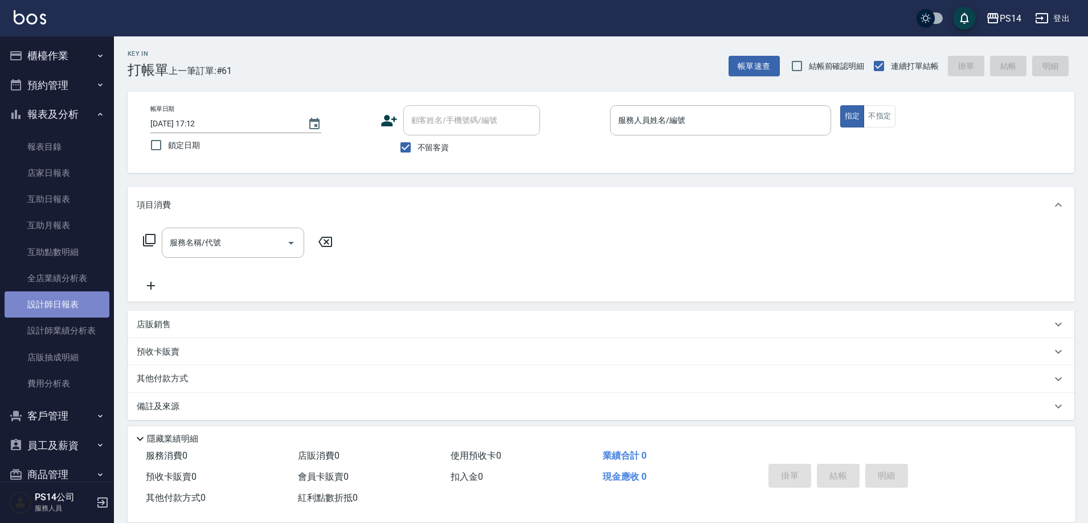
click at [69, 314] on link "設計師日報表" at bounding box center [57, 305] width 105 height 26
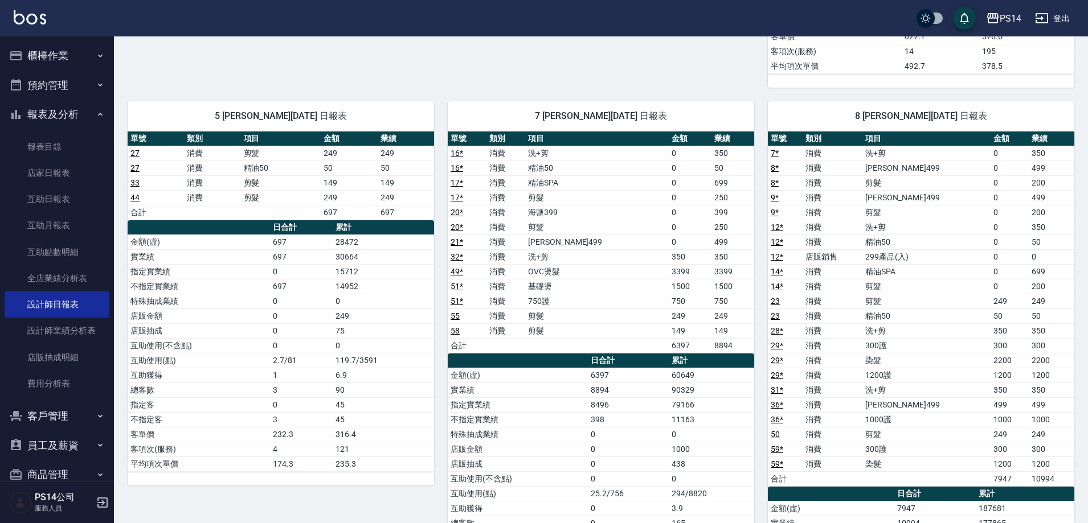
scroll to position [569, 0]
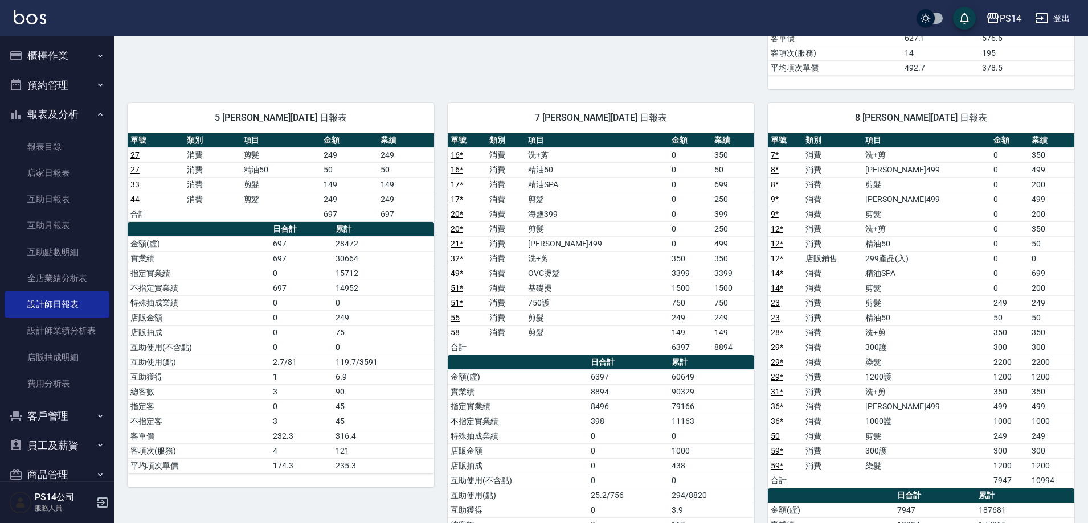
click at [67, 54] on button "櫃檯作業" at bounding box center [57, 56] width 105 height 30
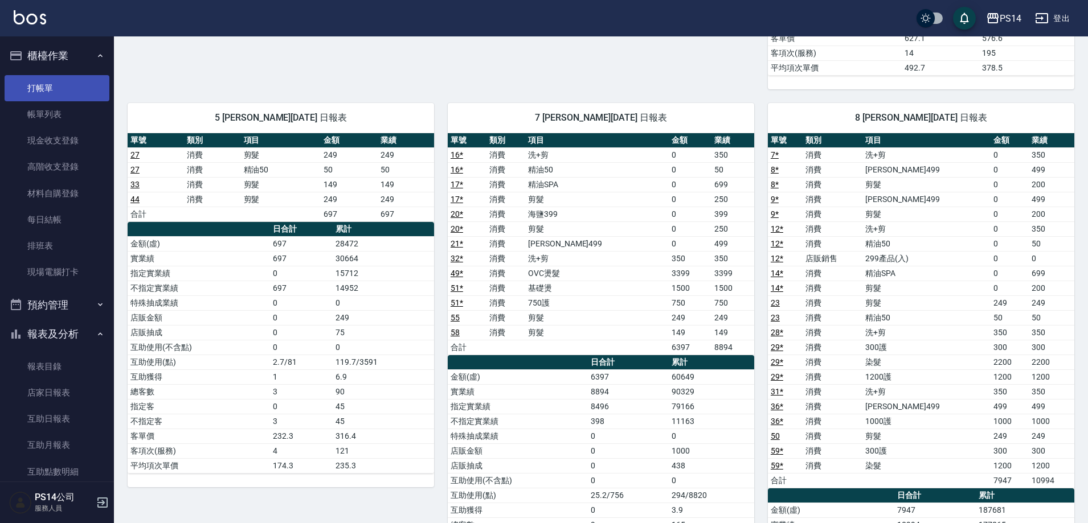
click at [69, 75] on link "打帳單" at bounding box center [57, 88] width 105 height 26
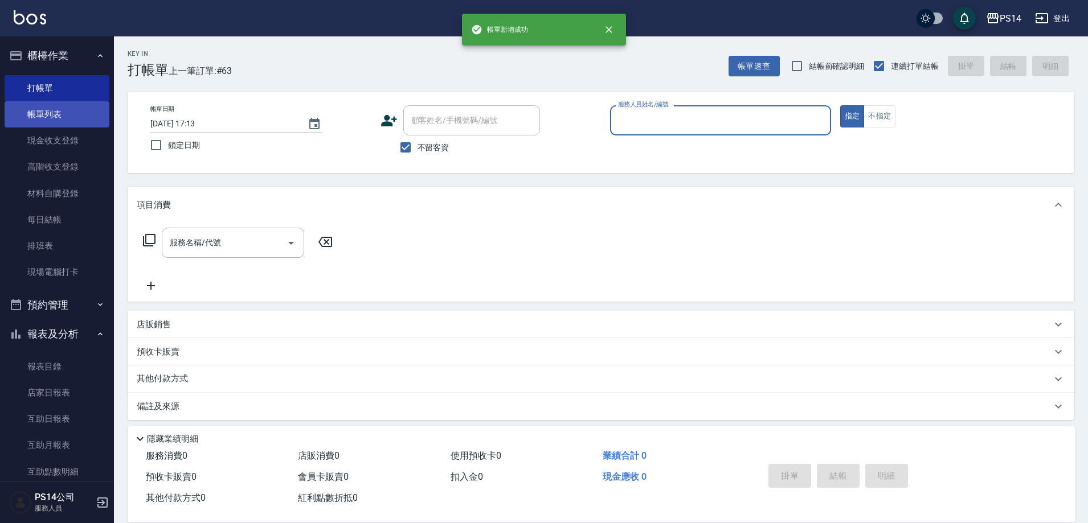
click at [31, 126] on link "帳單列表" at bounding box center [57, 114] width 105 height 26
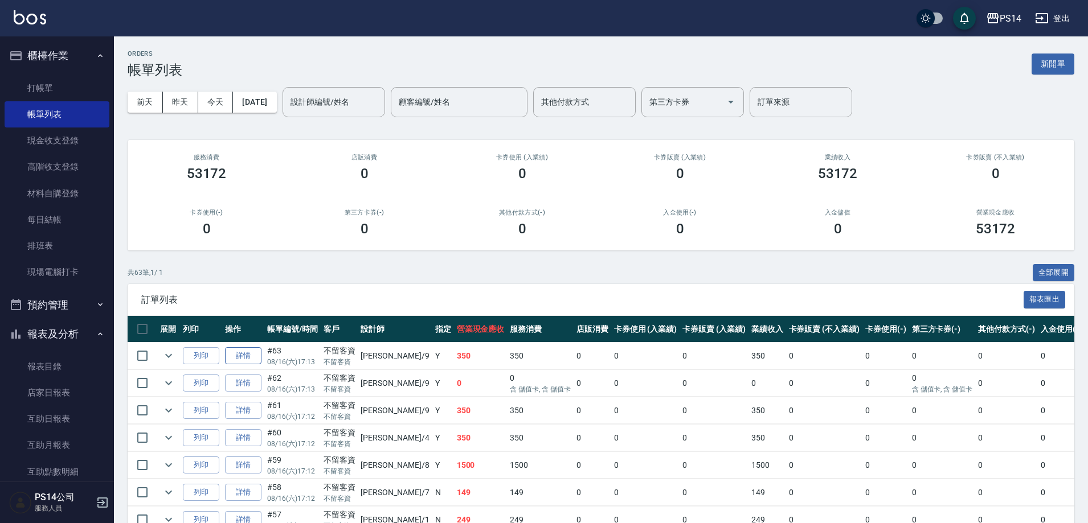
click at [231, 355] on link "詳情" at bounding box center [243, 356] width 36 height 18
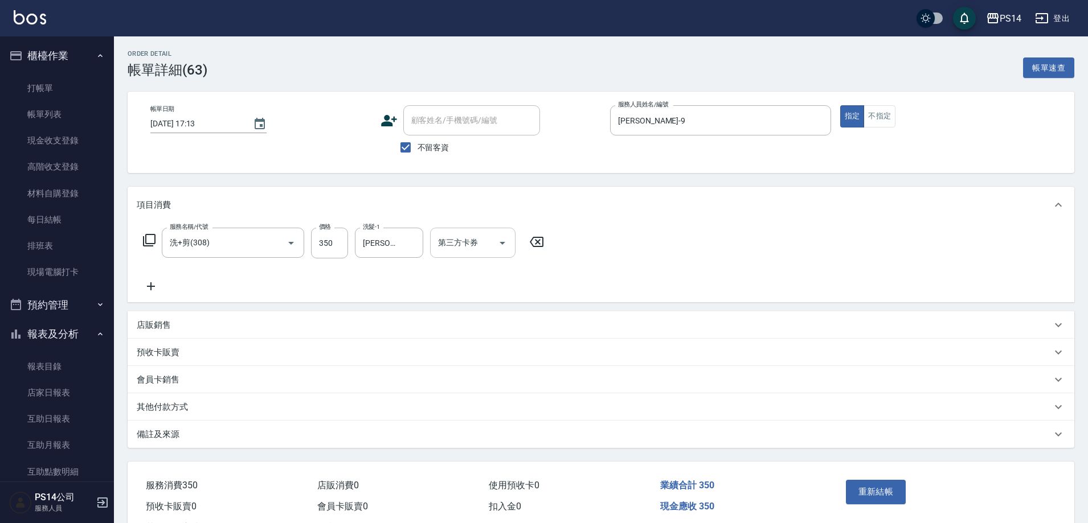
click at [499, 247] on icon "Open" at bounding box center [502, 243] width 14 height 14
click at [474, 330] on span "儲值卡" at bounding box center [472, 328] width 85 height 19
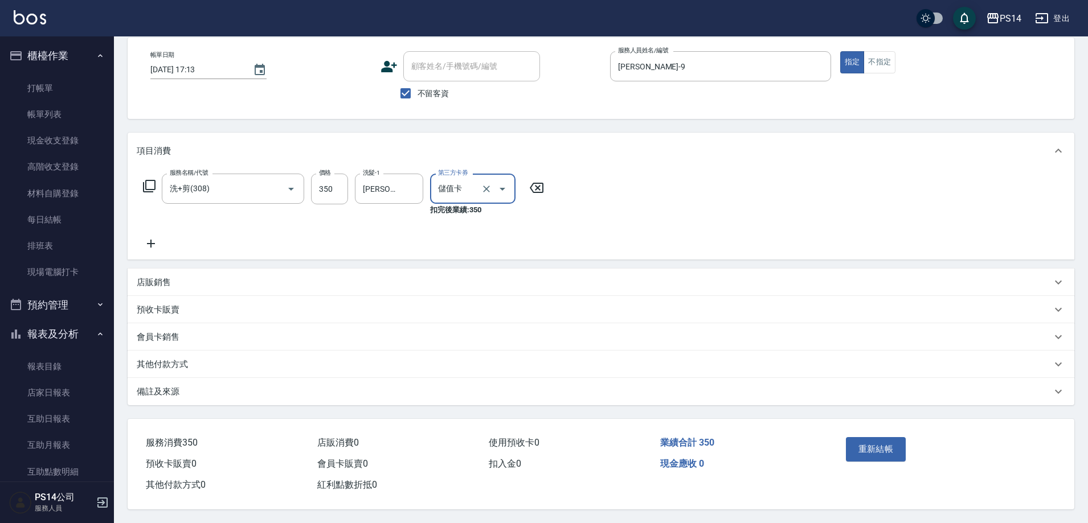
scroll to position [59, 0]
click at [873, 440] on button "重新結帳" at bounding box center [876, 449] width 60 height 24
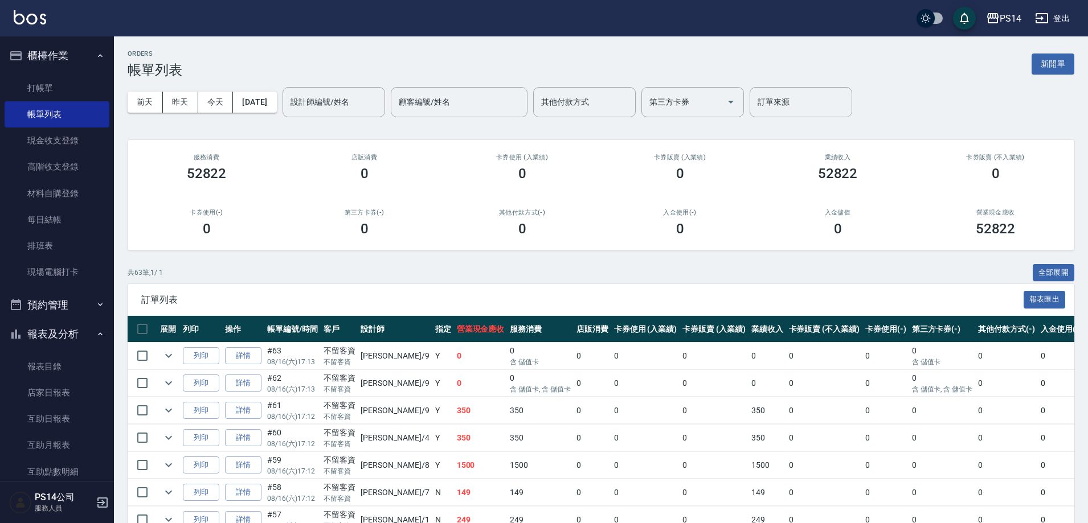
scroll to position [228, 0]
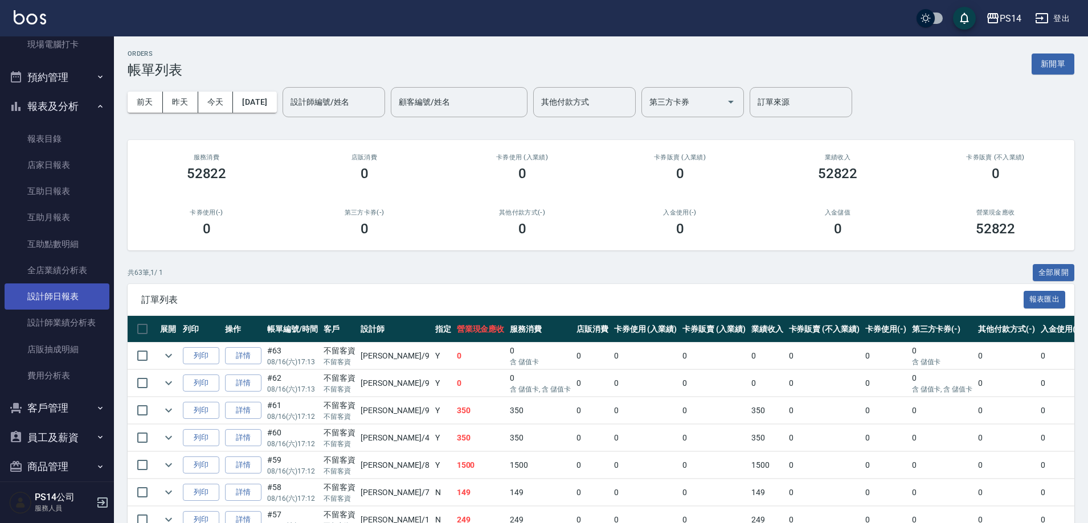
click at [82, 290] on link "設計師日報表" at bounding box center [57, 297] width 105 height 26
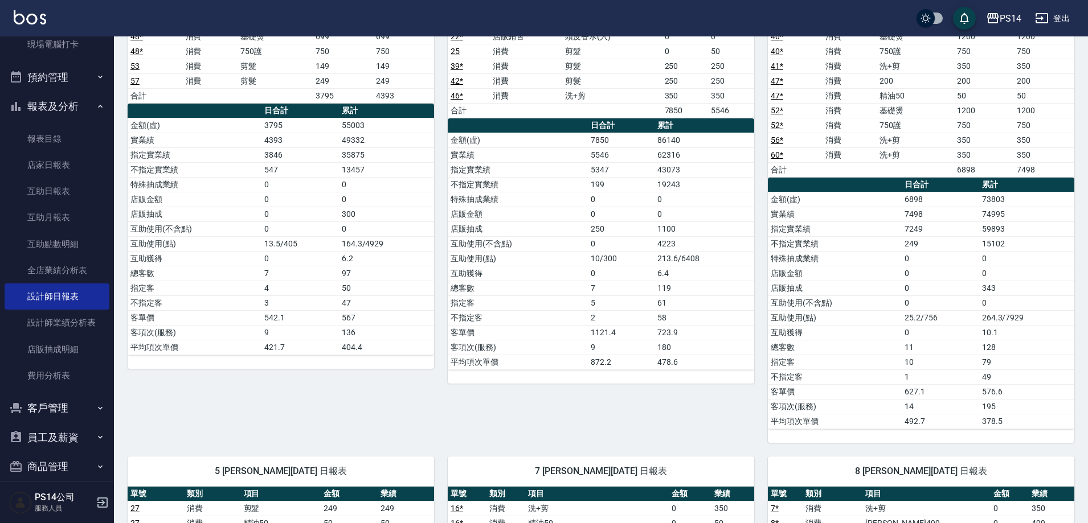
scroll to position [57, 0]
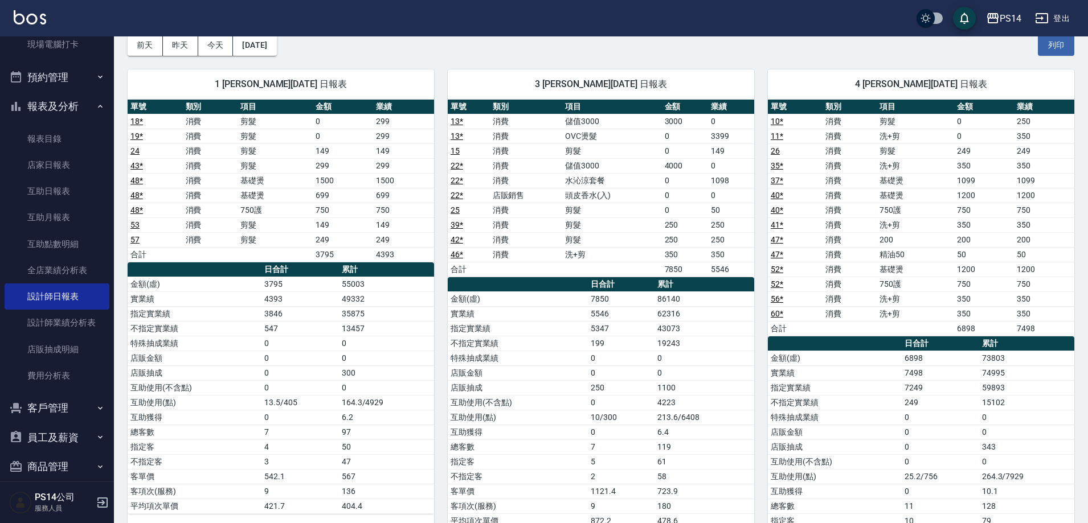
click at [30, 25] on link at bounding box center [30, 18] width 32 height 17
